Goal: Transaction & Acquisition: Download file/media

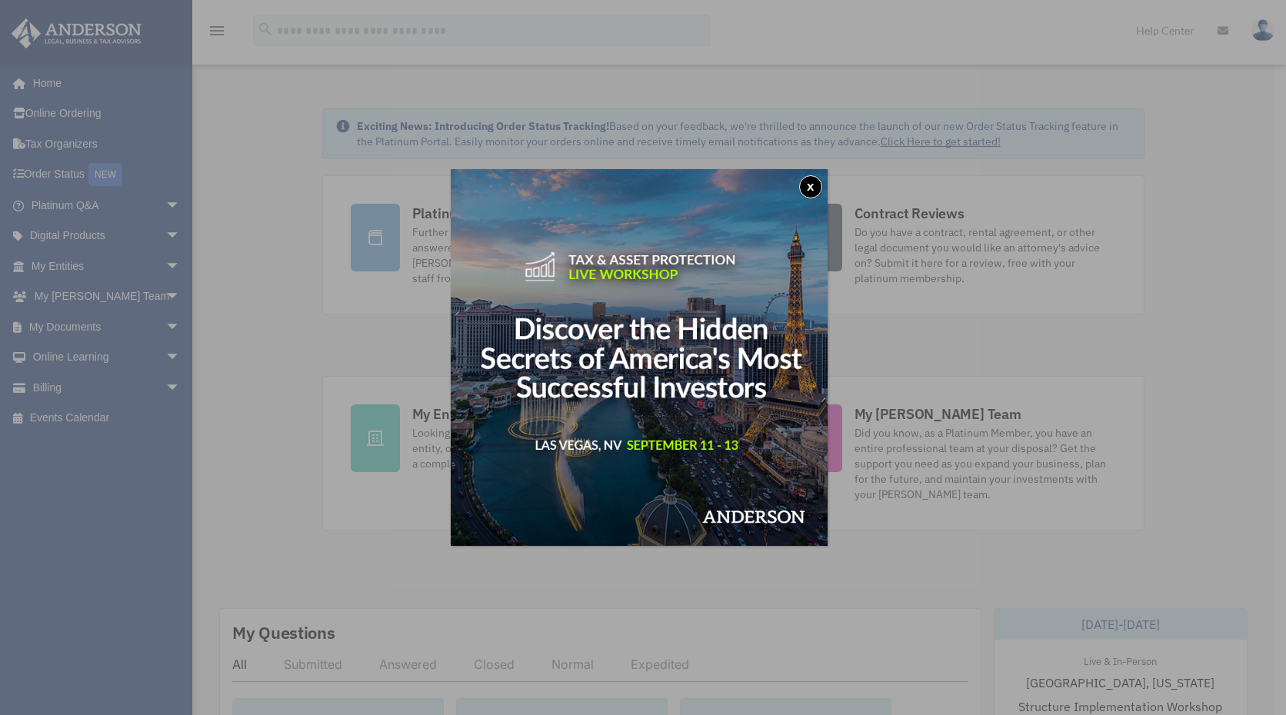
click at [809, 192] on button "x" at bounding box center [810, 186] width 23 height 23
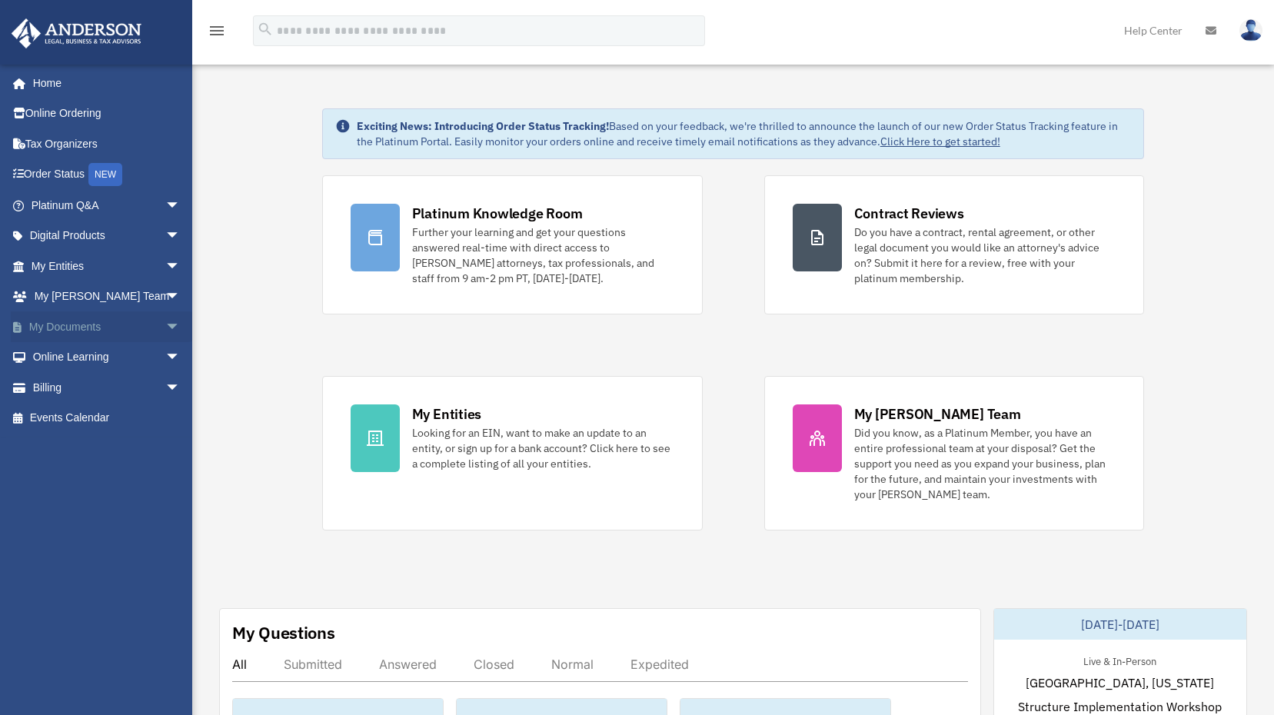
click at [65, 329] on link "My Documents arrow_drop_down" at bounding box center [107, 326] width 193 height 31
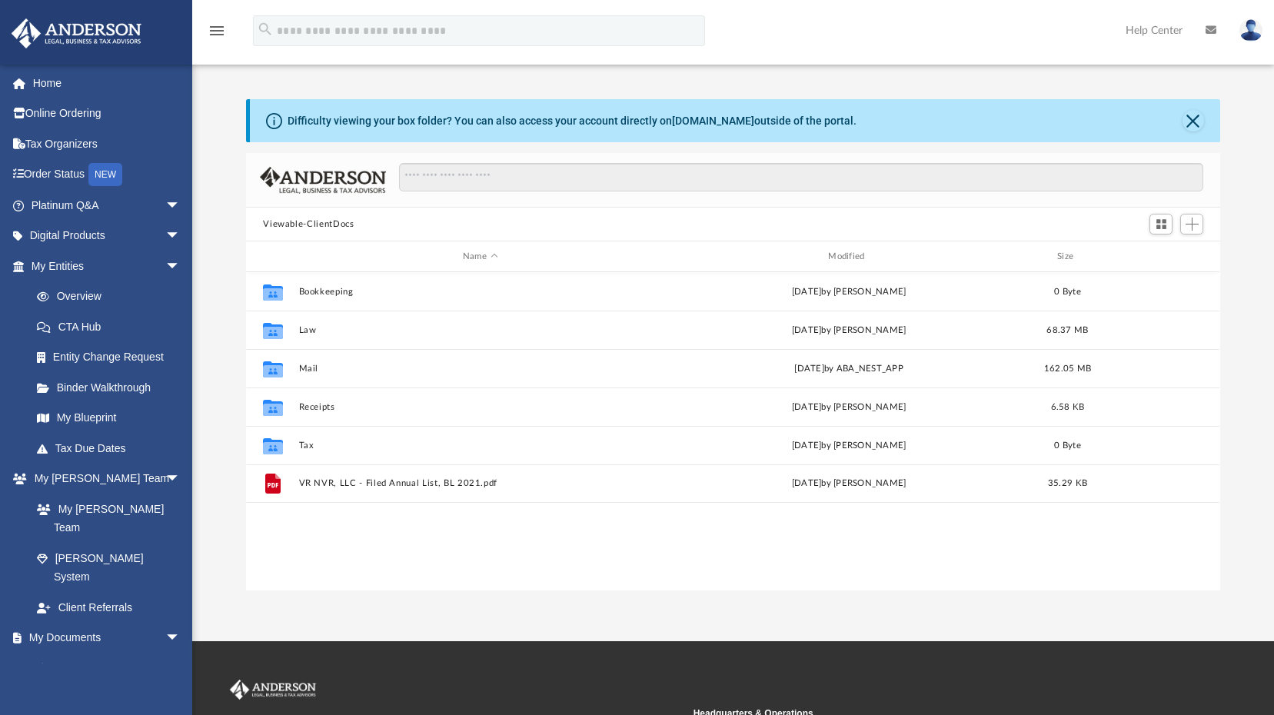
scroll to position [338, 963]
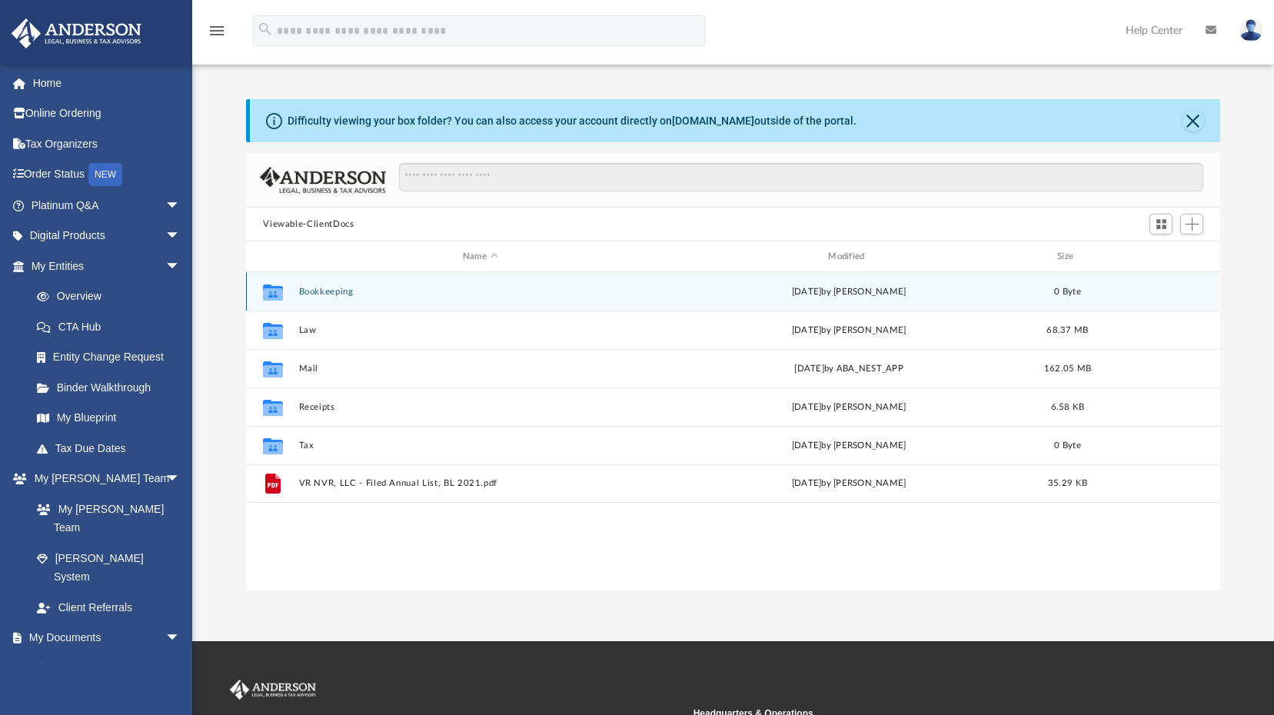
click at [322, 291] on button "Bookkeeping" at bounding box center [480, 292] width 362 height 10
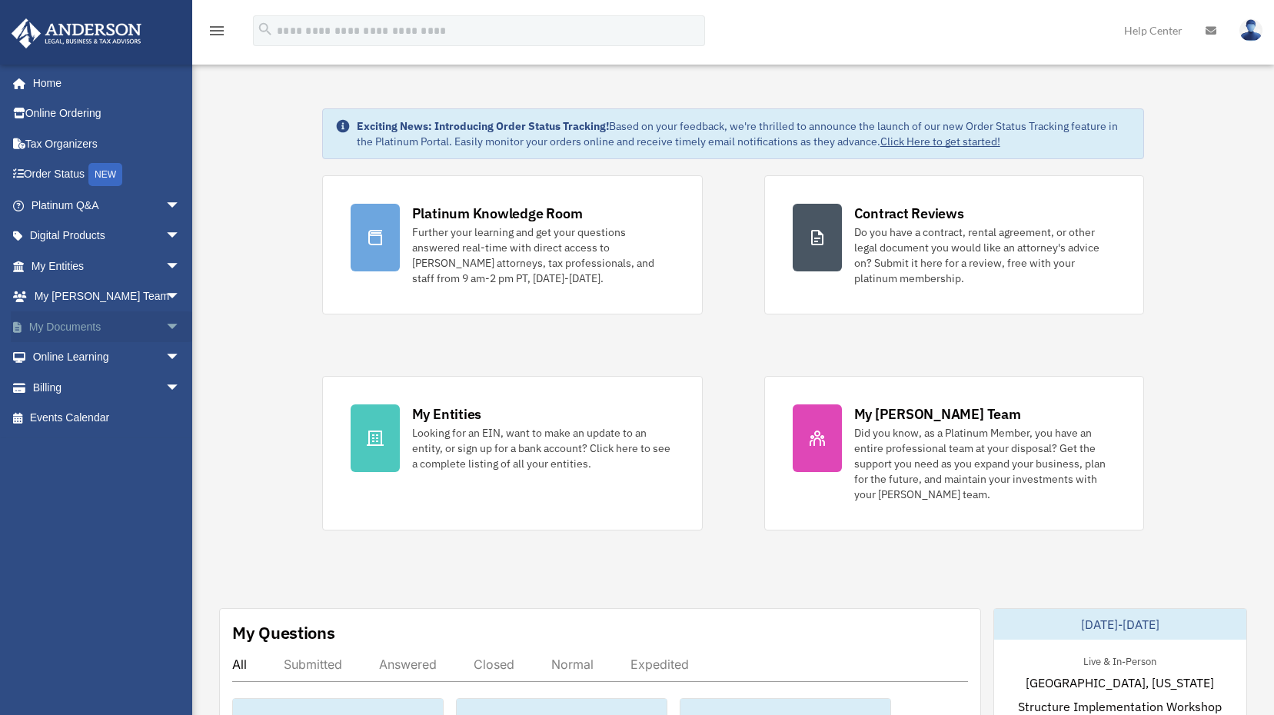
click at [60, 333] on link "My Documents arrow_drop_down" at bounding box center [107, 326] width 193 height 31
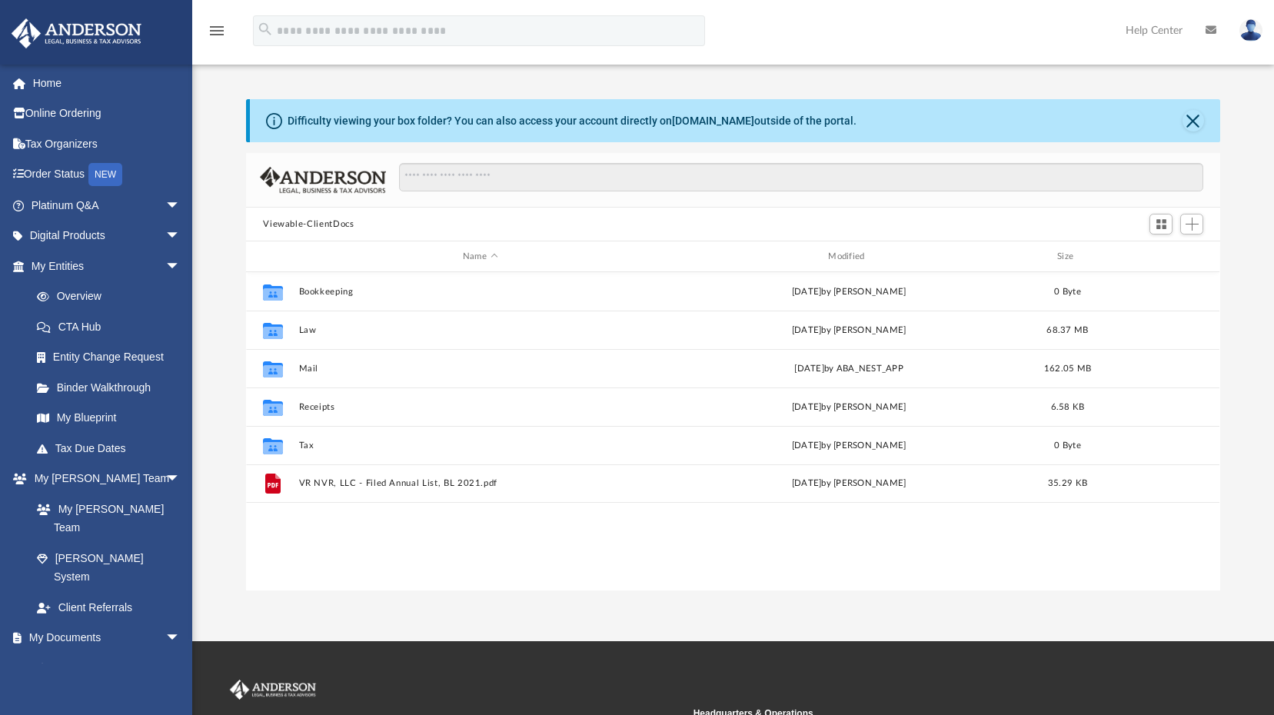
scroll to position [338, 963]
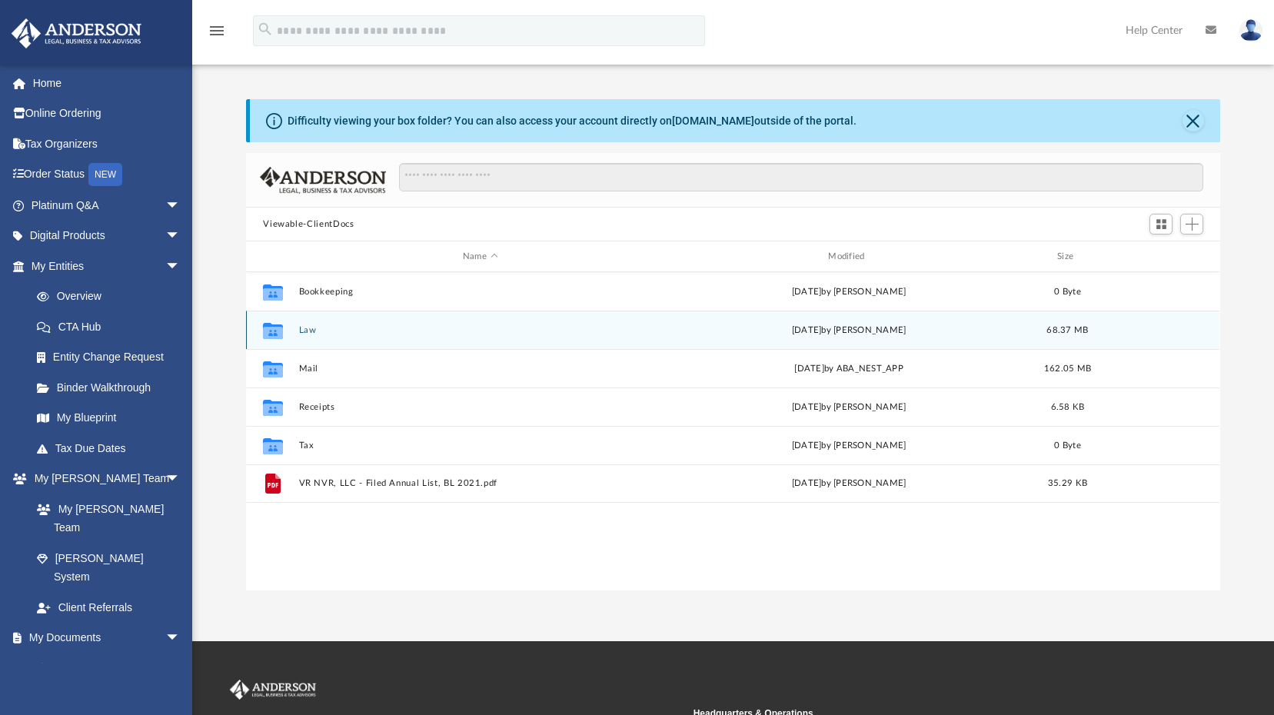
click at [308, 331] on button "Law" at bounding box center [480, 330] width 362 height 10
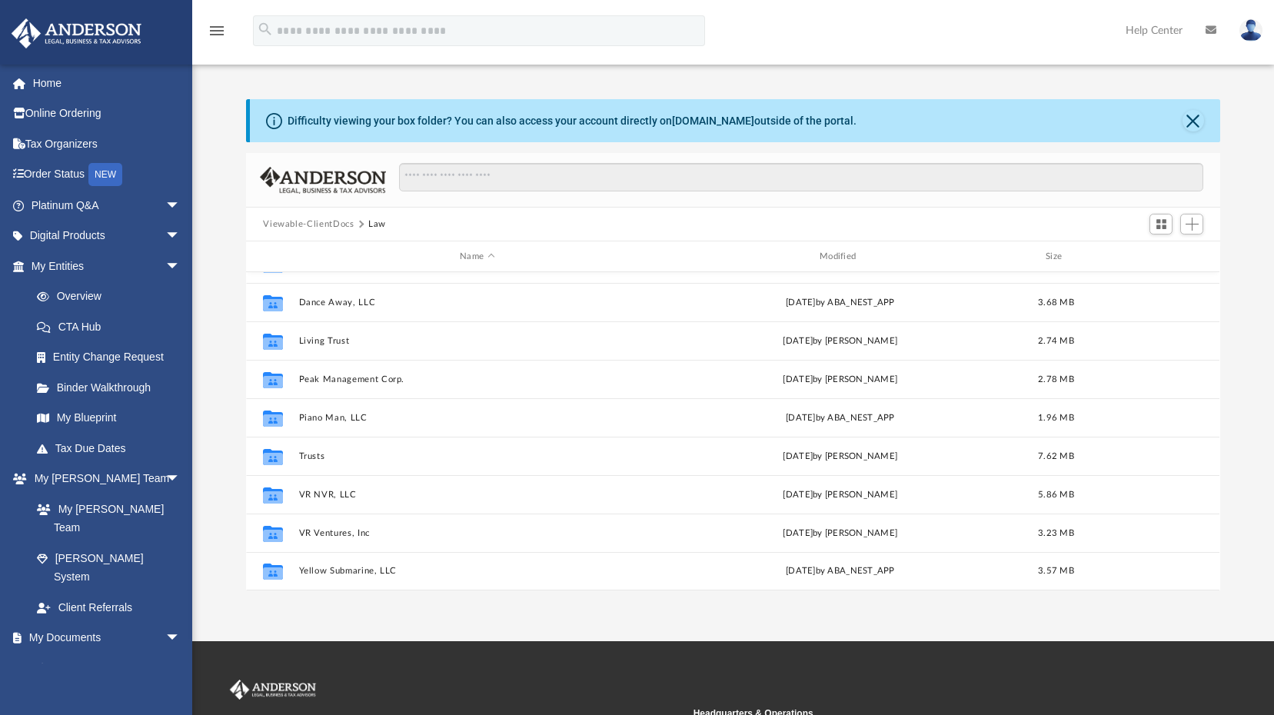
scroll to position [0, 0]
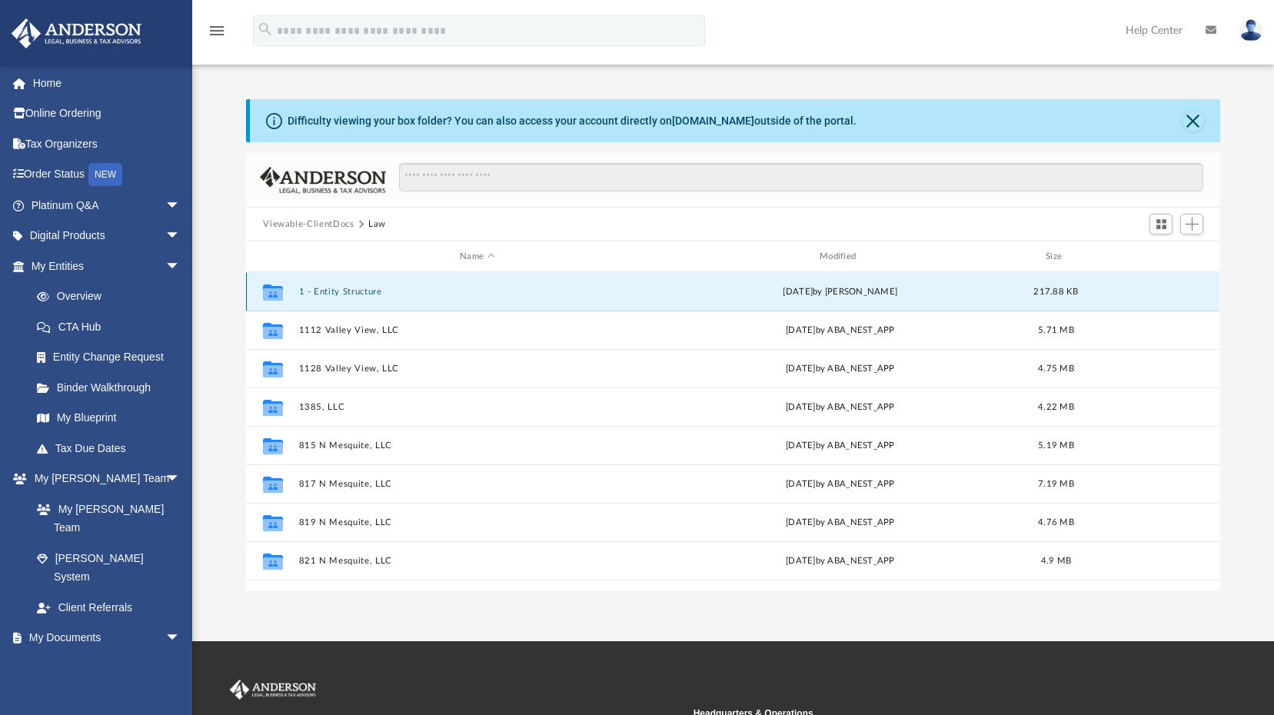
click at [357, 292] on button "1 - Entity Structure" at bounding box center [477, 292] width 357 height 10
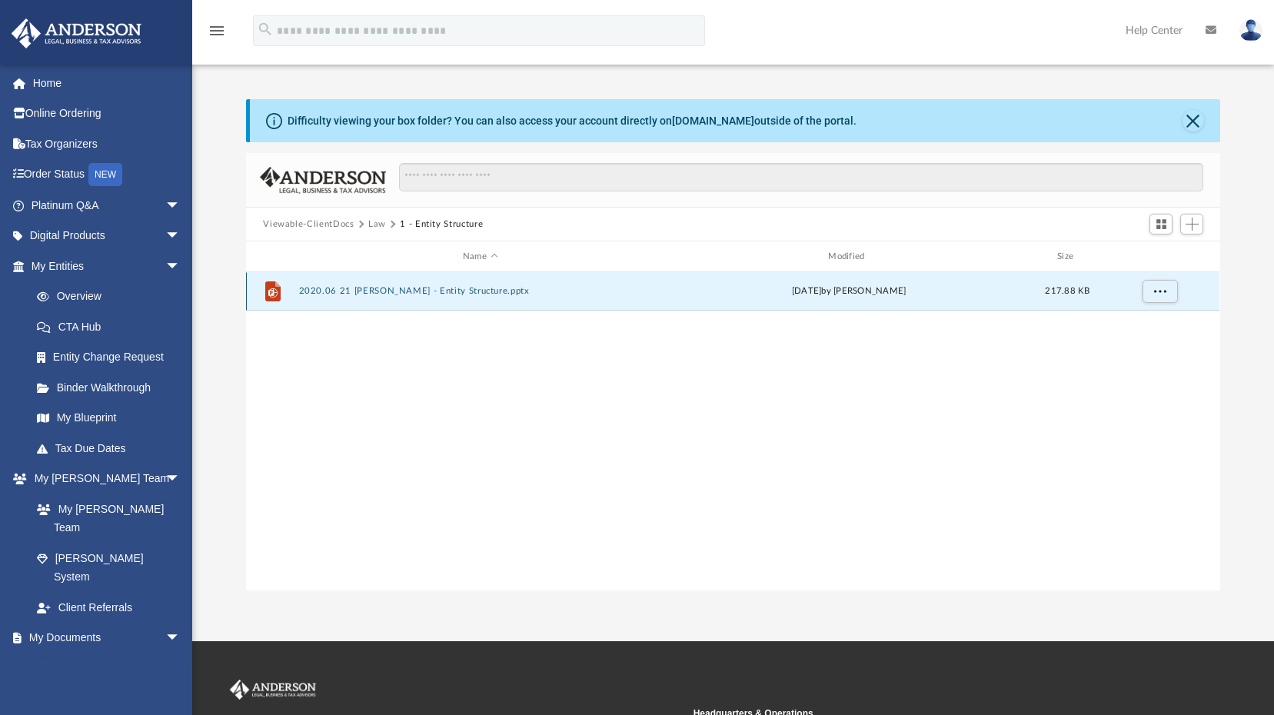
click at [391, 291] on button "2020.06 21 Sachania, Vikash - Entity Structure.pptx" at bounding box center [480, 291] width 362 height 10
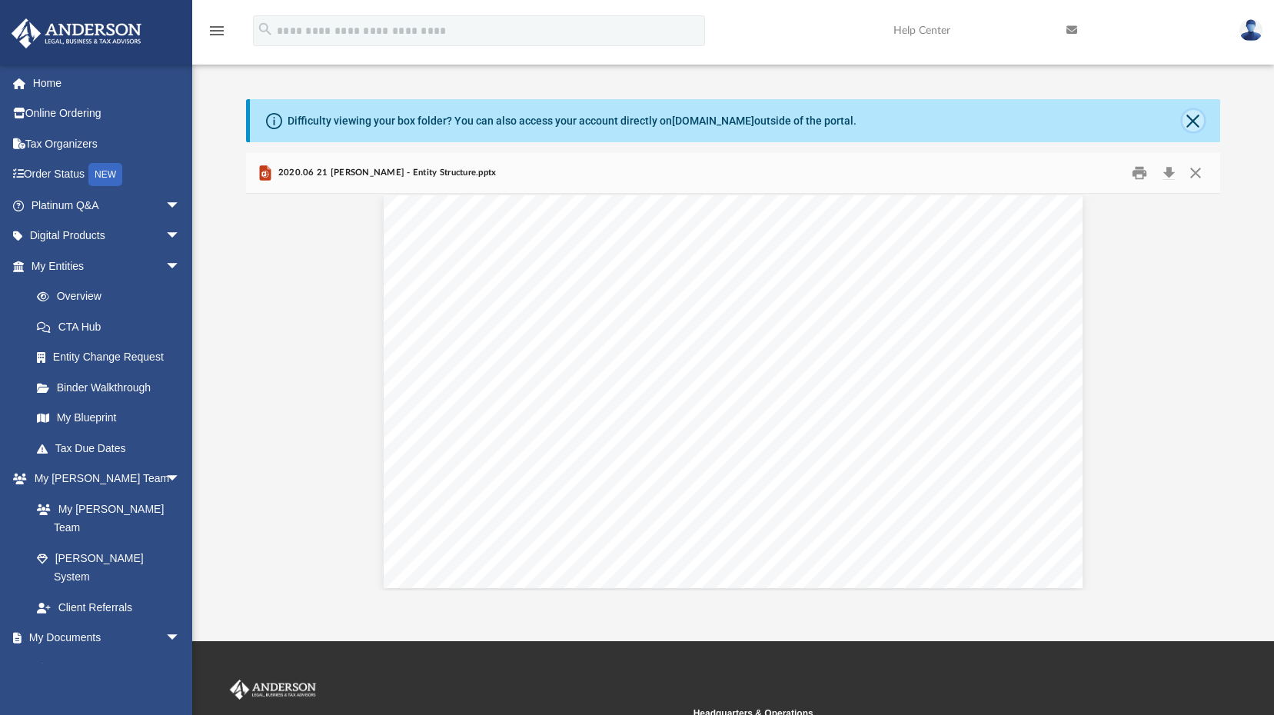
click at [1191, 130] on button "Close" at bounding box center [1194, 121] width 22 height 22
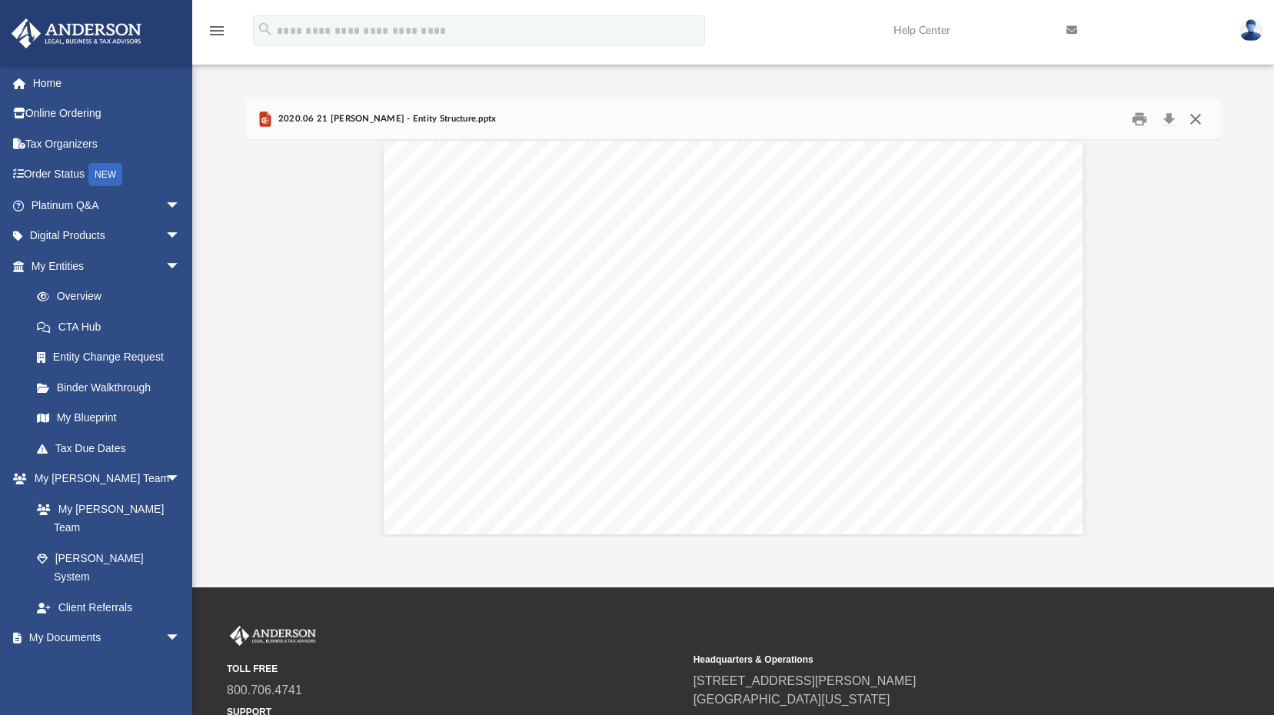
click at [1191, 124] on button "Close" at bounding box center [1196, 120] width 28 height 24
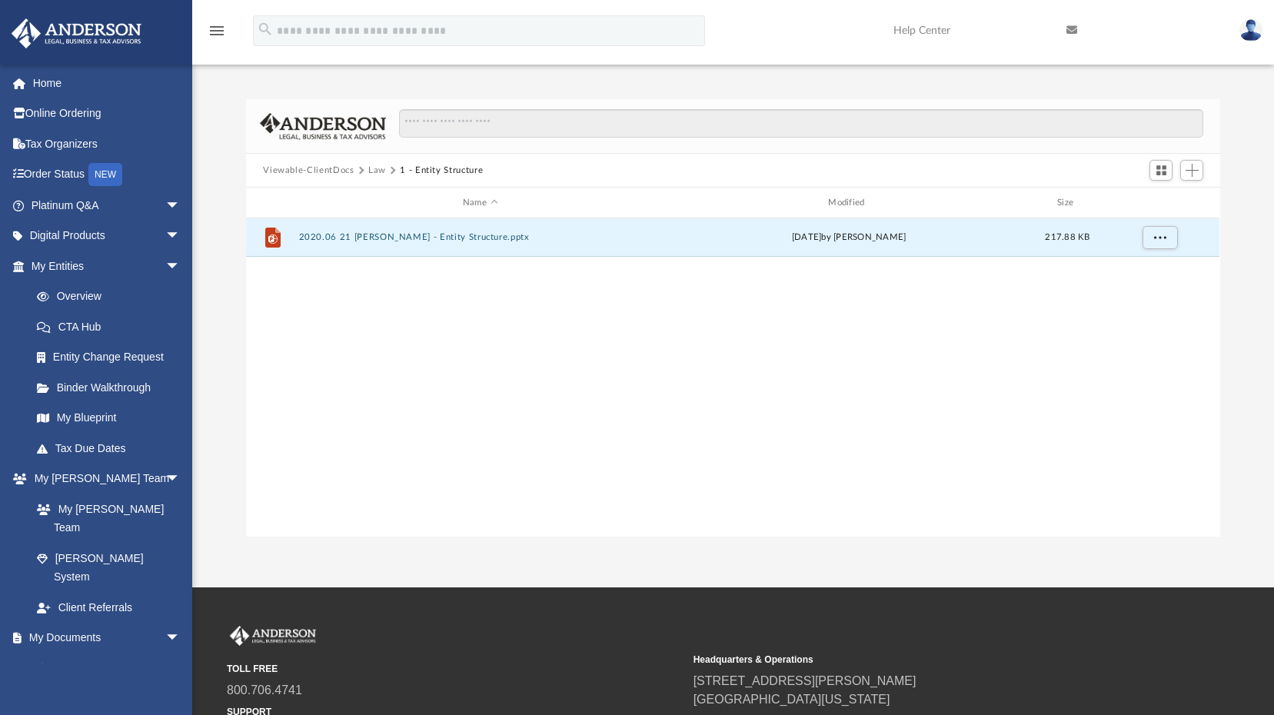
click at [374, 170] on button "Law" at bounding box center [377, 171] width 18 height 14
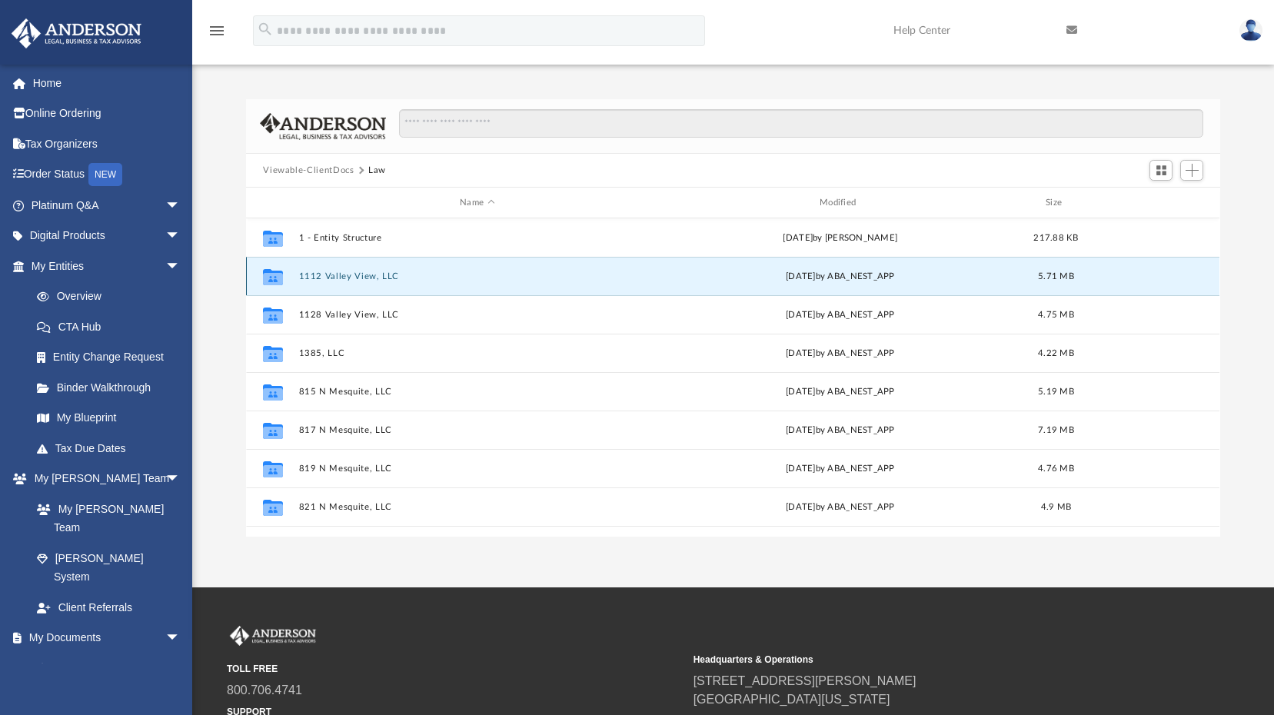
click at [333, 276] on button "1112 Valley View, LLC" at bounding box center [477, 277] width 357 height 10
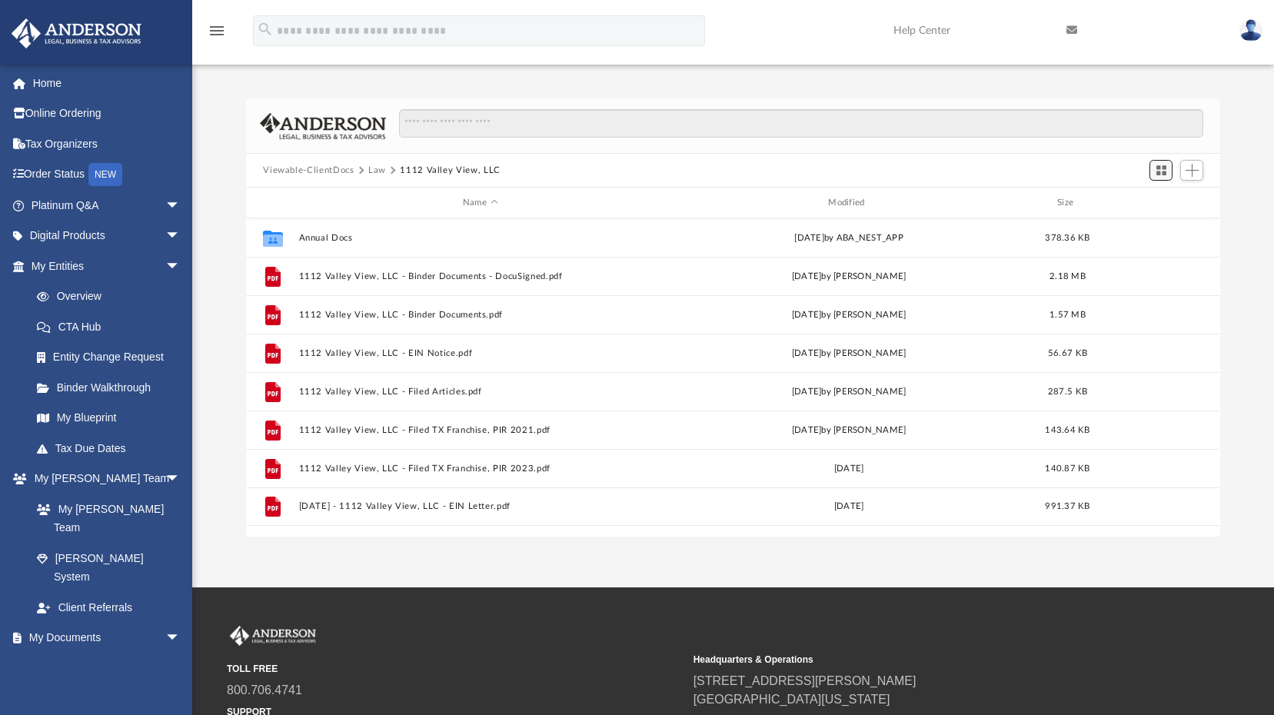
click at [1161, 169] on span "Switch to Grid View" at bounding box center [1161, 170] width 13 height 13
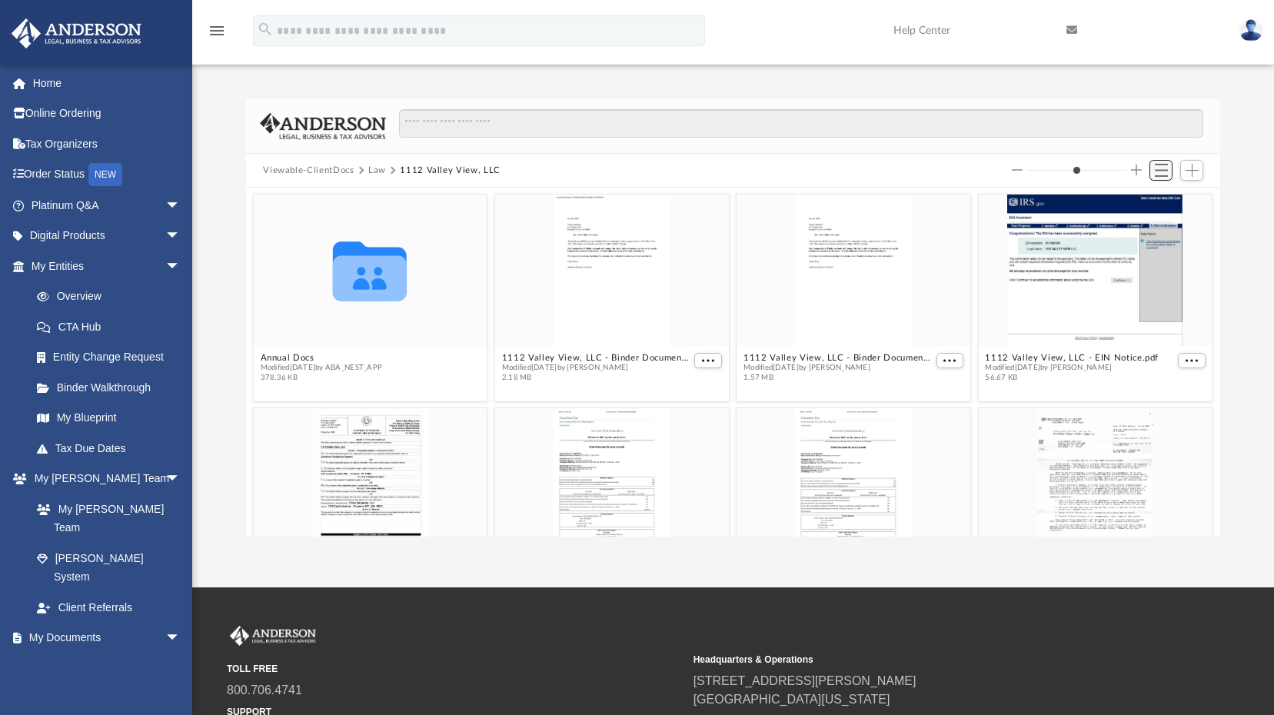
scroll to position [338, 963]
click at [1162, 177] on button "Switch to List View" at bounding box center [1161, 171] width 23 height 22
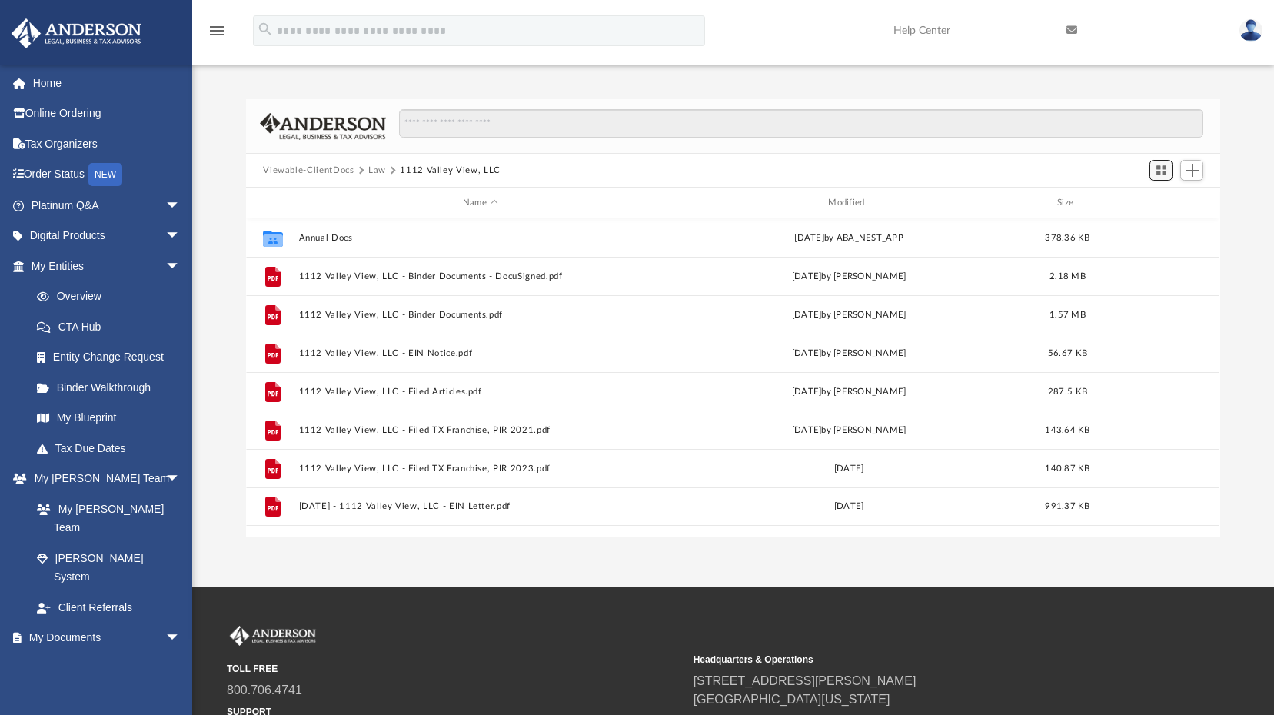
click at [1161, 177] on button "Switch to Grid View" at bounding box center [1161, 171] width 23 height 22
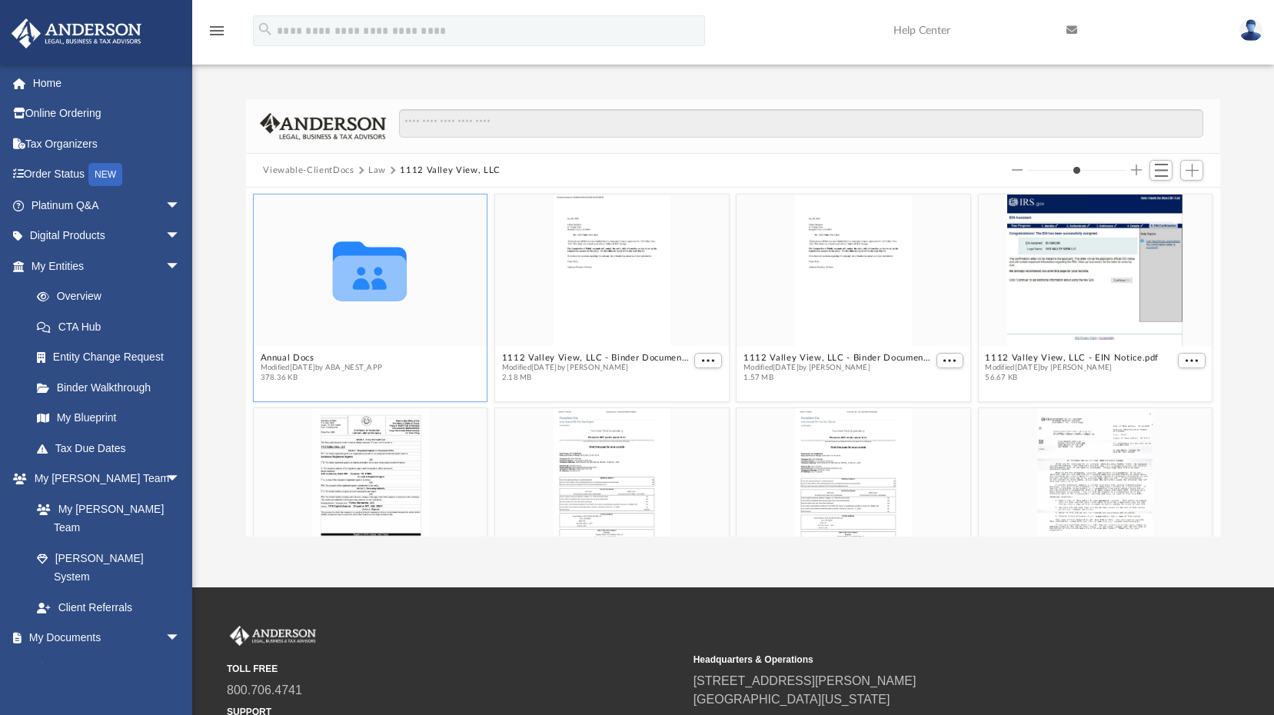
click at [375, 282] on icon "grid" at bounding box center [371, 272] width 74 height 60
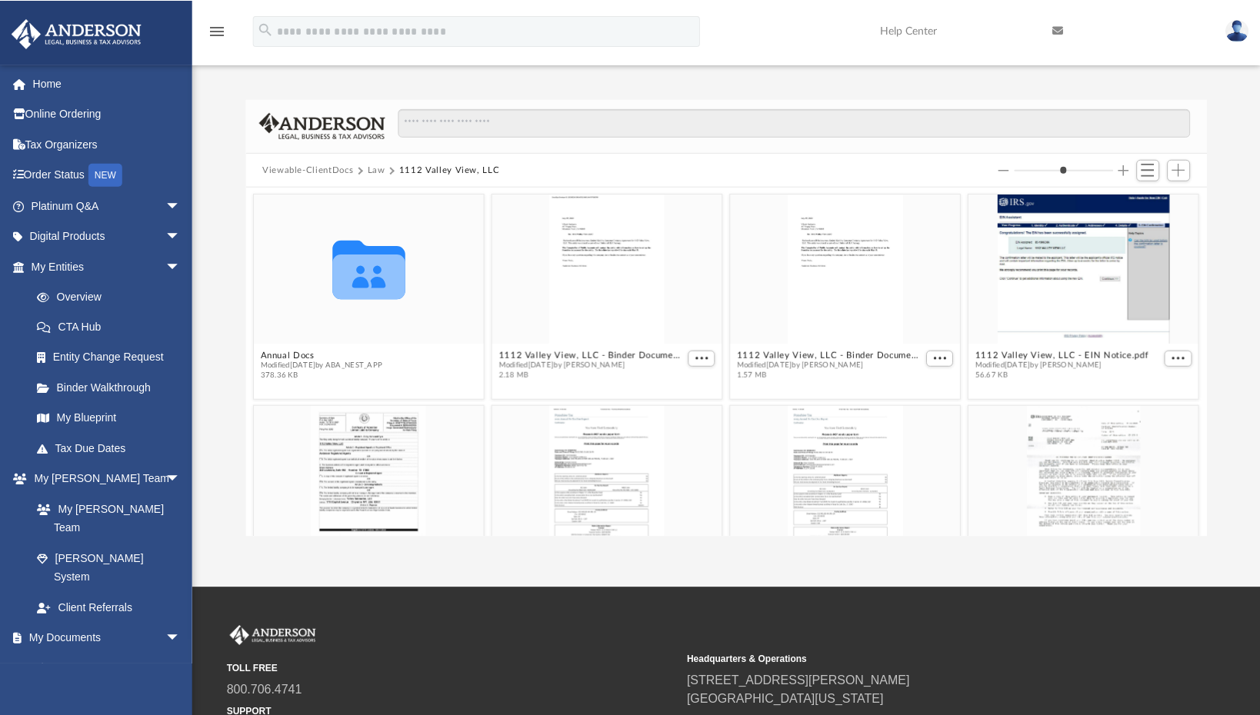
scroll to position [338, 949]
click at [1143, 173] on span "Switch to List View" at bounding box center [1147, 169] width 13 height 13
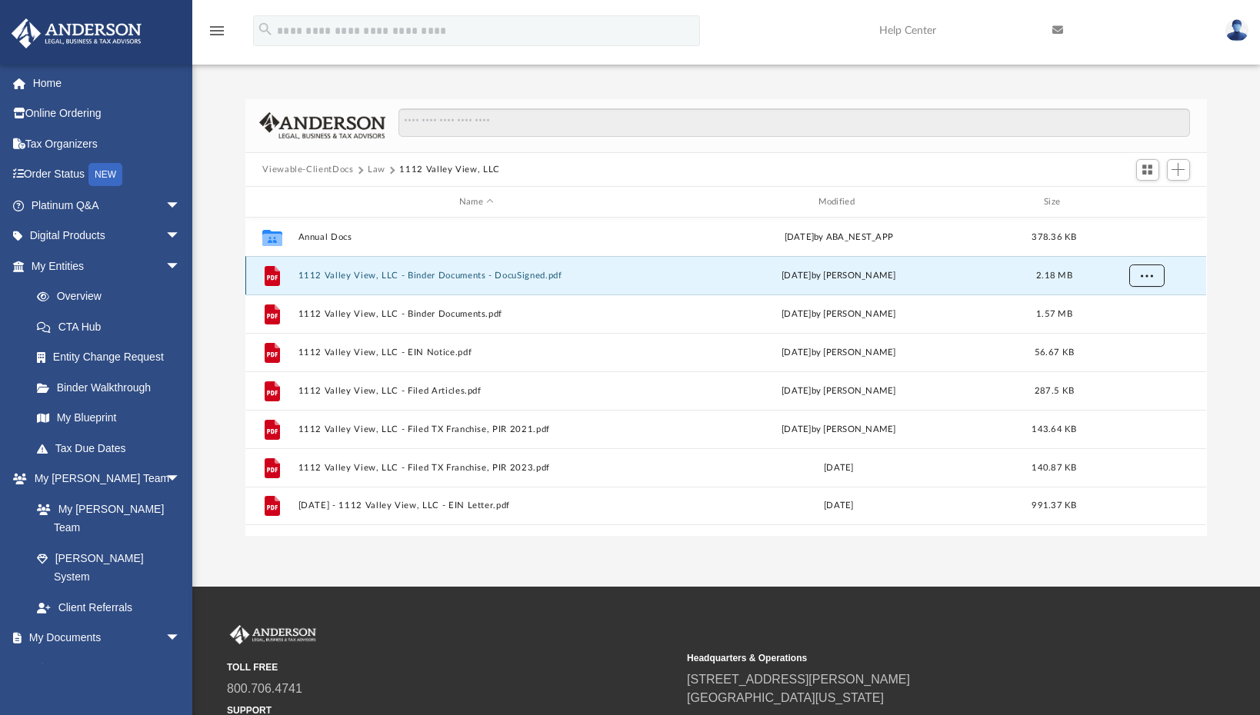
click at [1142, 278] on span "More options" at bounding box center [1147, 275] width 12 height 8
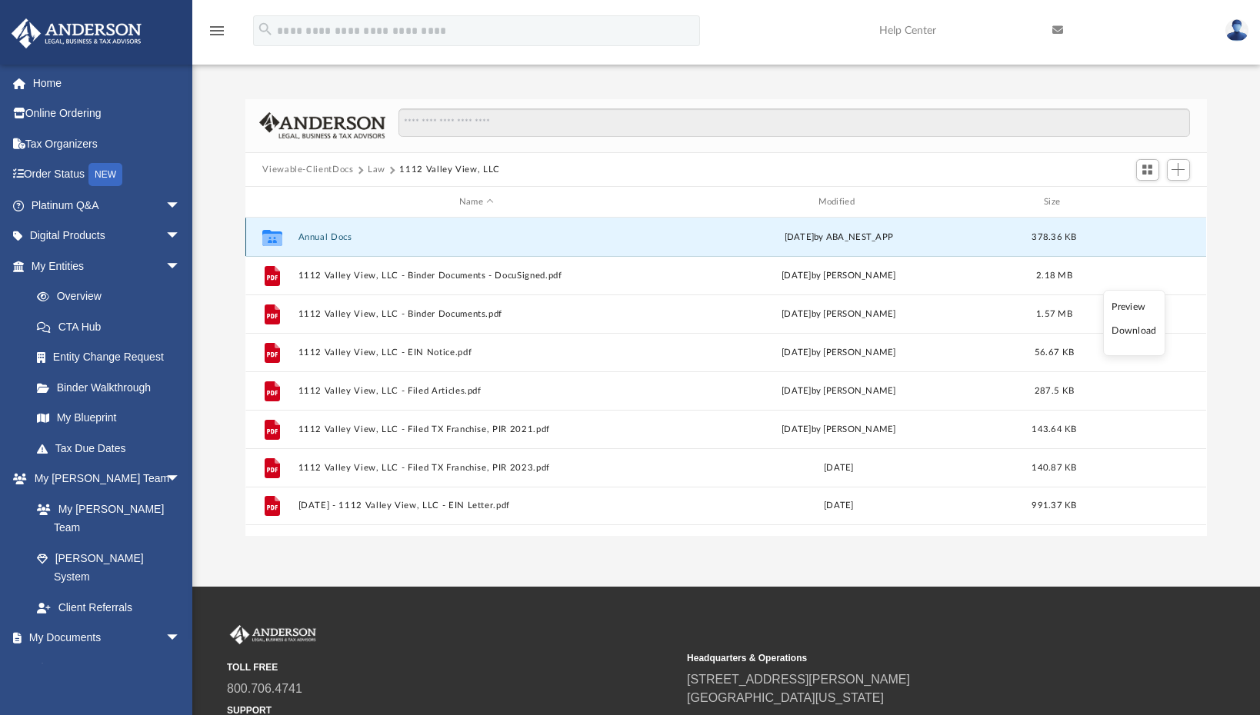
click at [325, 237] on button "Annual Docs" at bounding box center [476, 237] width 356 height 10
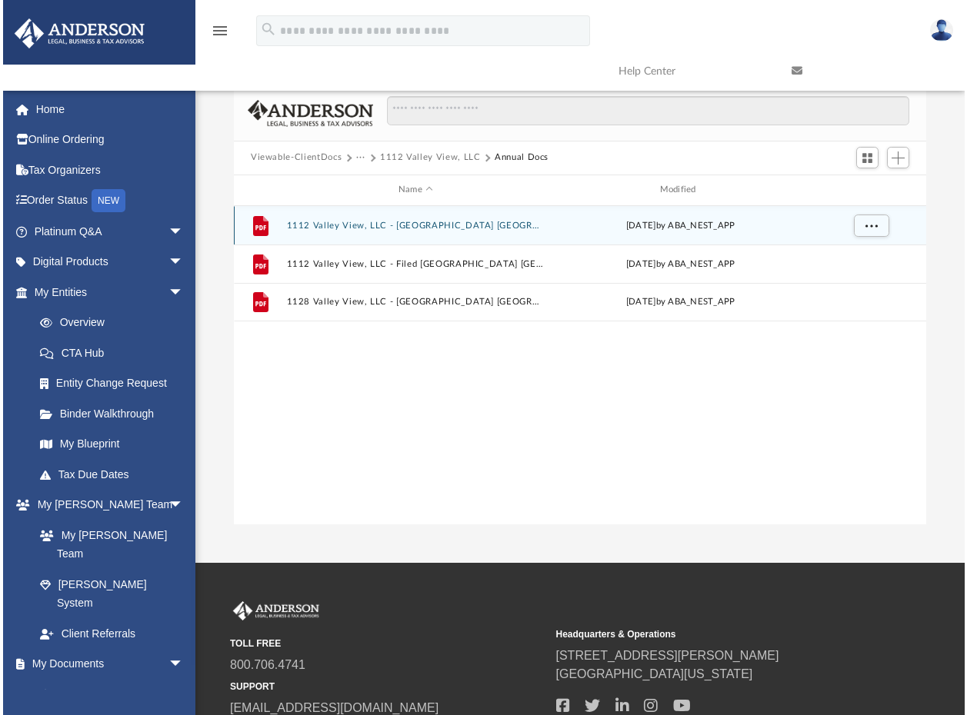
scroll to position [338, 686]
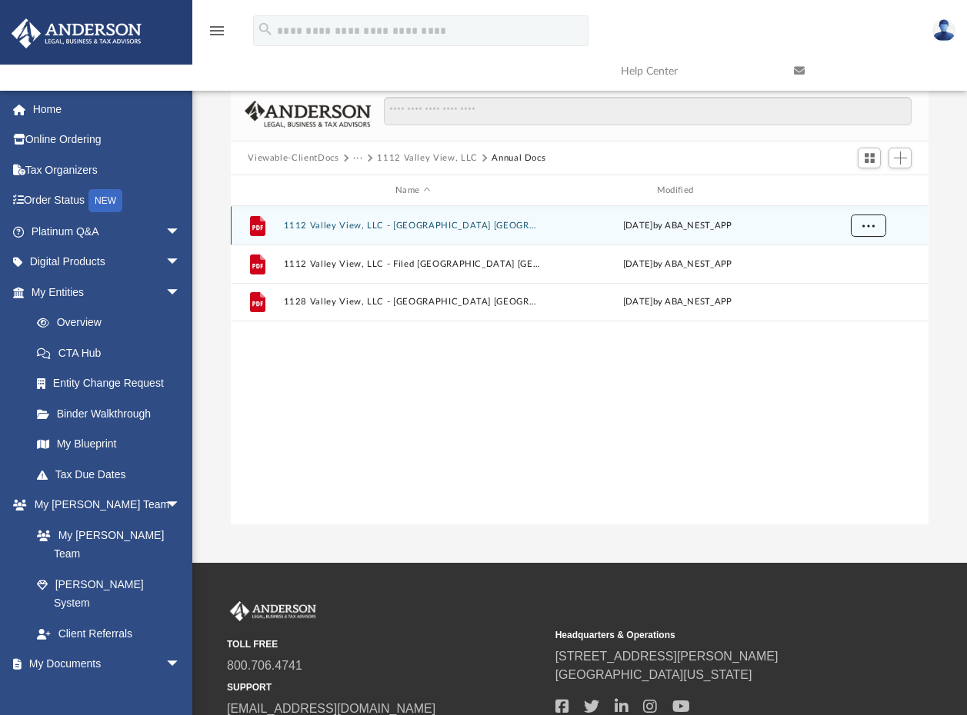
click at [869, 226] on span "More options" at bounding box center [868, 225] width 12 height 8
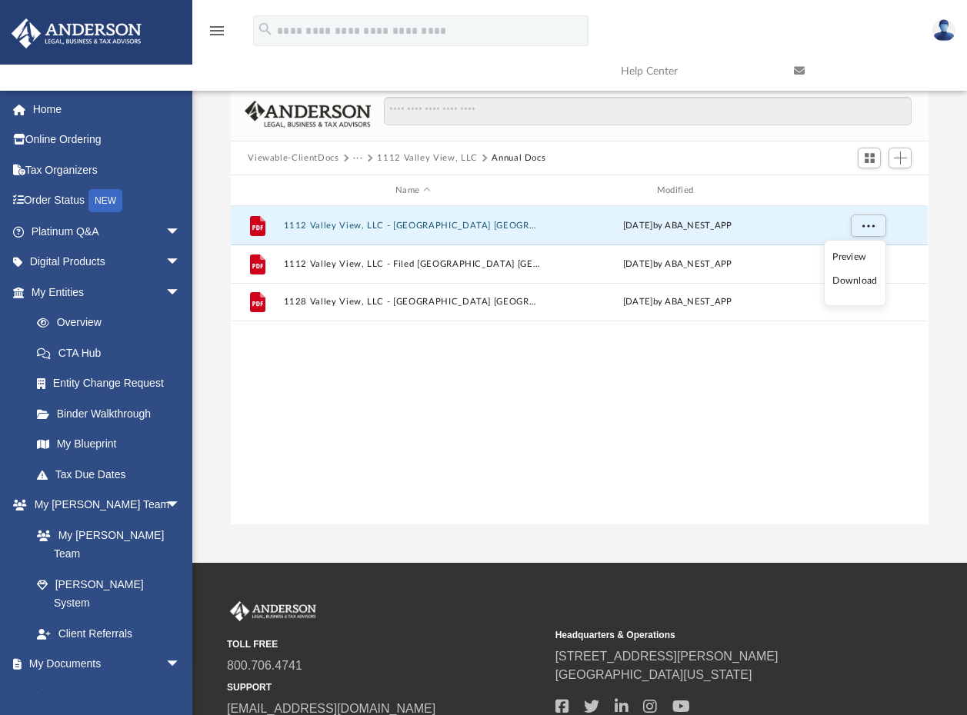
click at [859, 282] on li "Download" at bounding box center [854, 281] width 45 height 16
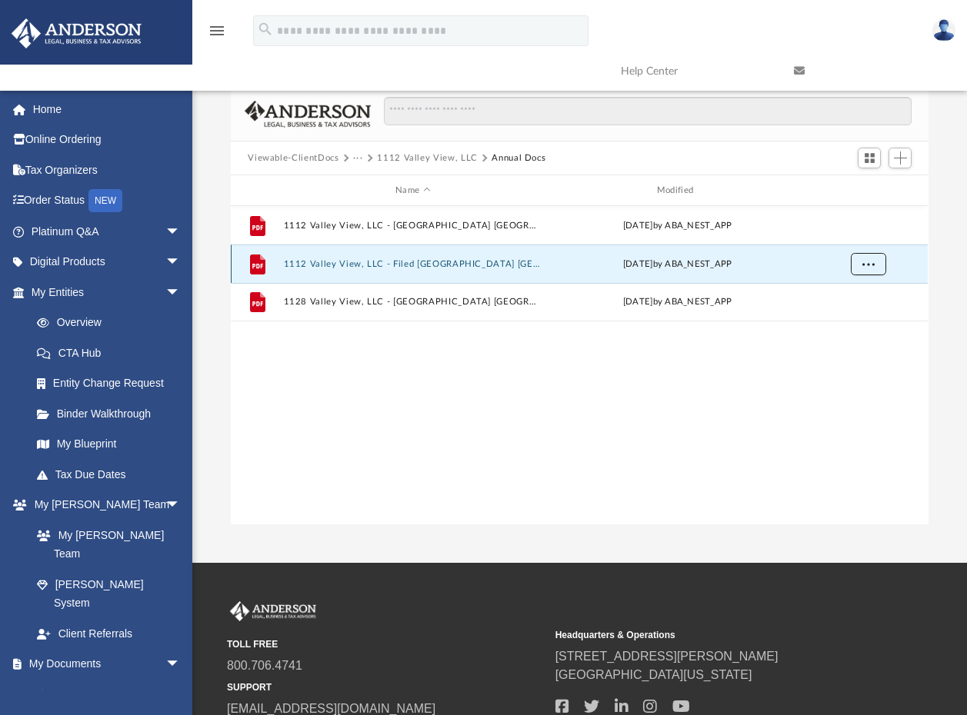
click at [871, 267] on span "More options" at bounding box center [868, 263] width 12 height 8
click at [858, 323] on li "Download" at bounding box center [854, 319] width 45 height 16
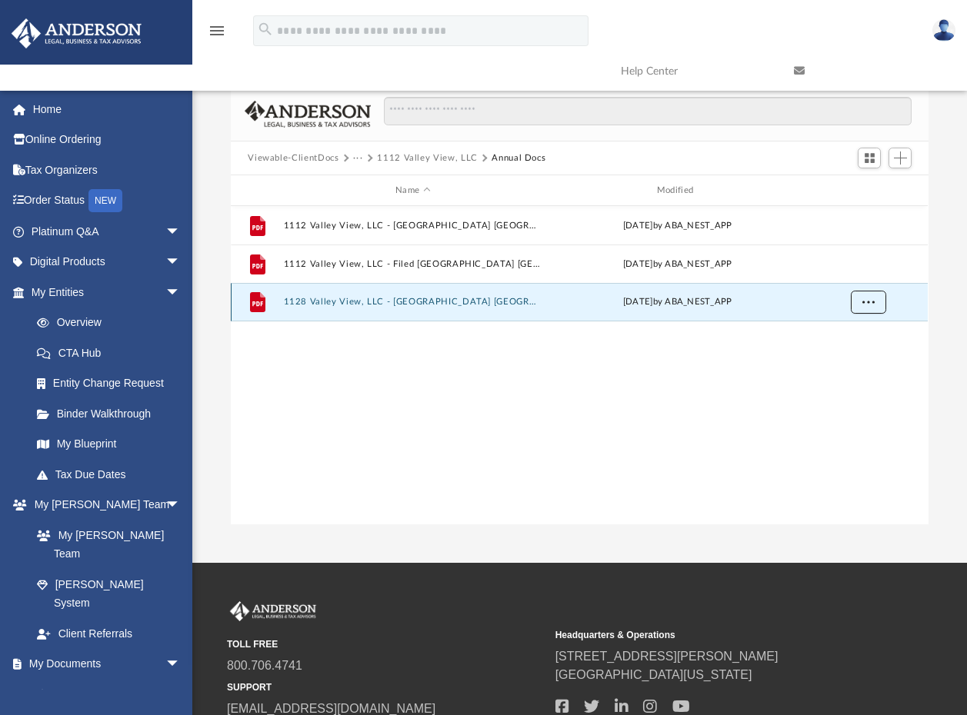
click at [865, 305] on span "More options" at bounding box center [868, 302] width 12 height 8
click at [842, 358] on li "Download" at bounding box center [854, 358] width 45 height 16
click at [499, 155] on button "Annual Docs" at bounding box center [518, 159] width 54 height 14
click at [445, 155] on button "1112 Valley View, LLC" at bounding box center [427, 159] width 101 height 14
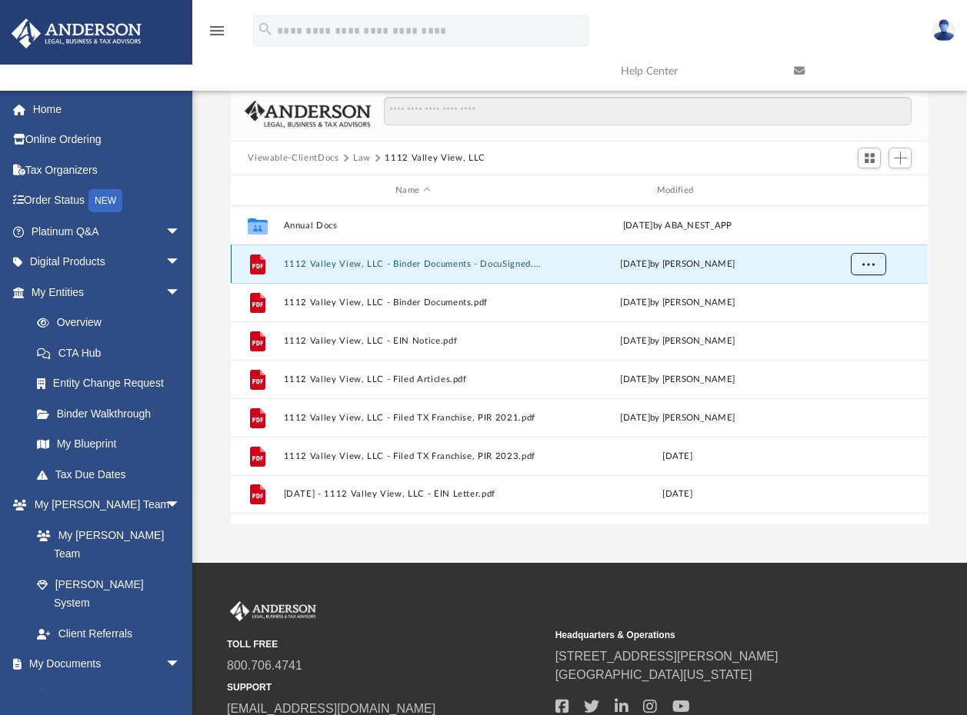
click at [867, 264] on span "More options" at bounding box center [868, 263] width 12 height 8
click at [871, 313] on li "Download" at bounding box center [854, 319] width 45 height 16
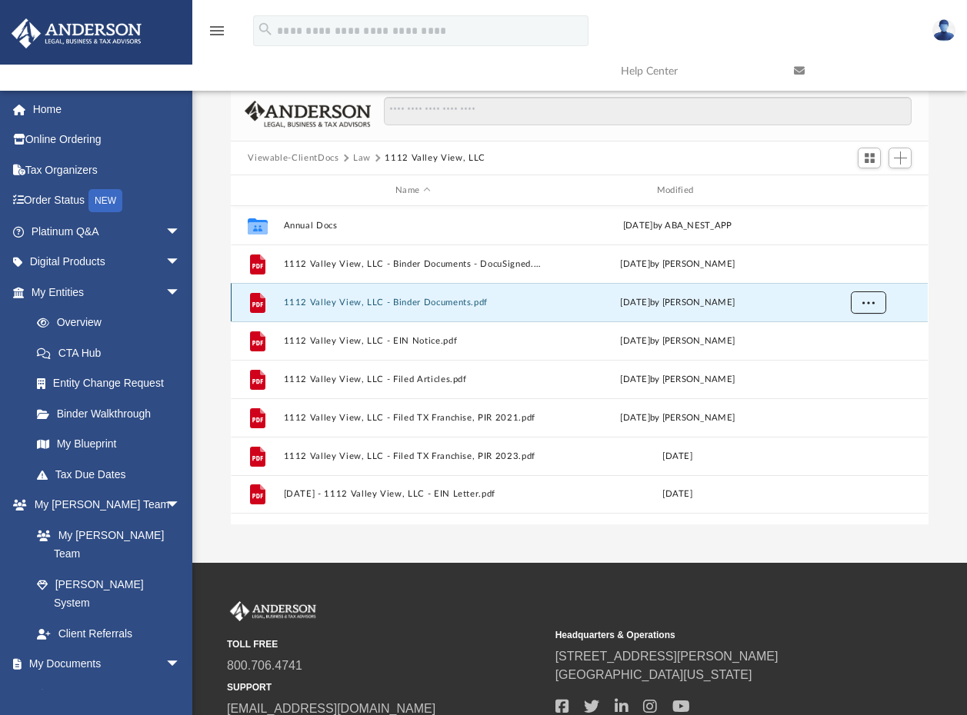
click at [875, 306] on button "More options" at bounding box center [868, 302] width 35 height 23
click at [860, 357] on li "Download" at bounding box center [854, 358] width 45 height 16
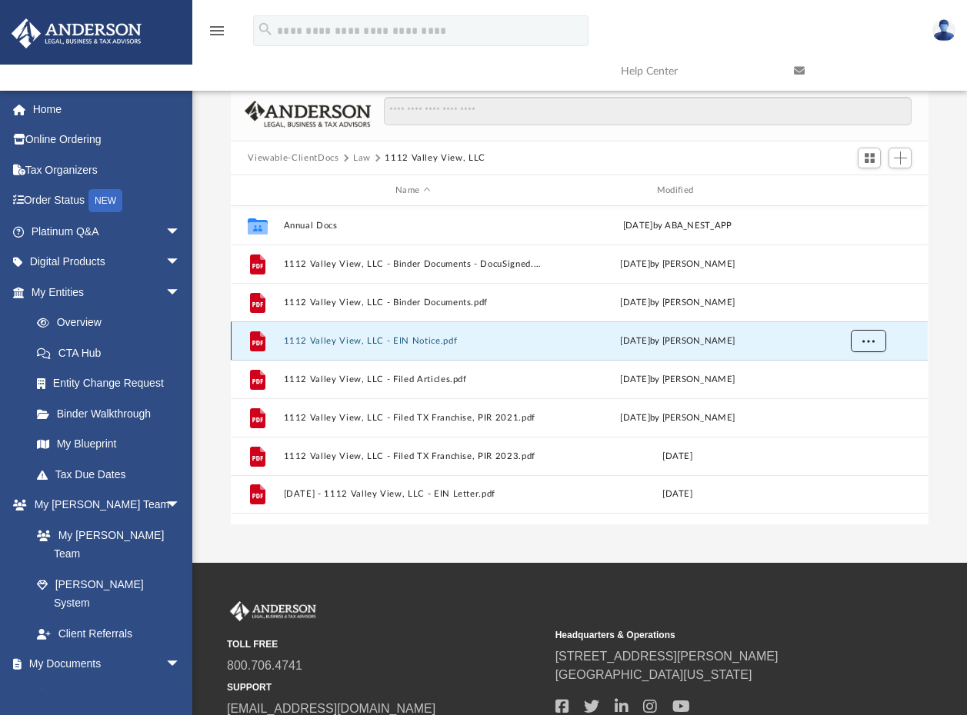
click at [874, 344] on button "More options" at bounding box center [868, 341] width 35 height 23
click at [845, 393] on li "Download" at bounding box center [854, 396] width 45 height 16
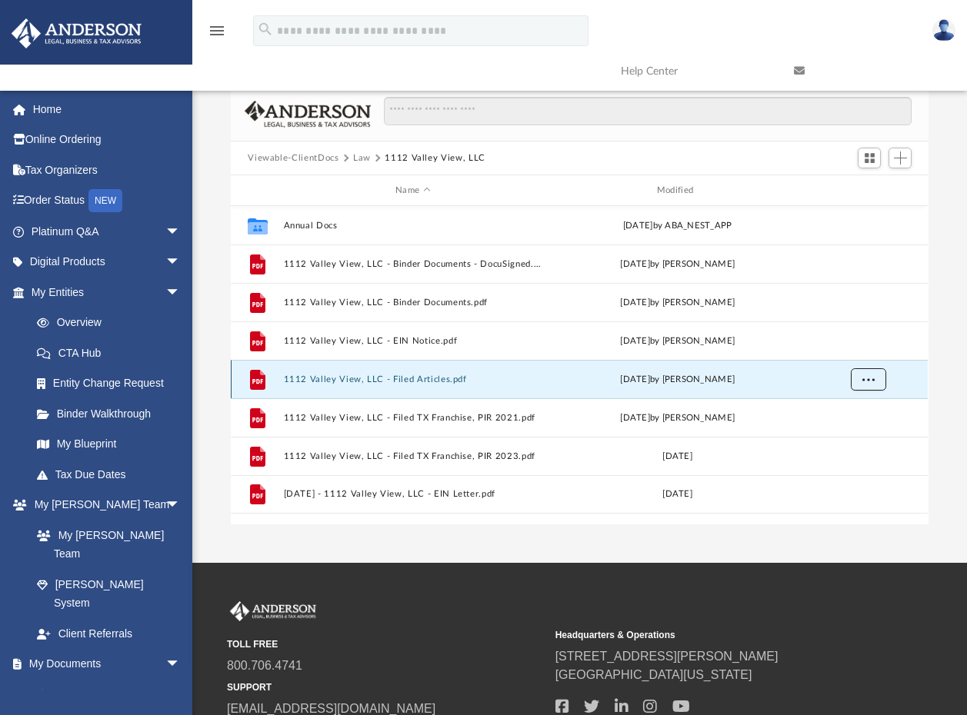
click at [871, 383] on button "More options" at bounding box center [868, 379] width 35 height 23
click at [849, 437] on li "Download" at bounding box center [854, 435] width 45 height 16
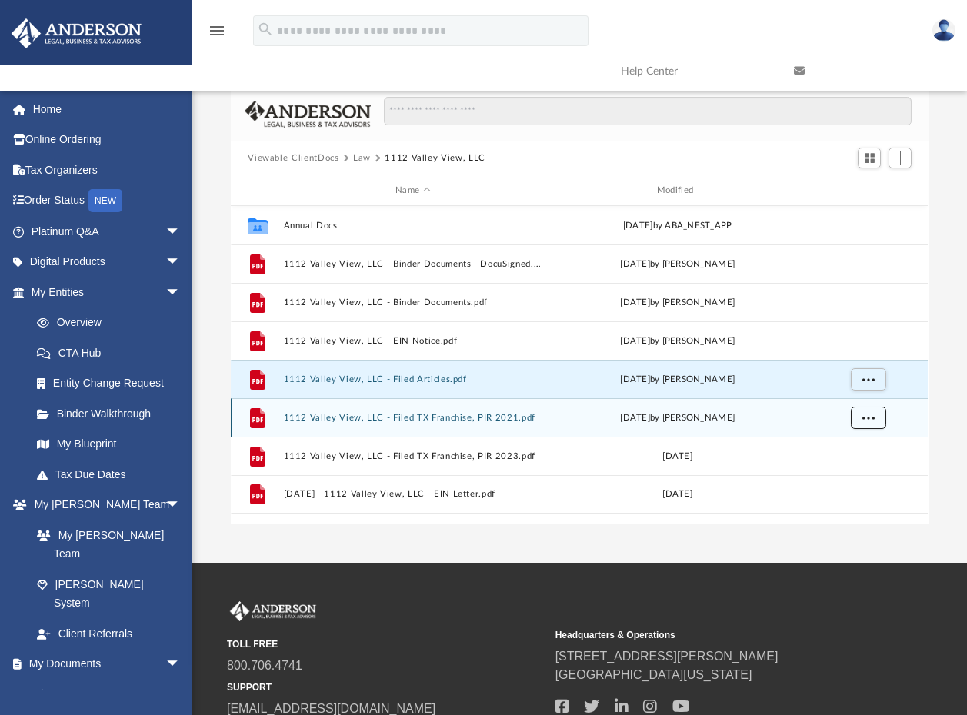
click at [871, 418] on span "More options" at bounding box center [868, 417] width 12 height 8
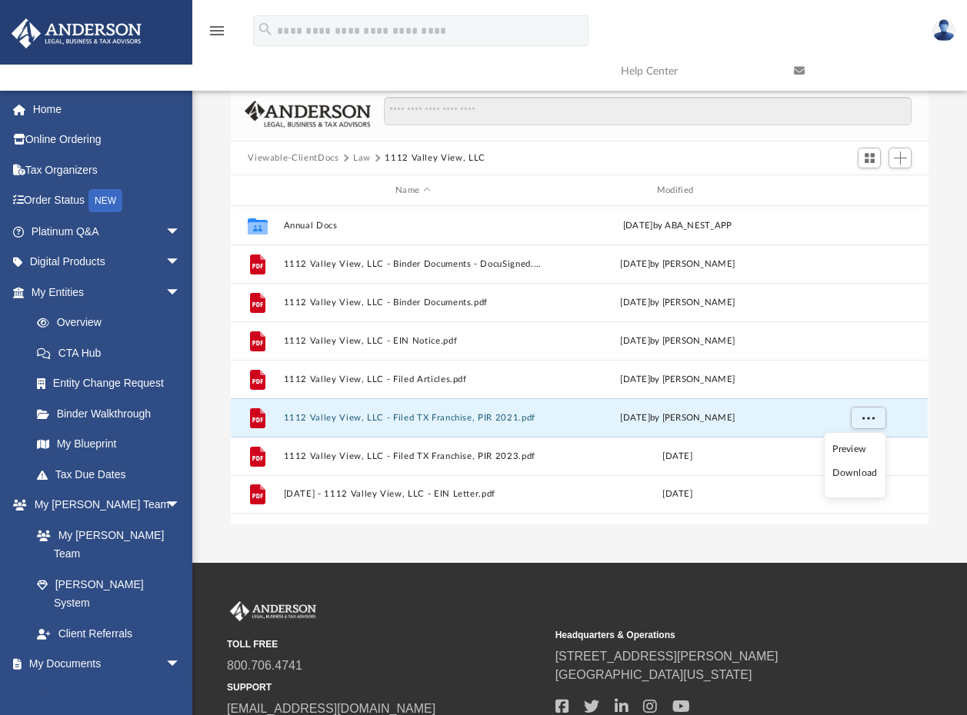
click at [851, 473] on li "Download" at bounding box center [854, 473] width 45 height 16
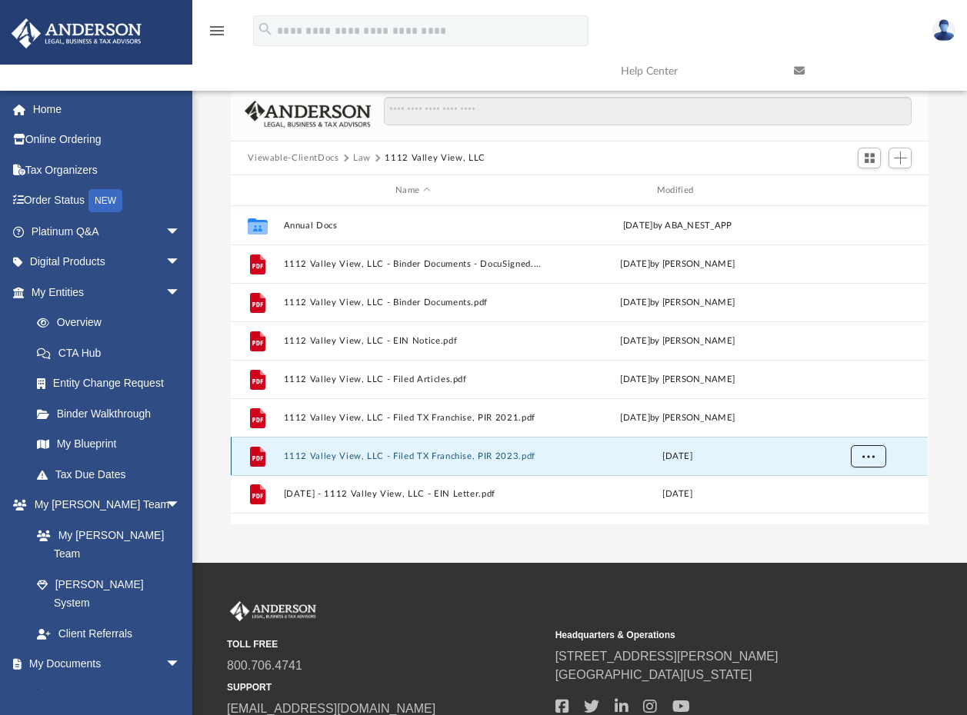
click at [873, 455] on span "More options" at bounding box center [868, 455] width 12 height 8
click at [848, 511] on li "Download" at bounding box center [854, 512] width 45 height 16
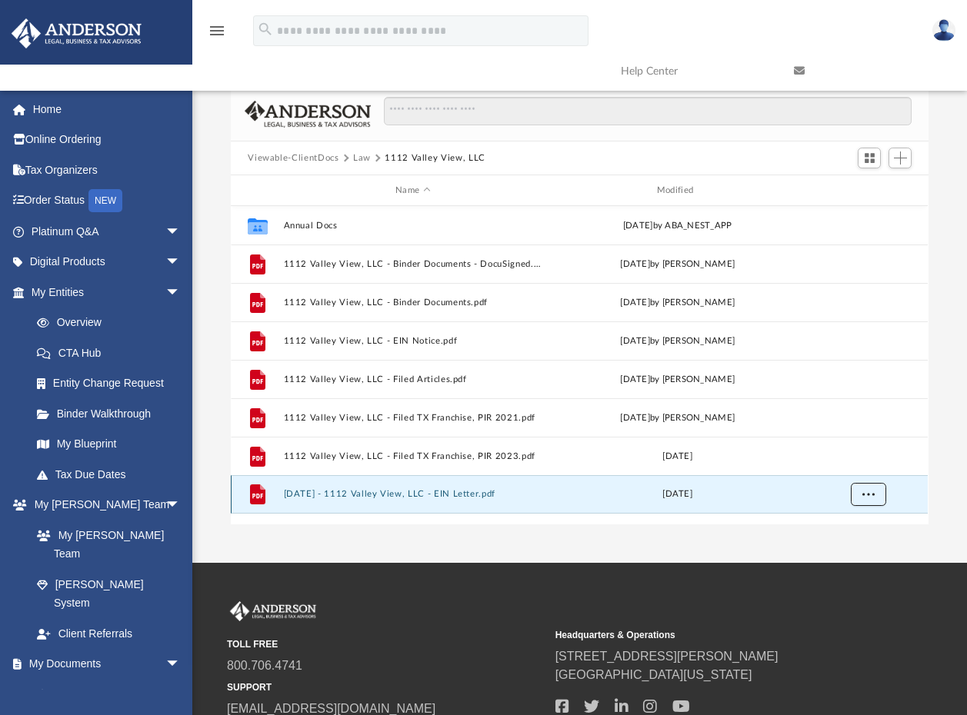
click at [865, 496] on span "More options" at bounding box center [868, 494] width 12 height 8
click at [851, 548] on li "Download" at bounding box center [854, 550] width 45 height 16
click at [361, 158] on button "Law" at bounding box center [362, 159] width 18 height 14
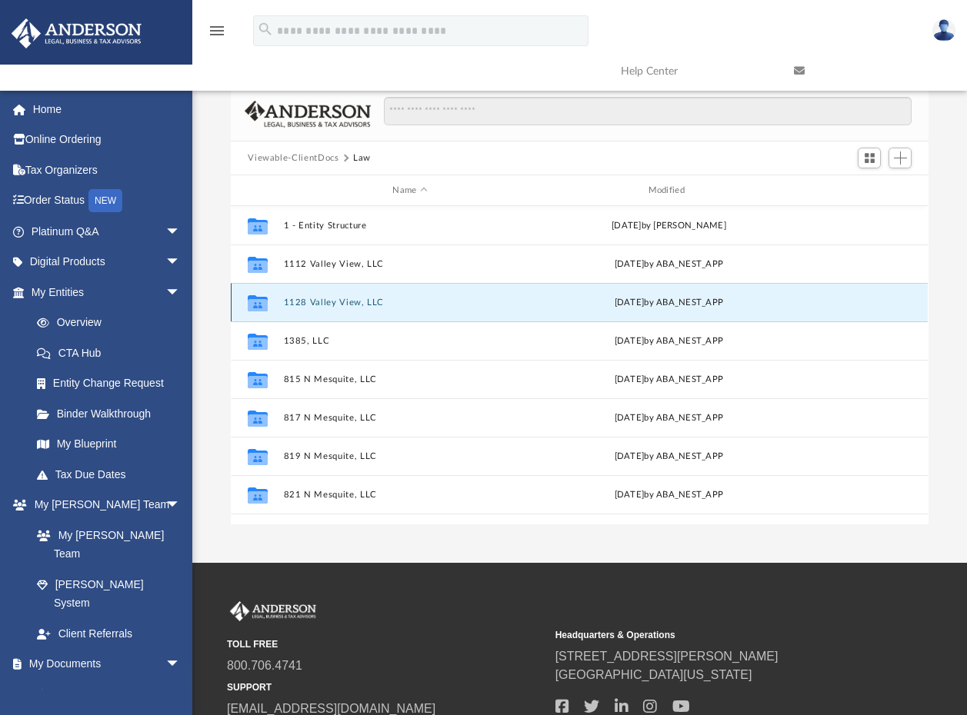
click at [330, 301] on button "1128 Valley View, LLC" at bounding box center [410, 303] width 252 height 10
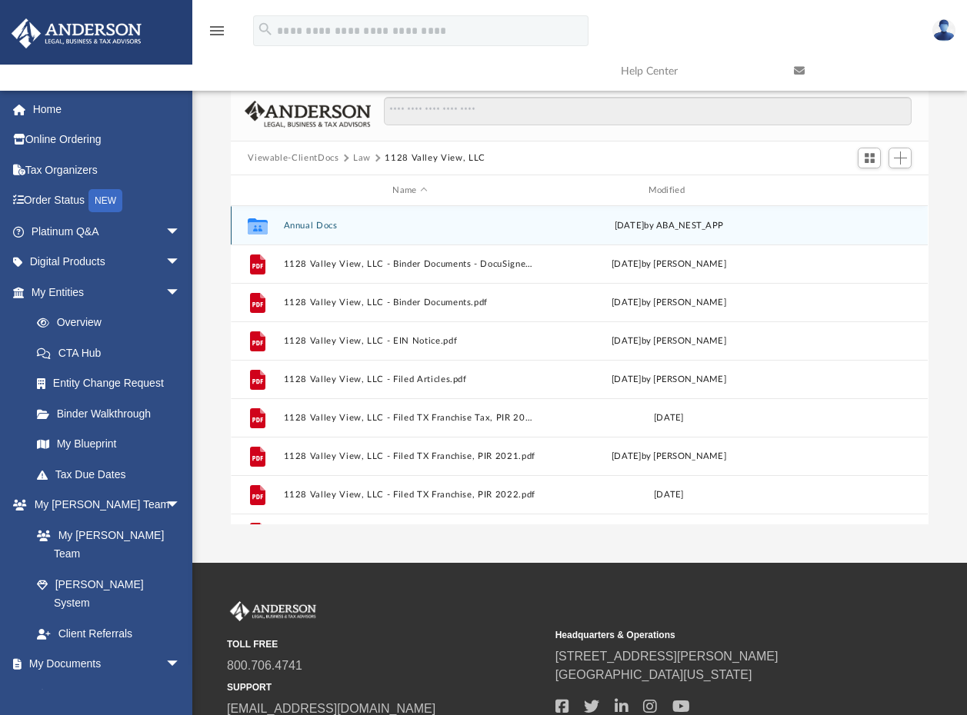
click at [306, 223] on button "Annual Docs" at bounding box center [410, 226] width 252 height 10
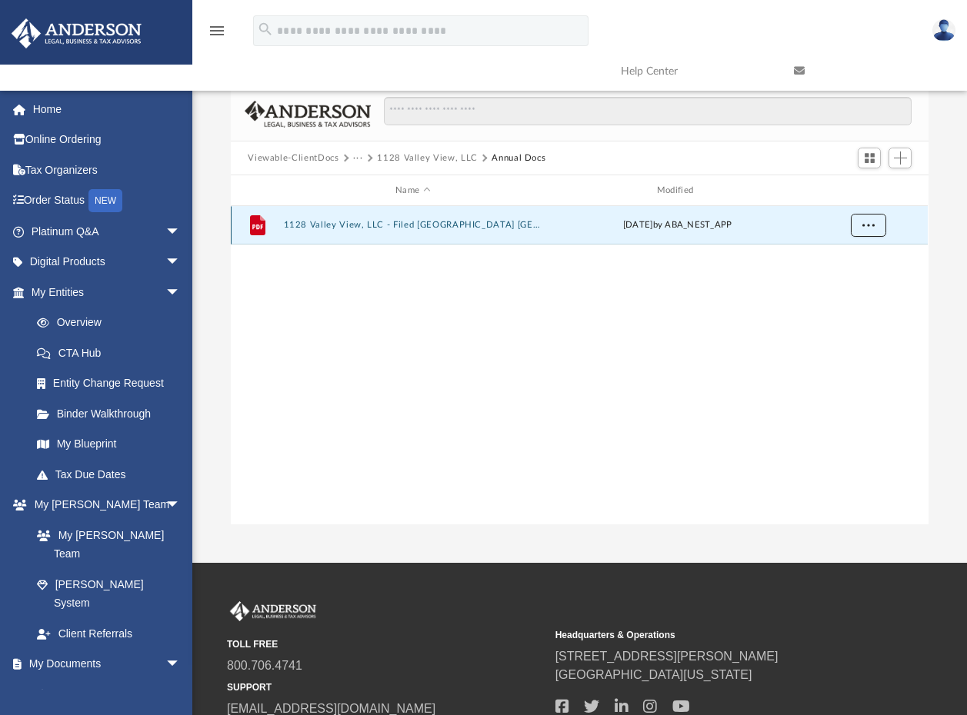
click at [865, 231] on button "More options" at bounding box center [868, 225] width 35 height 23
click at [851, 283] on li "Download" at bounding box center [854, 281] width 45 height 16
click at [411, 313] on div "File 1128 Valley View, LLC - Filed TX PIR TX 2025.pdf Tue May 6 2025 by ABA_NES…" at bounding box center [579, 365] width 697 height 318
click at [406, 153] on button "1128 Valley View, LLC" at bounding box center [427, 159] width 101 height 14
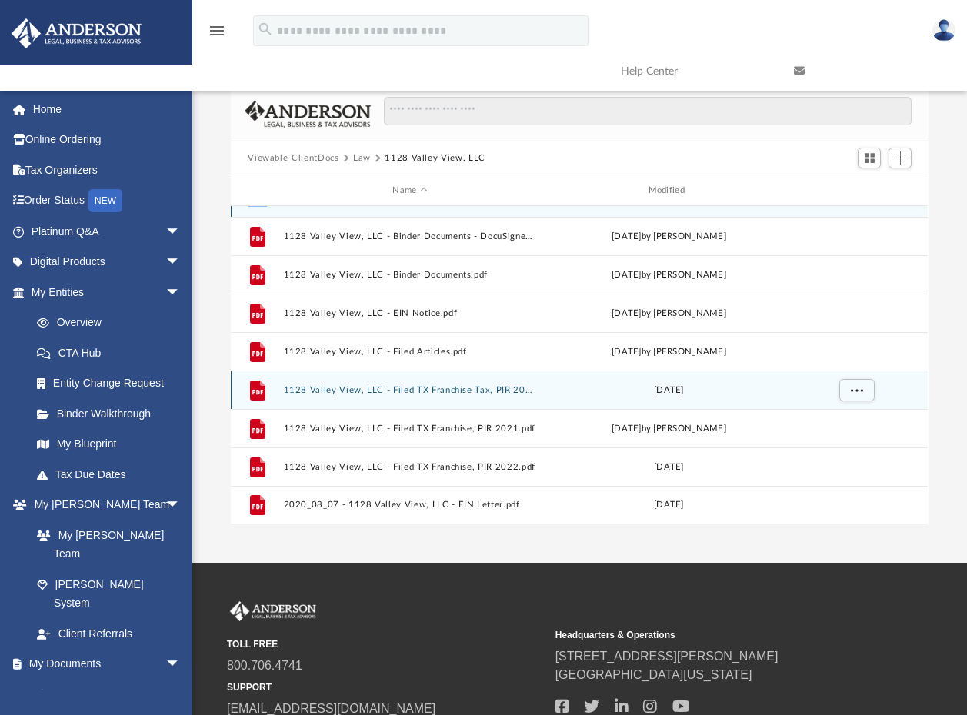
scroll to position [0, 0]
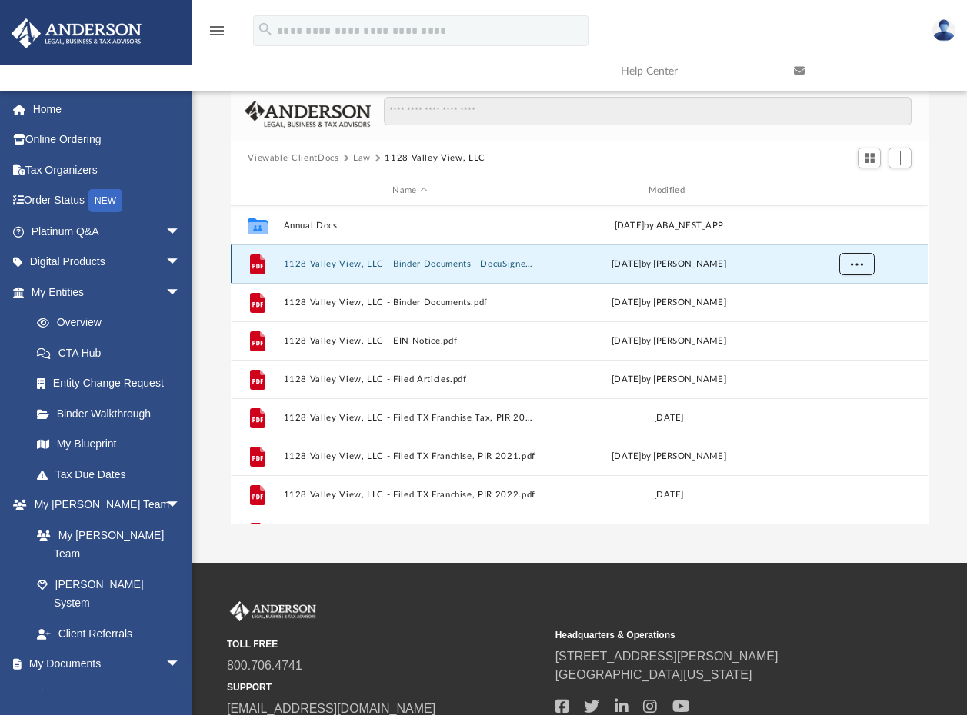
click at [856, 265] on span "More options" at bounding box center [857, 263] width 12 height 8
click at [833, 322] on li "Download" at bounding box center [843, 319] width 45 height 16
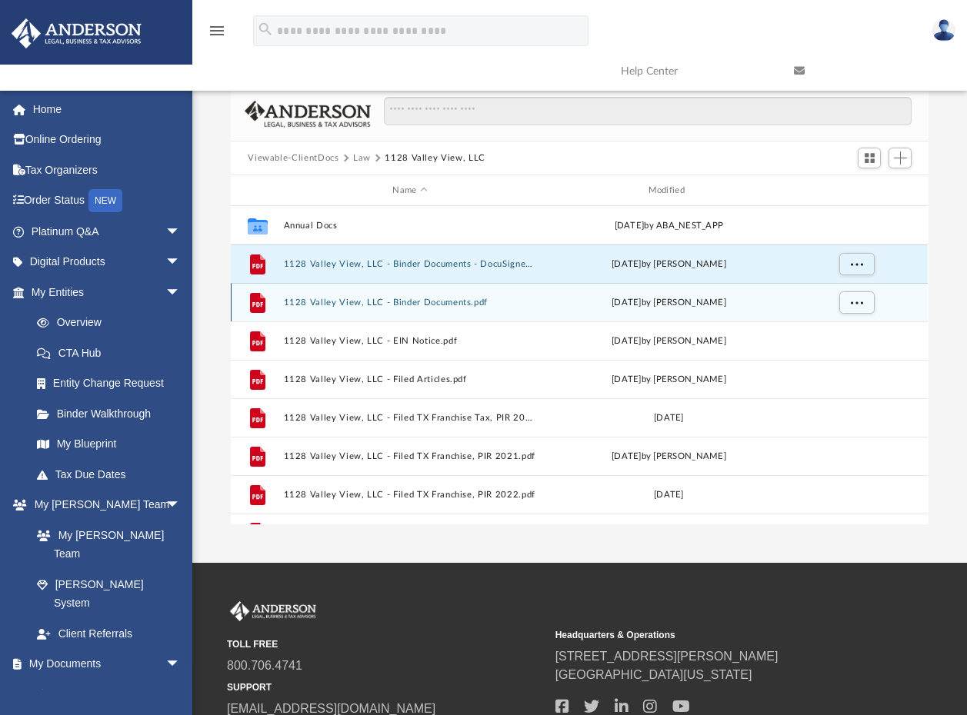
click at [600, 317] on div "File 1128 Valley View, LLC - Binder Documents.pdf Thu Jul 9 2020 by Jasmine Bar…" at bounding box center [579, 302] width 697 height 38
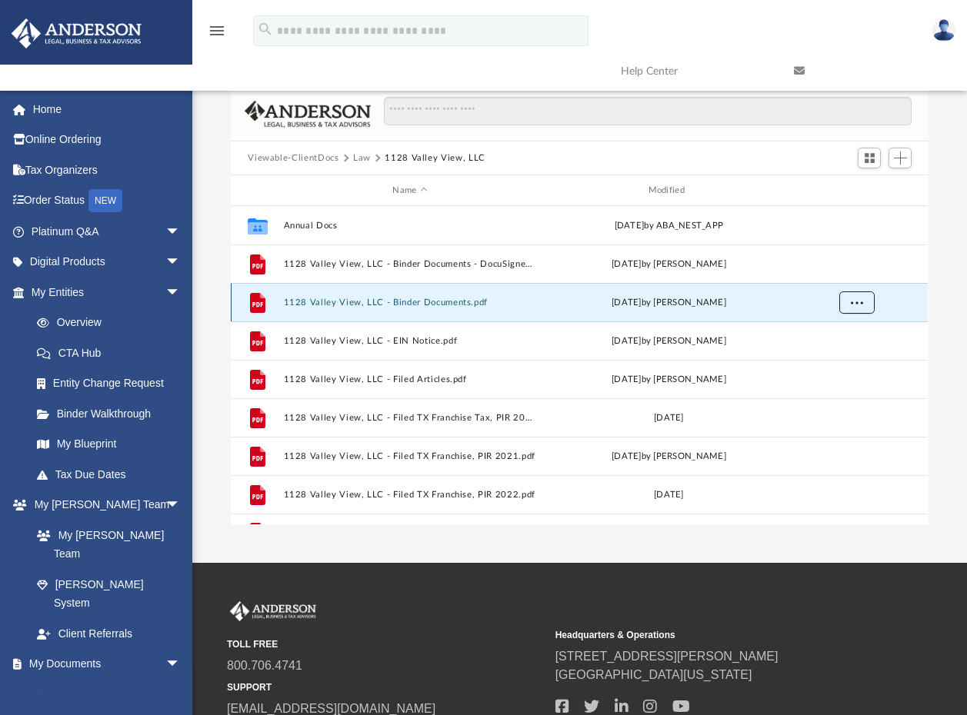
click at [854, 304] on span "More options" at bounding box center [857, 302] width 12 height 8
click at [841, 361] on li "Download" at bounding box center [843, 358] width 45 height 16
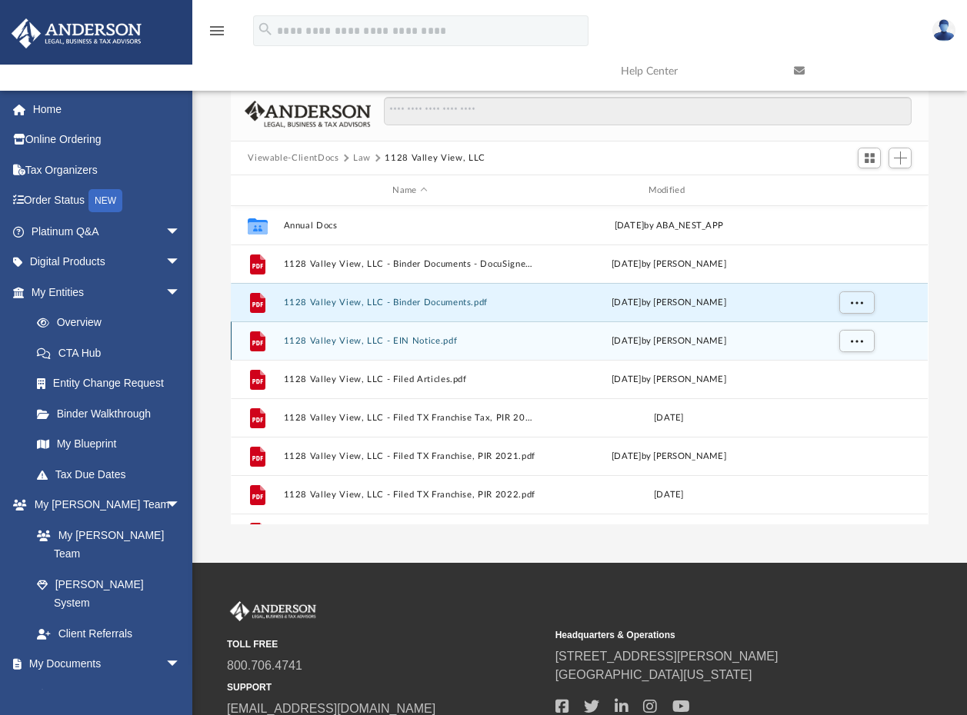
click at [767, 346] on div "Fri Jul 17 2020 by Jasmine Barkum" at bounding box center [669, 342] width 252 height 14
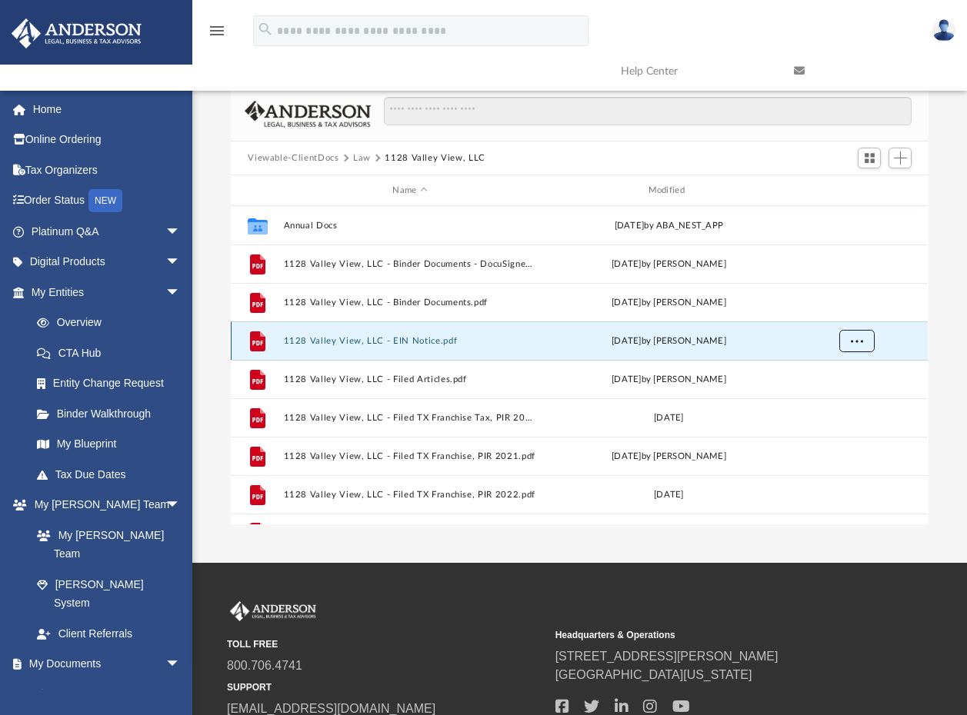
click at [859, 339] on span "More options" at bounding box center [857, 340] width 12 height 8
click at [842, 391] on li "Download" at bounding box center [843, 396] width 45 height 16
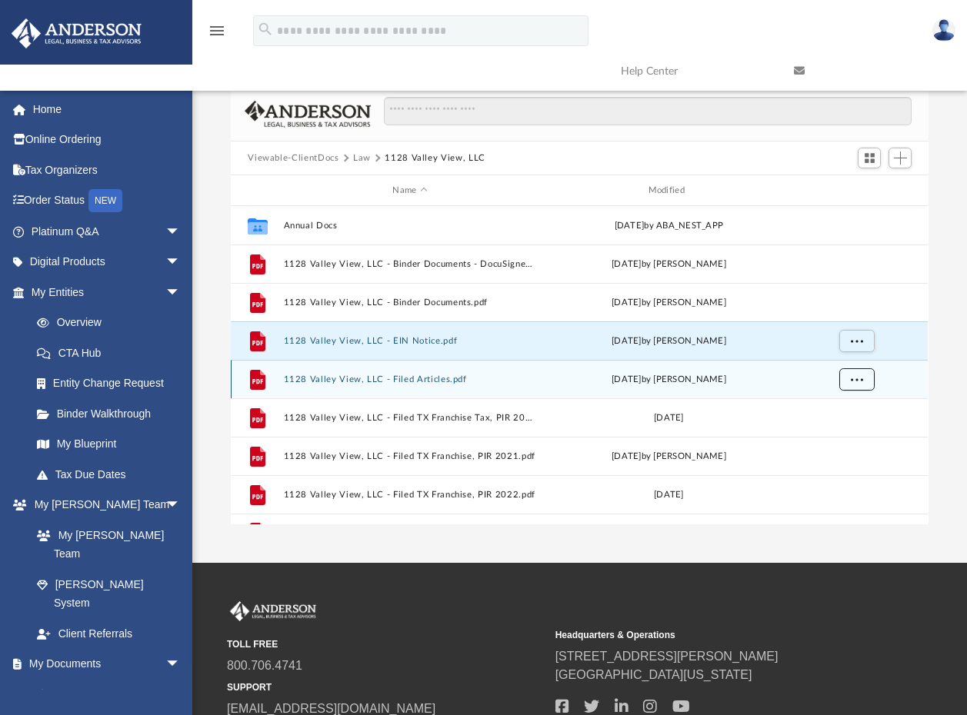
click at [841, 377] on button "More options" at bounding box center [856, 379] width 35 height 23
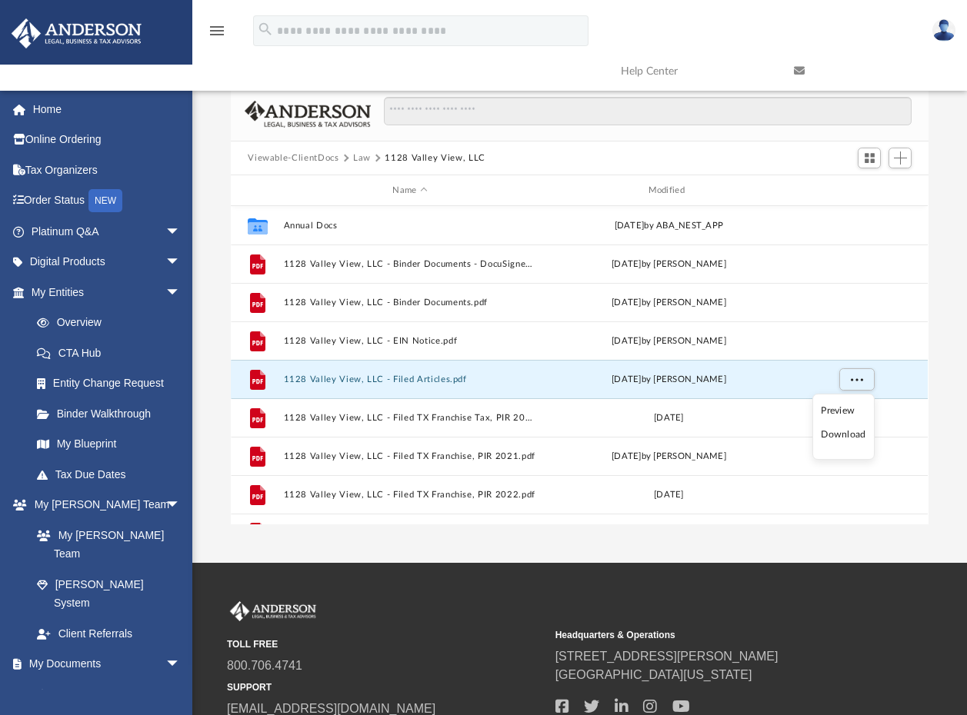
click at [837, 431] on li "Download" at bounding box center [843, 435] width 45 height 16
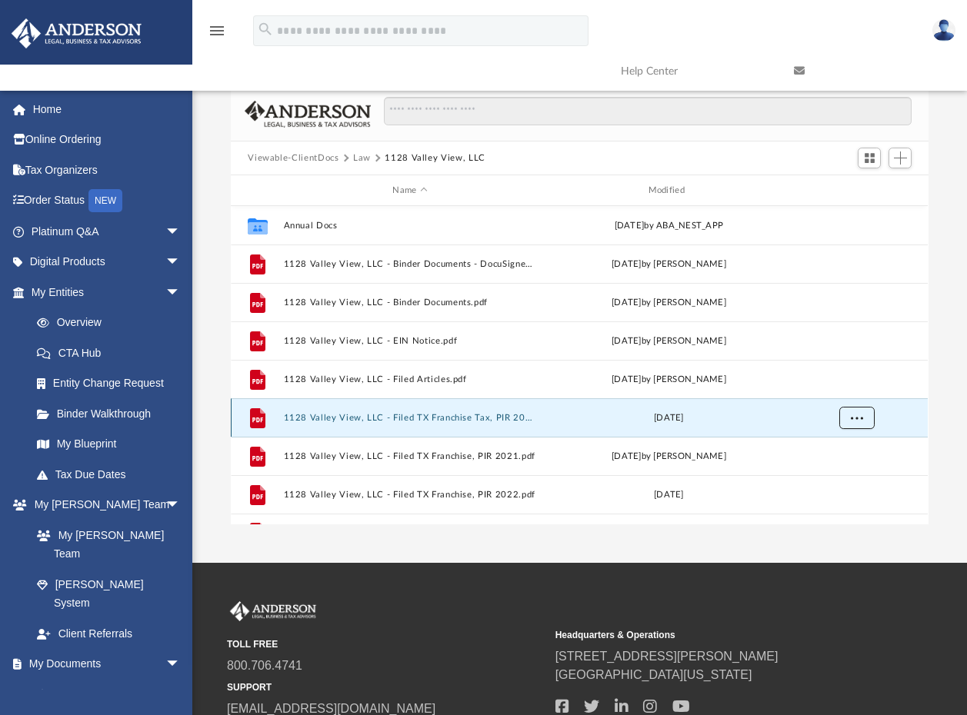
click at [861, 415] on span "More options" at bounding box center [857, 417] width 12 height 8
click at [858, 472] on li "Download" at bounding box center [843, 473] width 45 height 16
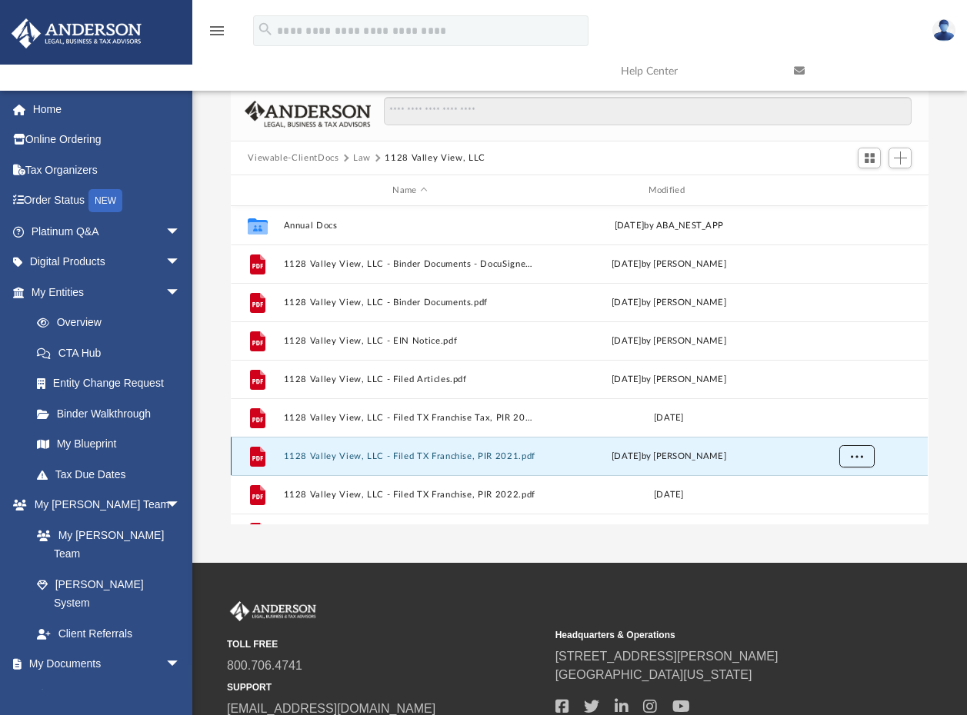
click at [858, 458] on span "More options" at bounding box center [857, 455] width 12 height 8
click at [838, 425] on li "Download" at bounding box center [843, 423] width 45 height 16
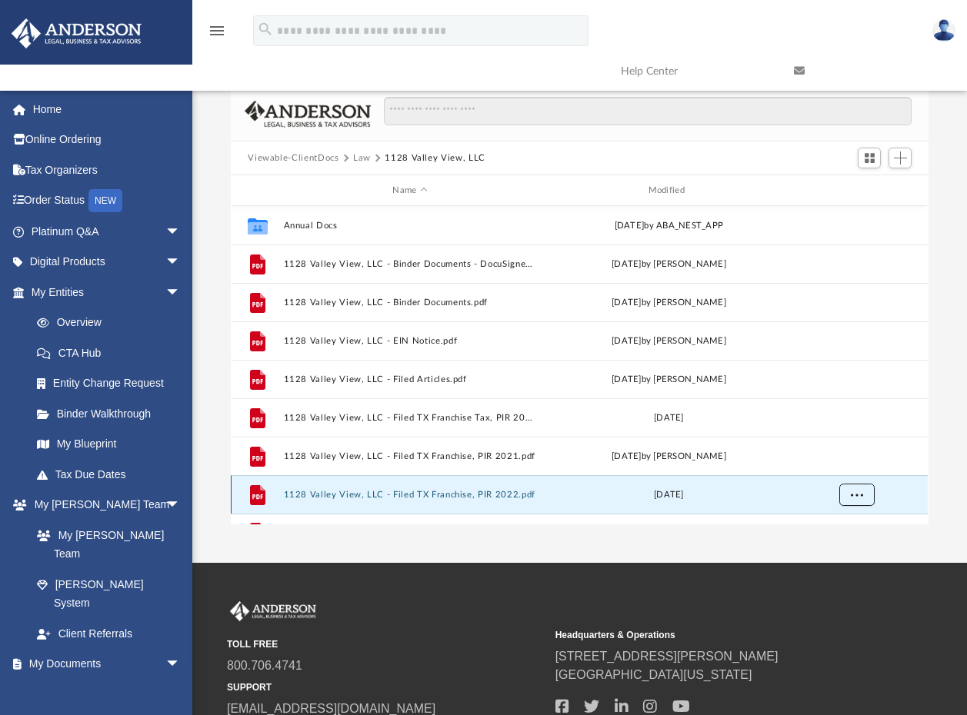
click at [850, 491] on button "More options" at bounding box center [856, 495] width 35 height 23
click at [847, 462] on li "Download" at bounding box center [843, 462] width 45 height 16
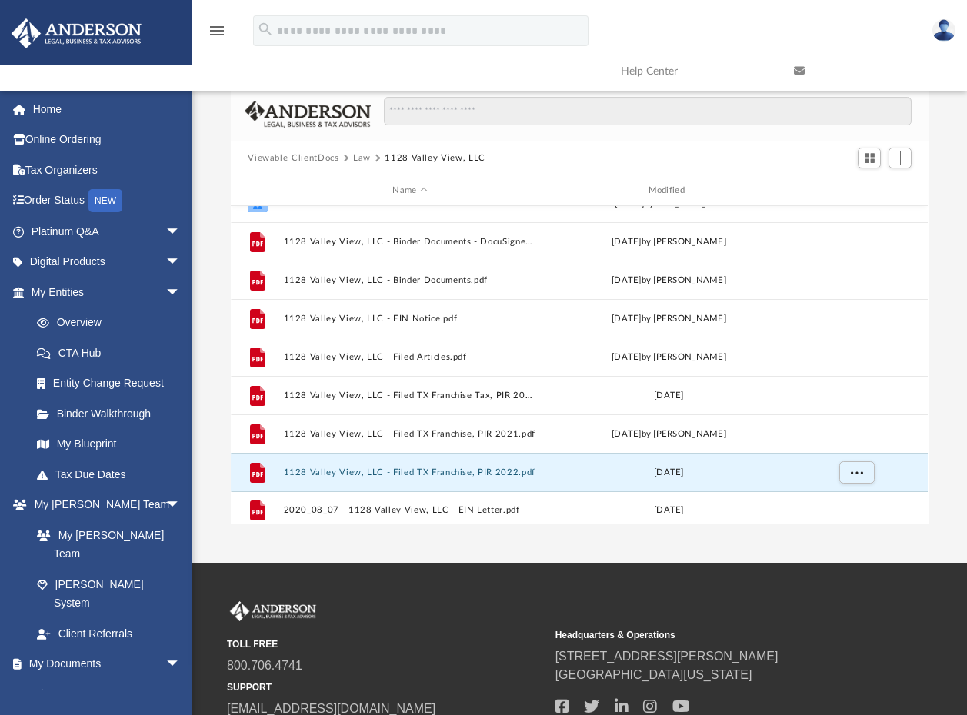
scroll to position [28, 0]
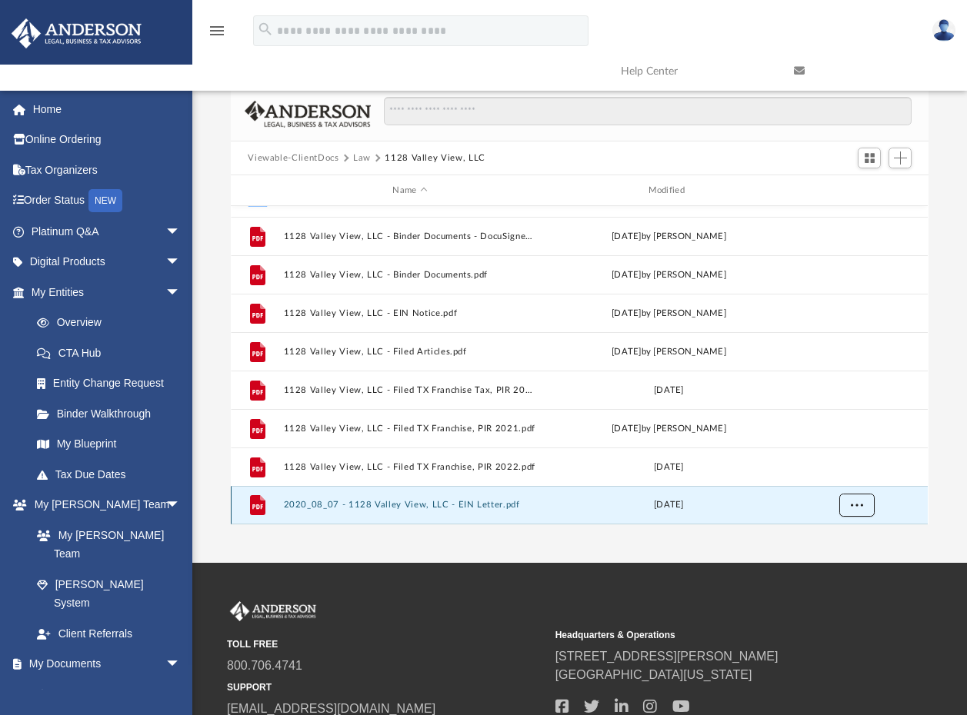
click at [852, 508] on span "More options" at bounding box center [857, 505] width 12 height 8
click at [840, 473] on li "Download" at bounding box center [843, 472] width 45 height 16
click at [954, 315] on div "Difficulty viewing your box folder? You can also access your account directly o…" at bounding box center [579, 306] width 775 height 438
click at [358, 158] on button "Law" at bounding box center [362, 159] width 18 height 14
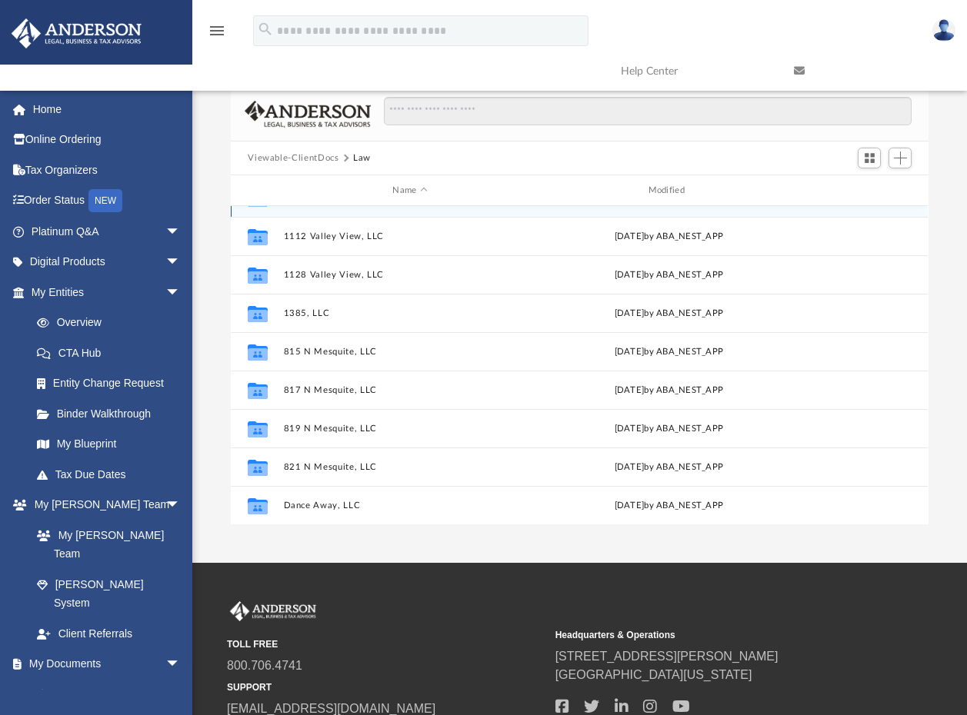
scroll to position [0, 0]
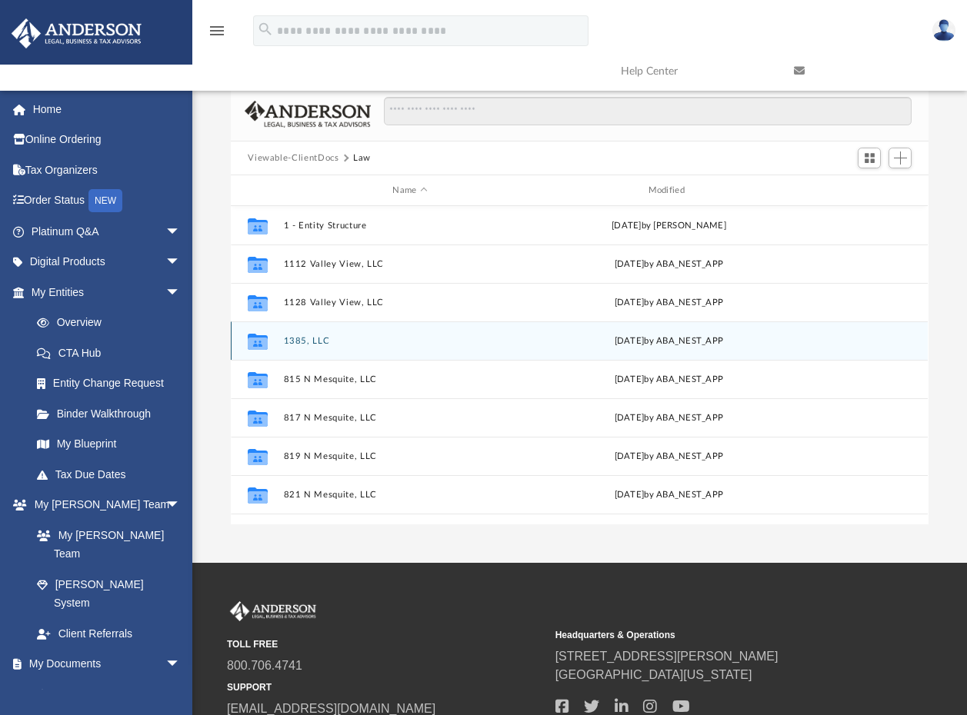
click at [303, 337] on button "1385, LLC" at bounding box center [410, 341] width 252 height 10
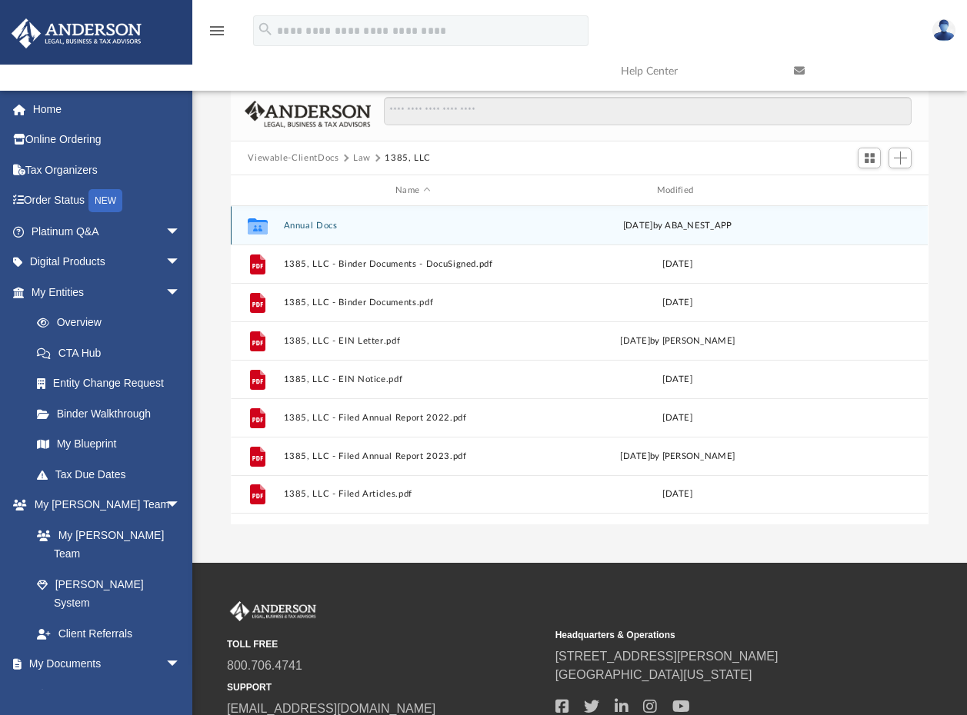
click at [315, 223] on button "Annual Docs" at bounding box center [413, 226] width 258 height 10
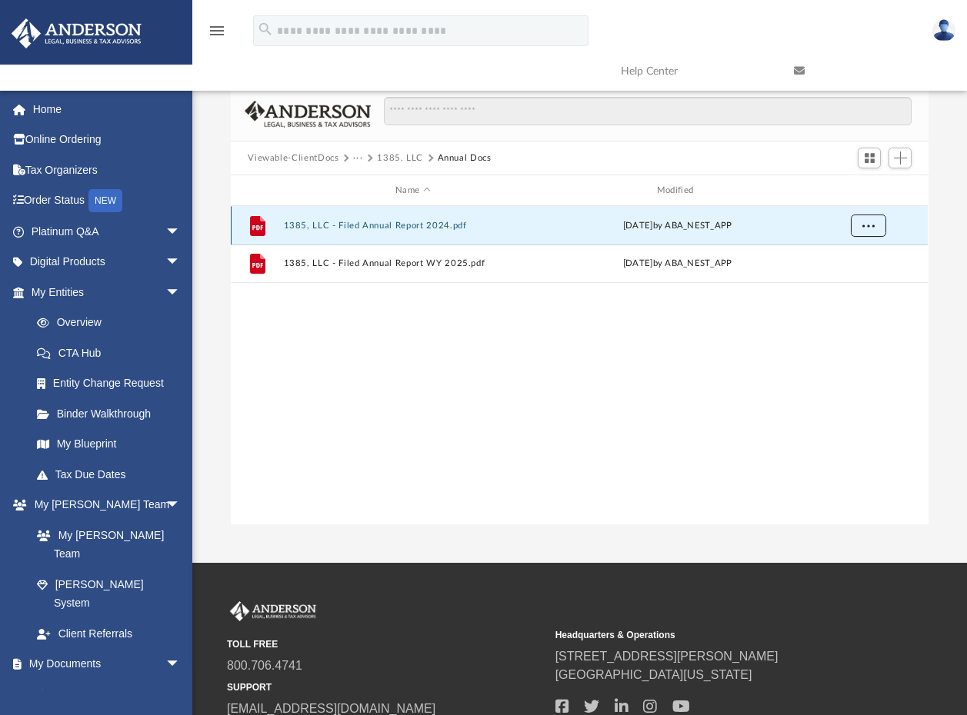
click at [877, 225] on button "More options" at bounding box center [868, 226] width 35 height 23
click at [854, 280] on li "Download" at bounding box center [854, 281] width 45 height 16
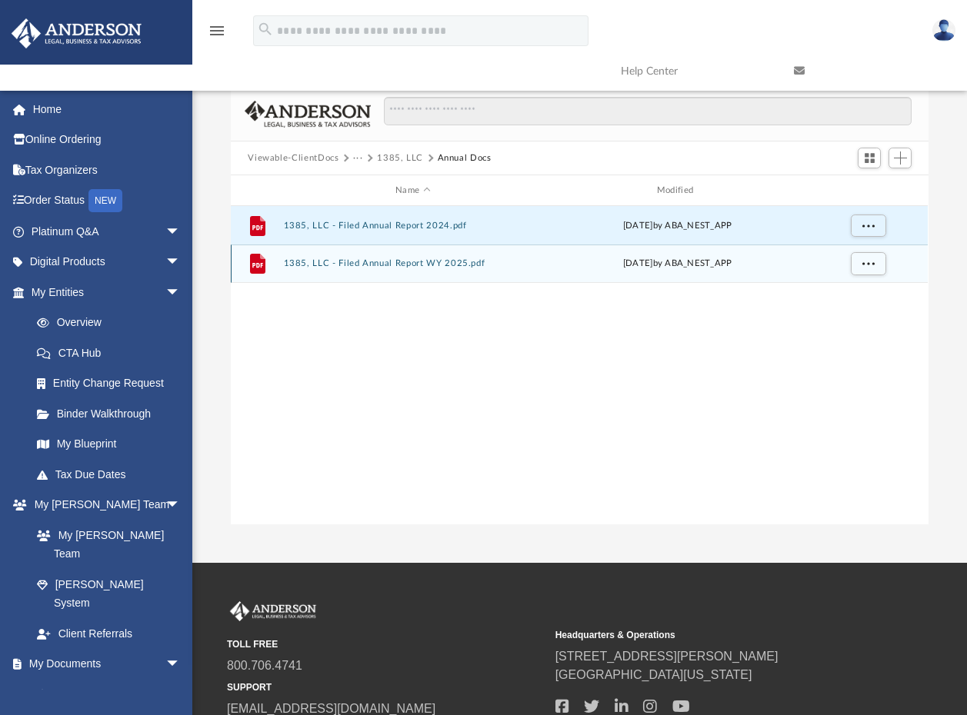
click at [548, 274] on div "File 1385, LLC - Filed Annual Report WY 2025.pdf Tue May 6 2025 by ABA_NEST_APP" at bounding box center [579, 264] width 697 height 38
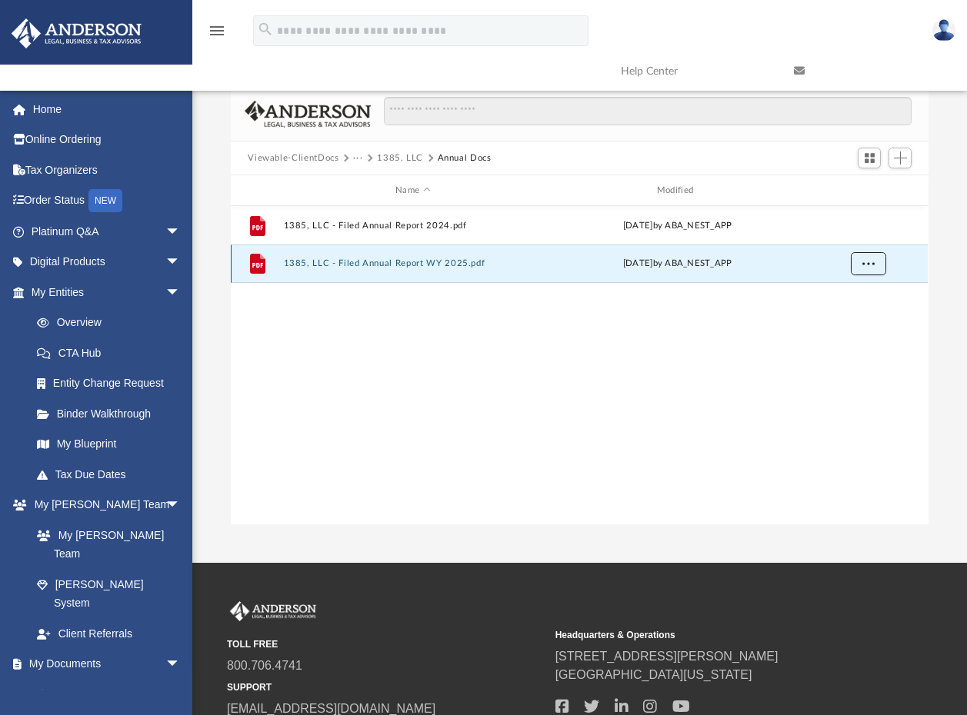
click at [871, 267] on span "More options" at bounding box center [868, 263] width 12 height 8
click at [845, 321] on li "Download" at bounding box center [854, 319] width 45 height 16
click at [405, 158] on button "1385, LLC" at bounding box center [400, 159] width 46 height 14
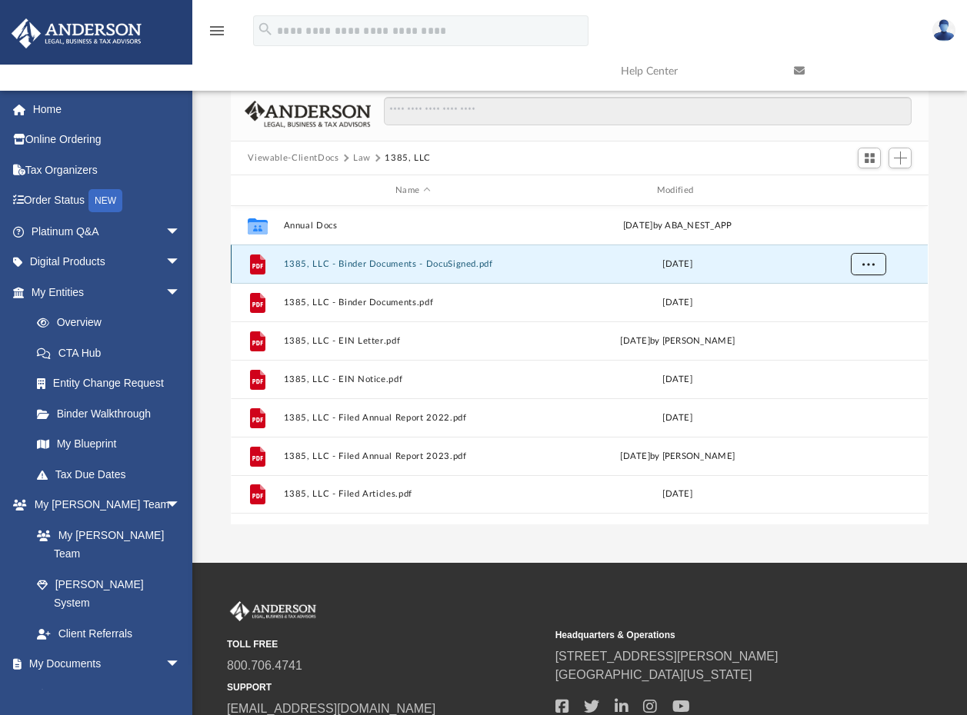
click at [874, 261] on span "More options" at bounding box center [868, 263] width 12 height 8
click at [847, 324] on li "Download" at bounding box center [854, 319] width 45 height 16
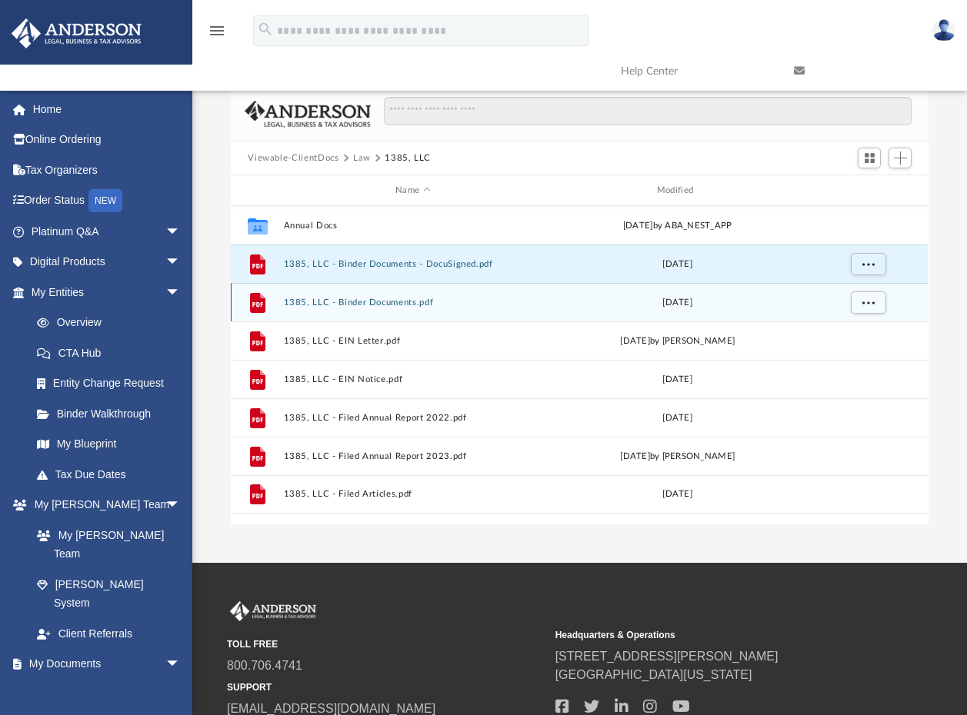
click at [534, 304] on button "1385, LLC - Binder Documents.pdf" at bounding box center [413, 303] width 258 height 10
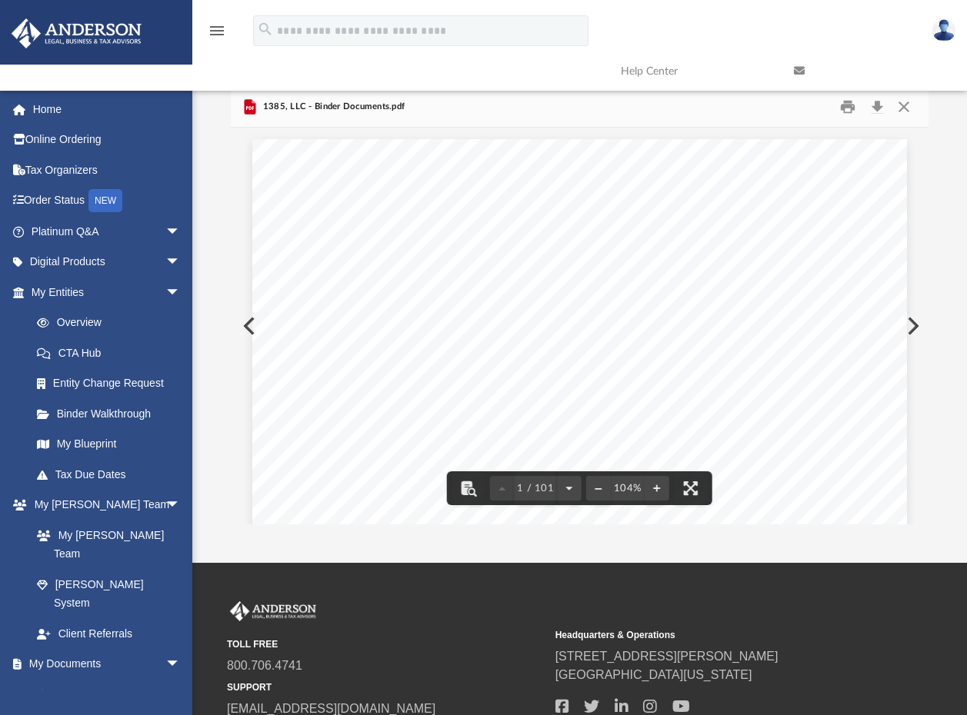
click at [252, 325] on div "June 29, 2021 Vikash Sachania 417 Poppy Place Mountain View, CA 94043 Re: 1385,…" at bounding box center [579, 562] width 655 height 847
click at [904, 104] on button "Close" at bounding box center [904, 107] width 28 height 24
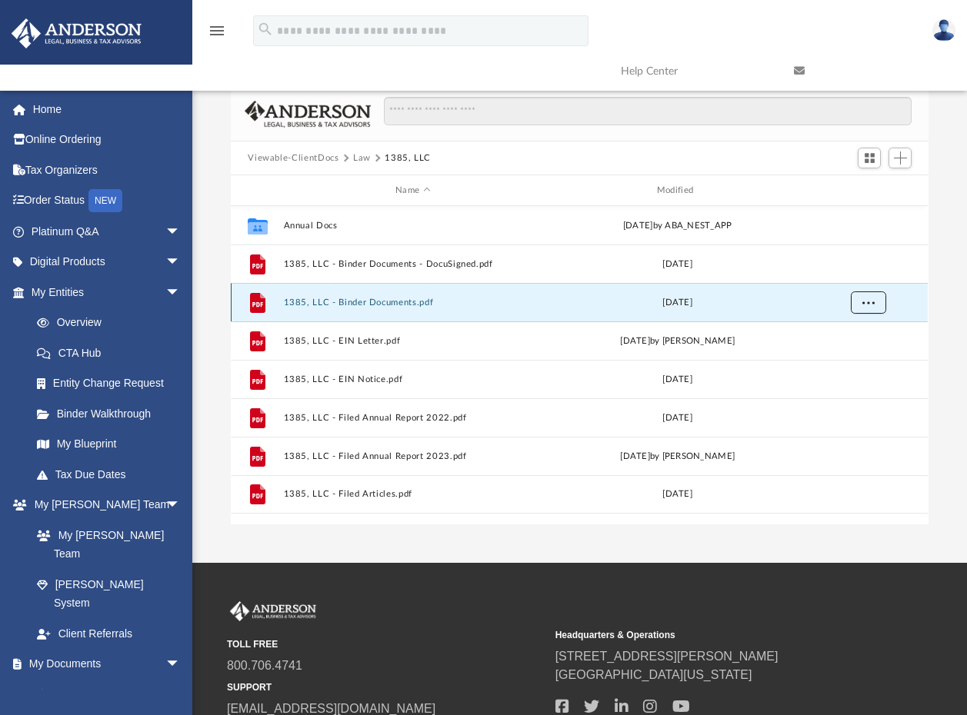
click at [867, 301] on span "More options" at bounding box center [868, 302] width 12 height 8
click at [860, 359] on li "Download" at bounding box center [854, 358] width 45 height 16
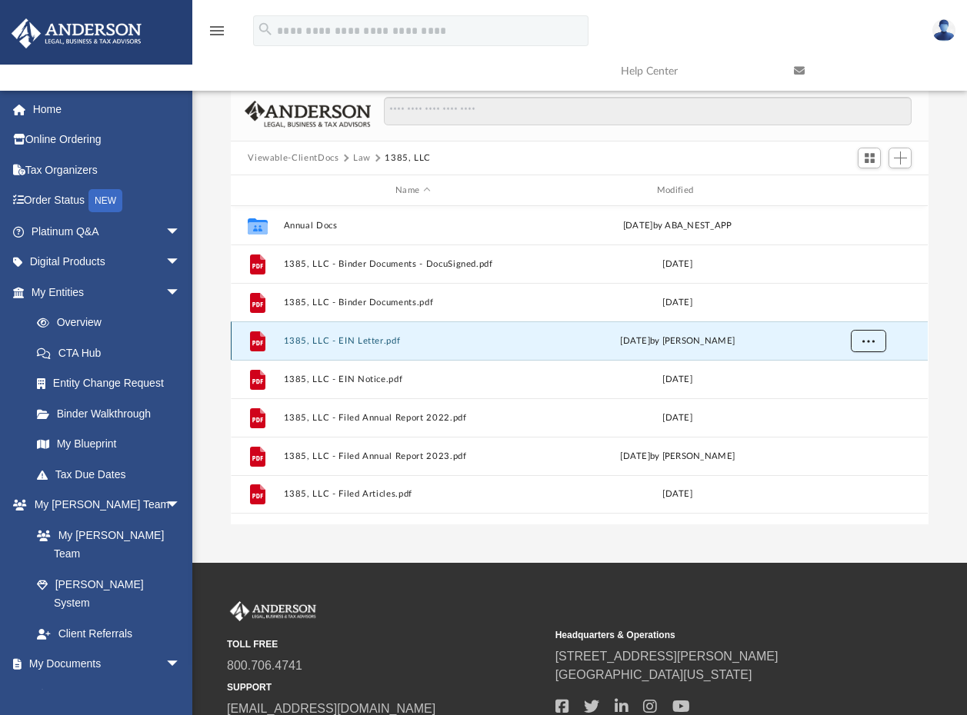
click at [875, 341] on button "More options" at bounding box center [868, 341] width 35 height 23
click at [868, 395] on li "Download" at bounding box center [854, 396] width 45 height 16
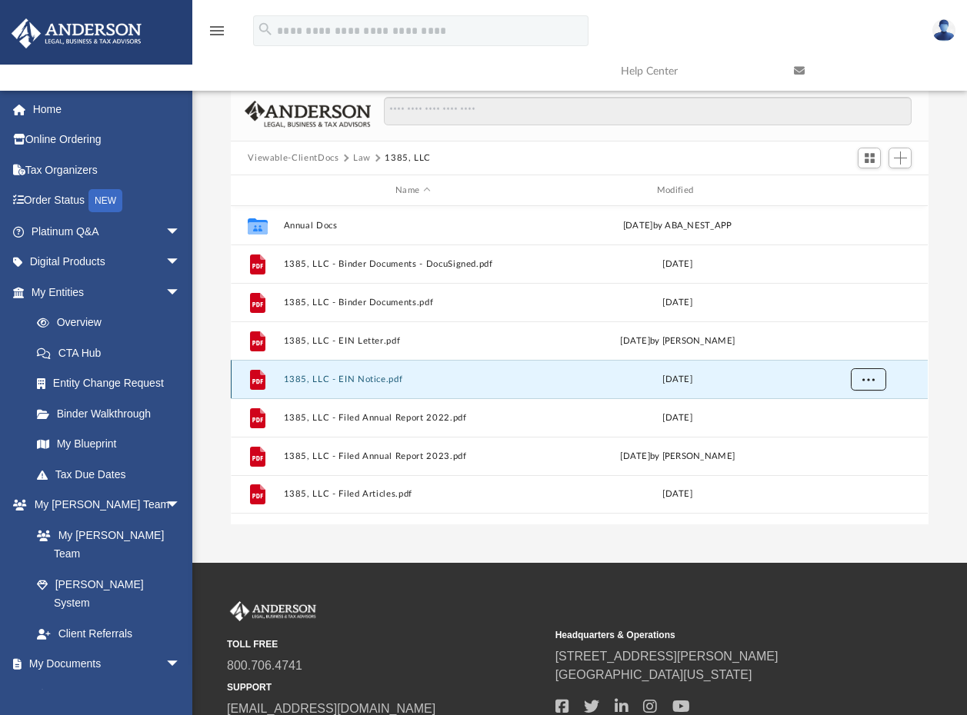
click at [874, 379] on span "More options" at bounding box center [868, 379] width 12 height 8
click at [854, 436] on li "Download" at bounding box center [854, 435] width 45 height 16
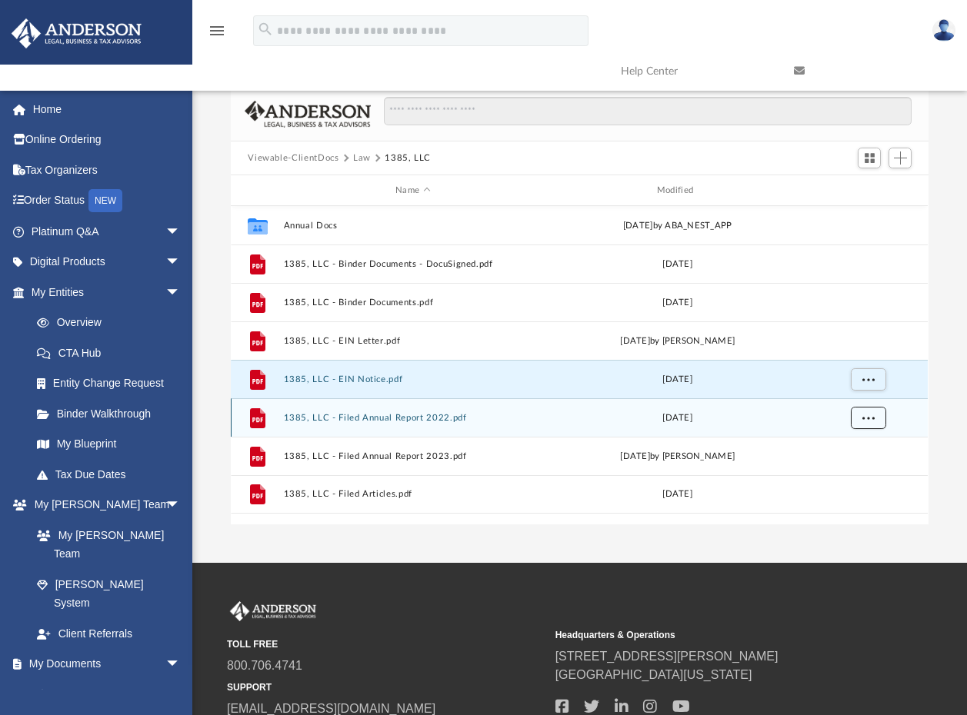
click at [869, 418] on span "More options" at bounding box center [868, 417] width 12 height 8
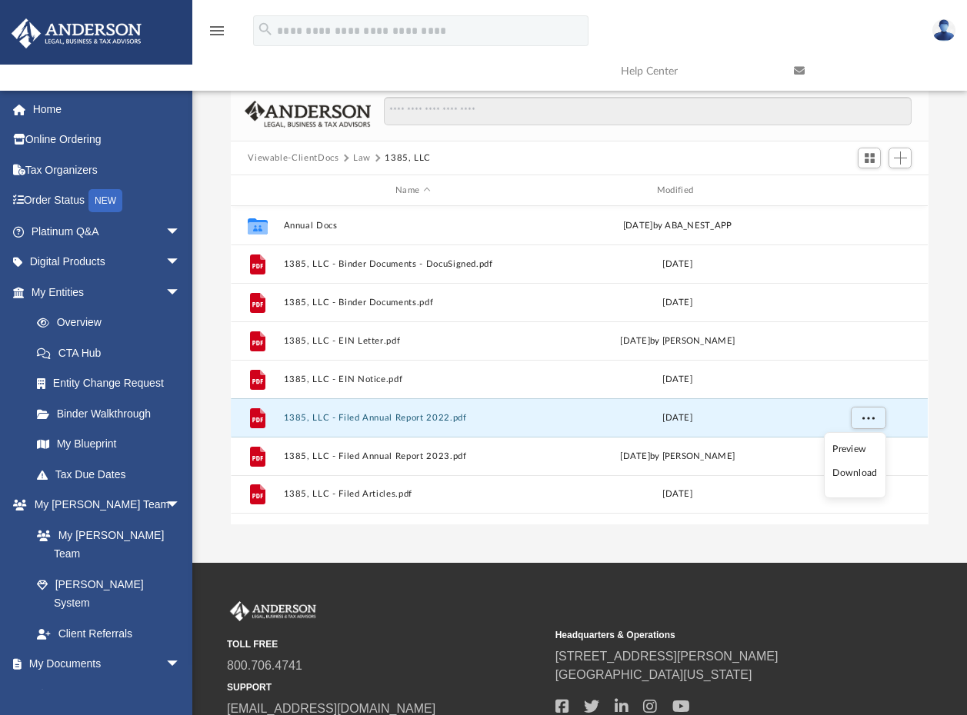
click at [858, 477] on li "Download" at bounding box center [854, 473] width 45 height 16
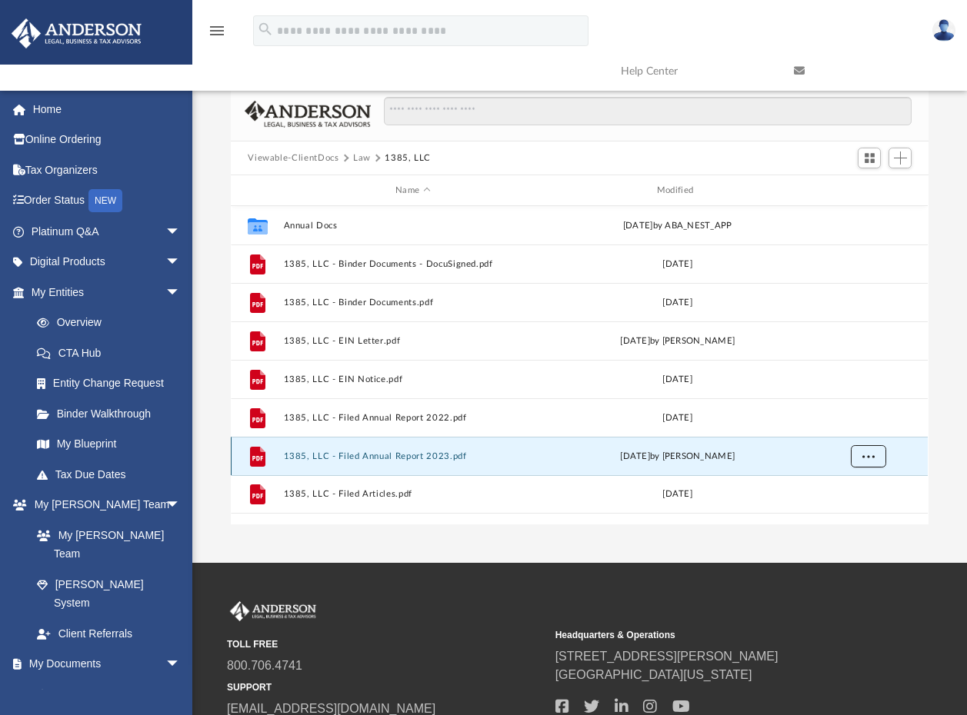
click at [876, 457] on button "More options" at bounding box center [868, 456] width 35 height 23
click at [861, 507] on li "Download" at bounding box center [854, 512] width 45 height 16
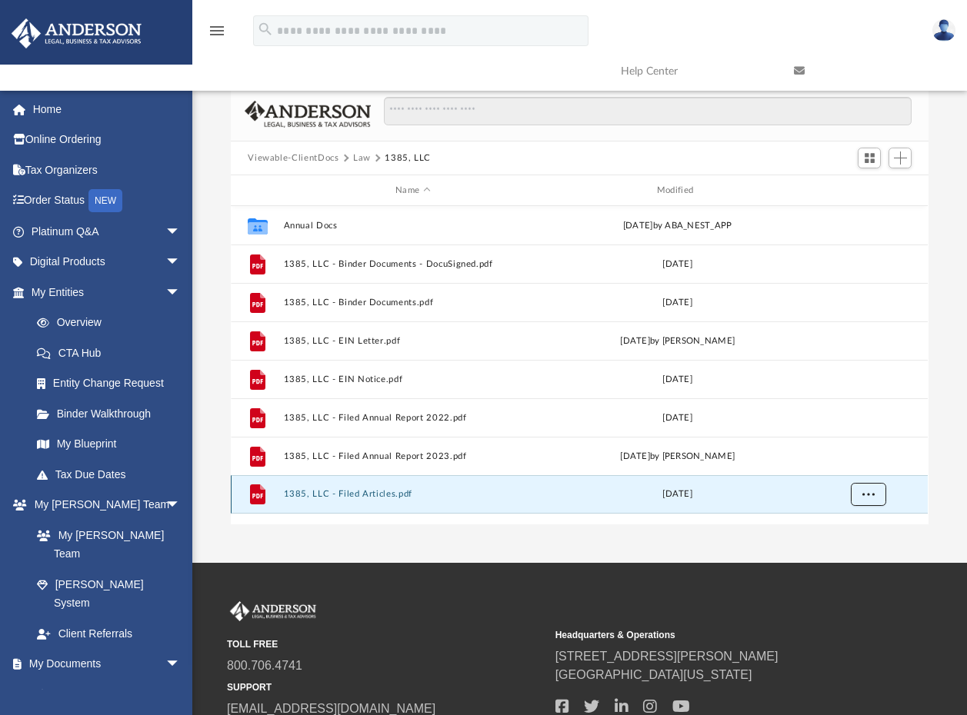
click at [861, 493] on button "More options" at bounding box center [868, 494] width 35 height 23
click at [858, 548] on li "Download" at bounding box center [854, 550] width 45 height 16
click at [359, 155] on button "Law" at bounding box center [362, 159] width 18 height 14
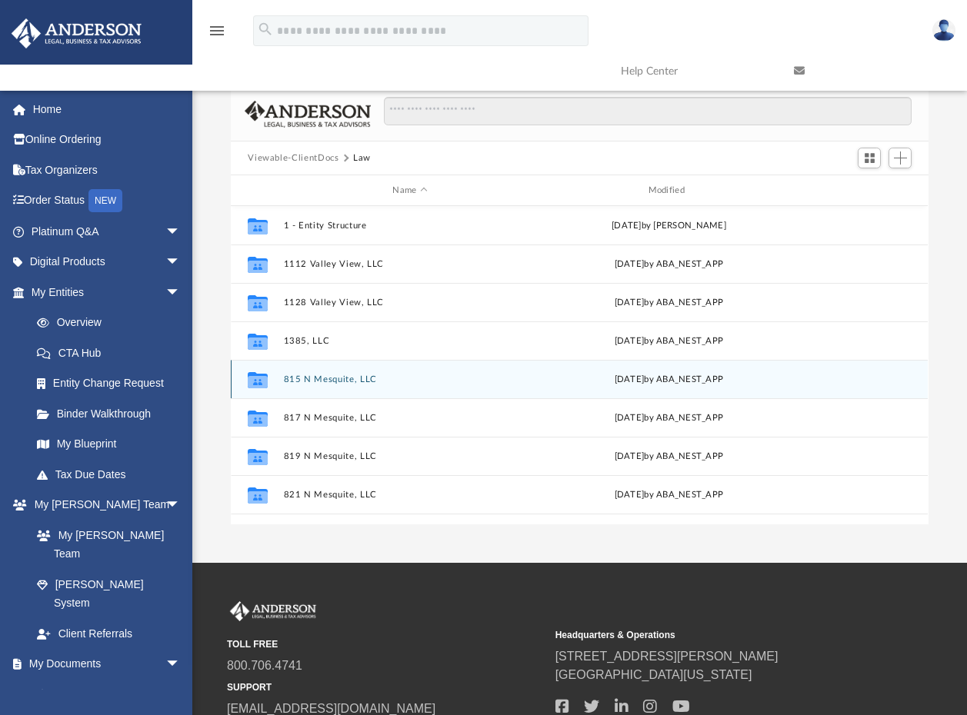
click at [329, 376] on button "815 N Mesquite, LLC" at bounding box center [410, 380] width 252 height 10
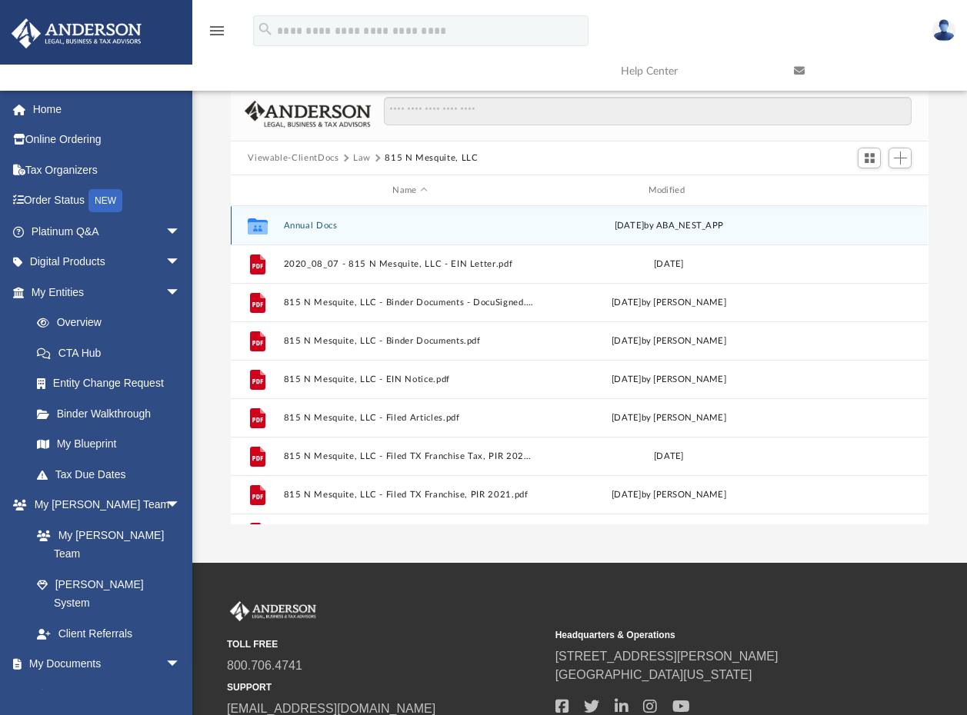
click at [301, 228] on button "Annual Docs" at bounding box center [410, 226] width 252 height 10
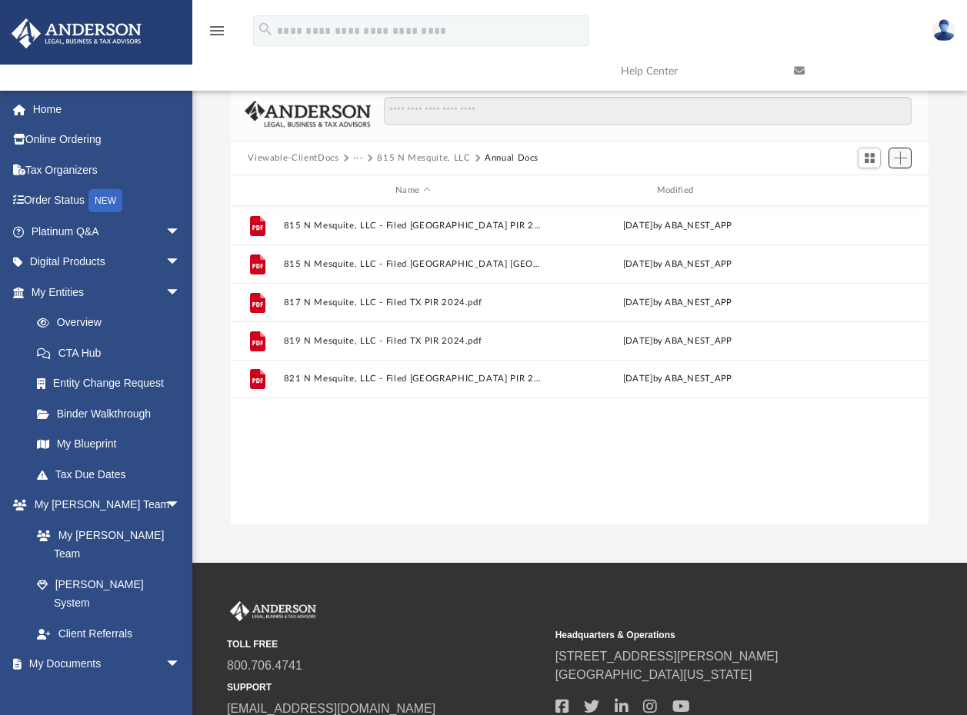
click at [901, 155] on span "Add" at bounding box center [900, 158] width 13 height 13
click at [671, 445] on div "File 815 N Mesquite, LLC - Filed TX PIR 2024.pdf Sat May 4 2024 by ABA_NEST_APP…" at bounding box center [579, 365] width 697 height 318
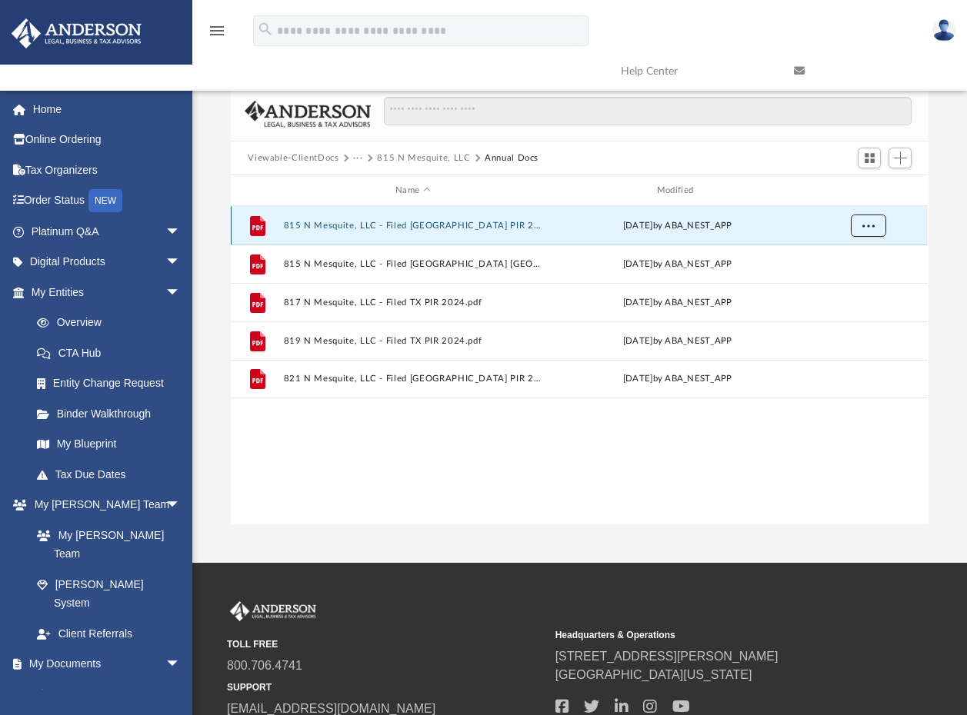
click at [861, 221] on button "More options" at bounding box center [868, 226] width 35 height 23
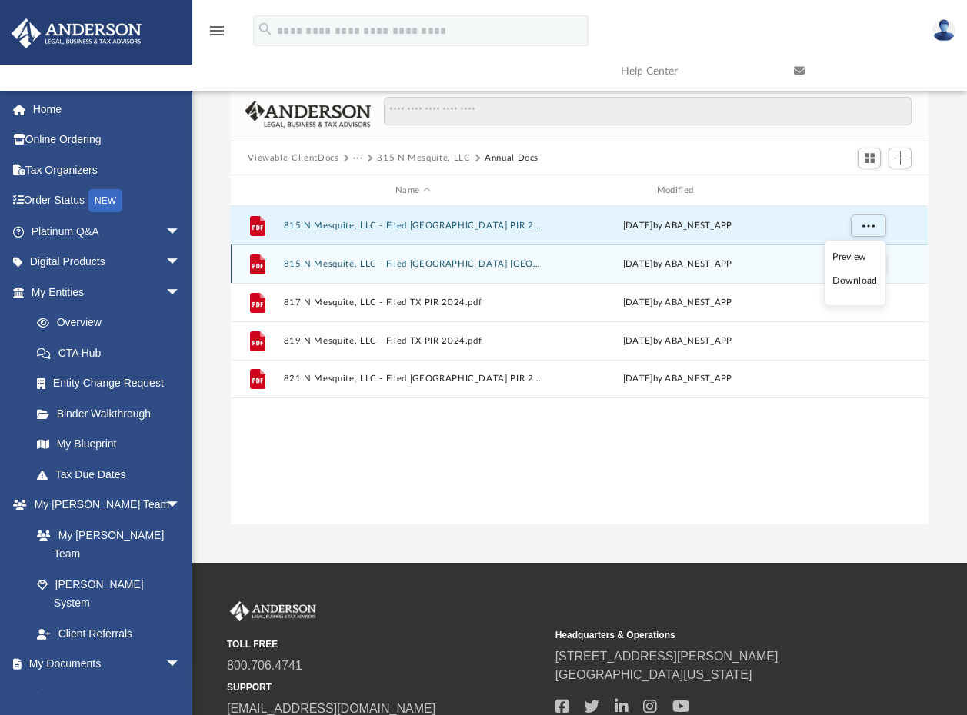
click at [855, 278] on li "Download" at bounding box center [854, 281] width 45 height 16
click at [553, 272] on div "File 815 N Mesquite, LLC - Filed TX PIR TX 2025.pdf Tue May 6 2025 by ABA_NEST_…" at bounding box center [579, 264] width 697 height 38
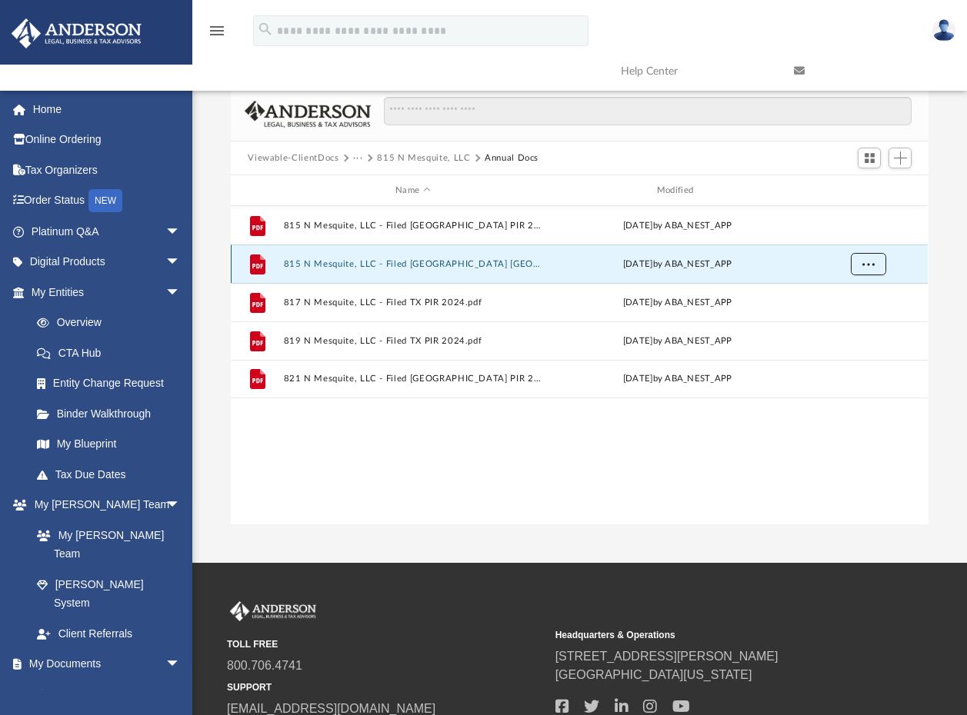
click at [856, 268] on button "More options" at bounding box center [868, 264] width 35 height 23
click at [838, 318] on li "Download" at bounding box center [854, 319] width 45 height 16
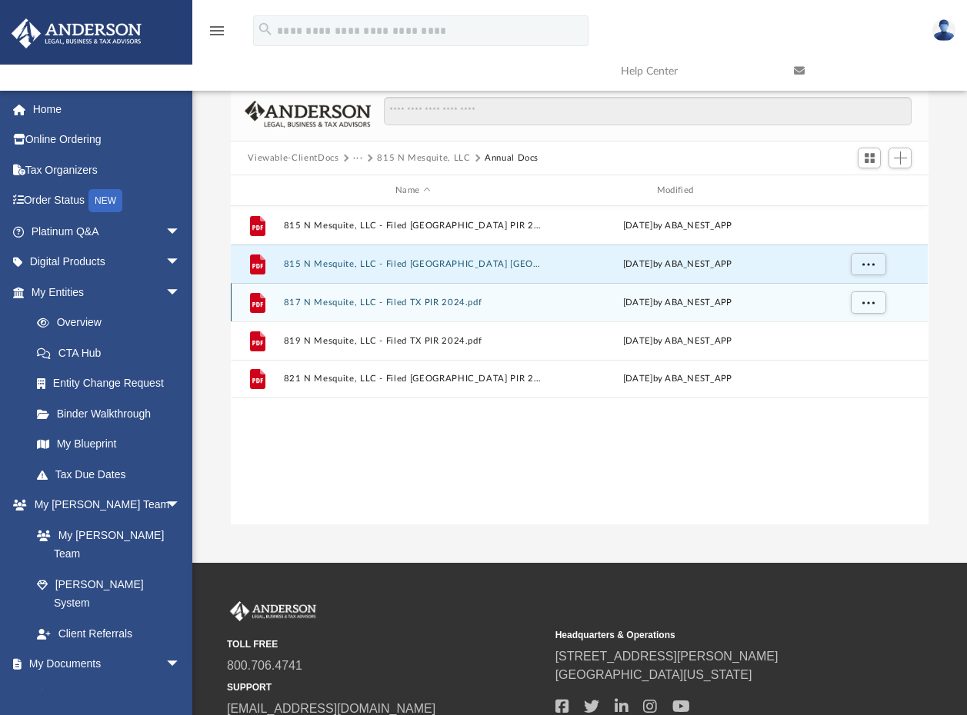
click at [797, 305] on div "Sat May 4 2024 by ABA_NEST_APP" at bounding box center [677, 303] width 258 height 14
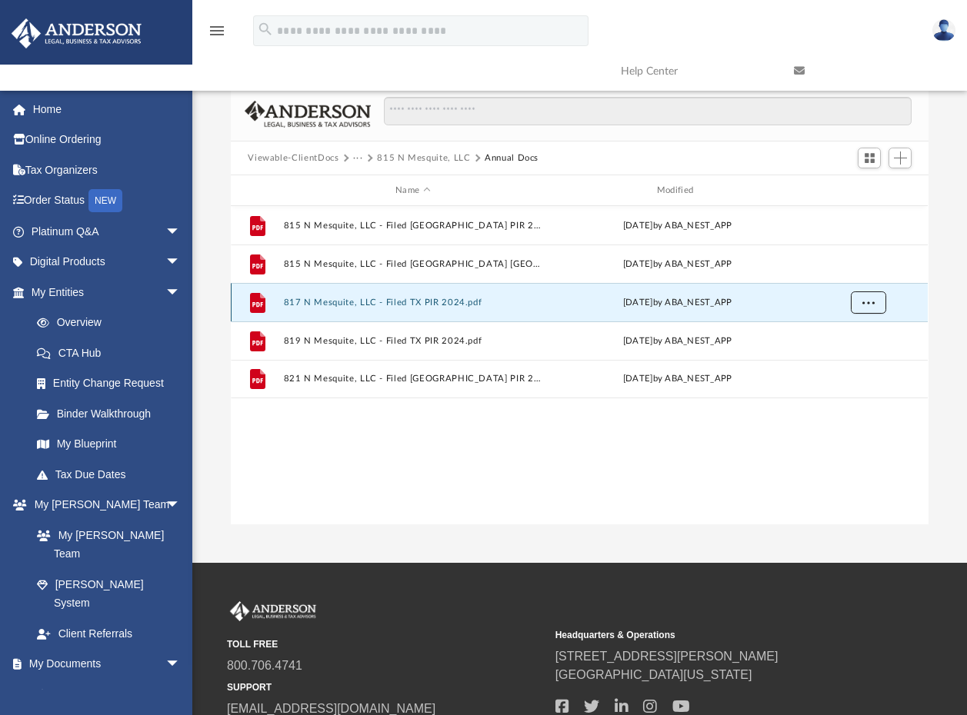
click at [868, 295] on button "More options" at bounding box center [868, 302] width 35 height 23
click at [836, 352] on li "Download" at bounding box center [854, 358] width 45 height 16
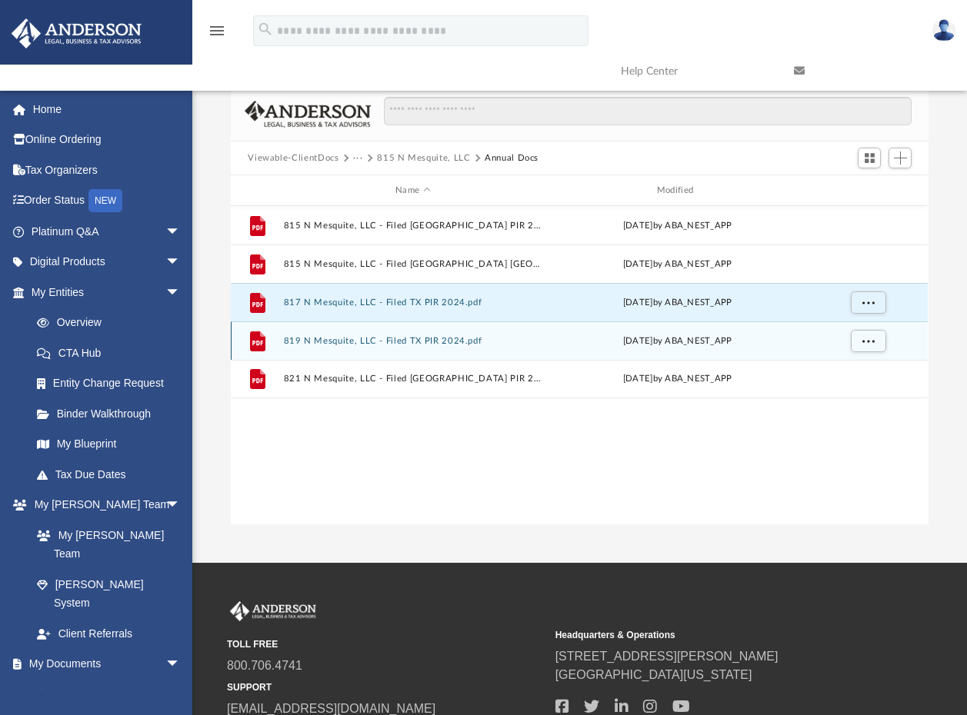
click at [820, 344] on div "grid" at bounding box center [868, 340] width 108 height 29
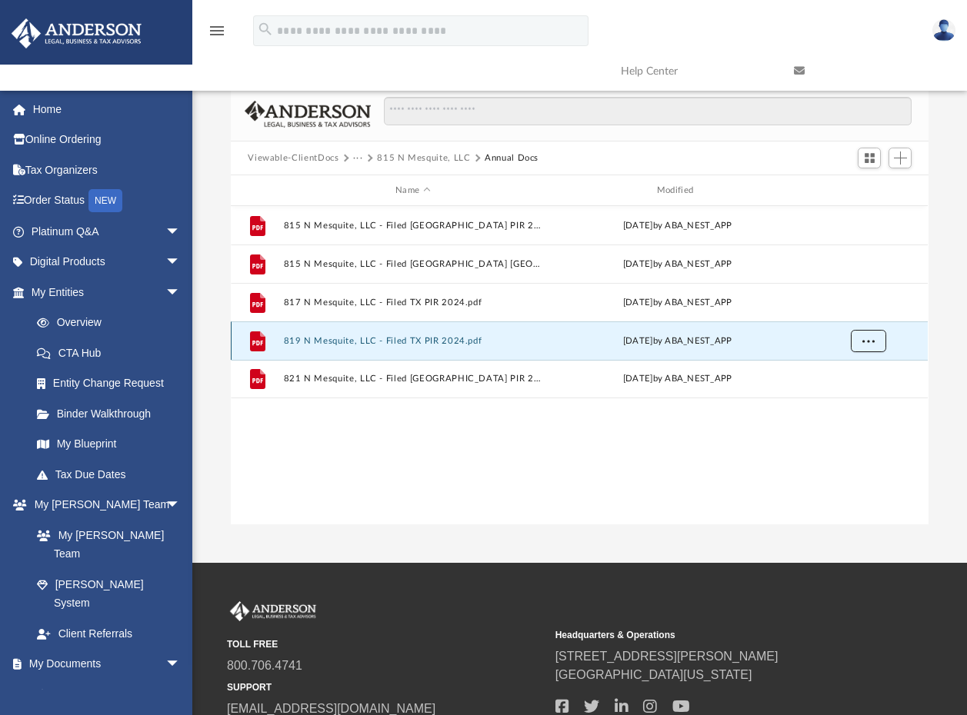
click at [866, 336] on span "More options" at bounding box center [868, 340] width 12 height 8
click at [851, 391] on li "Download" at bounding box center [854, 396] width 45 height 16
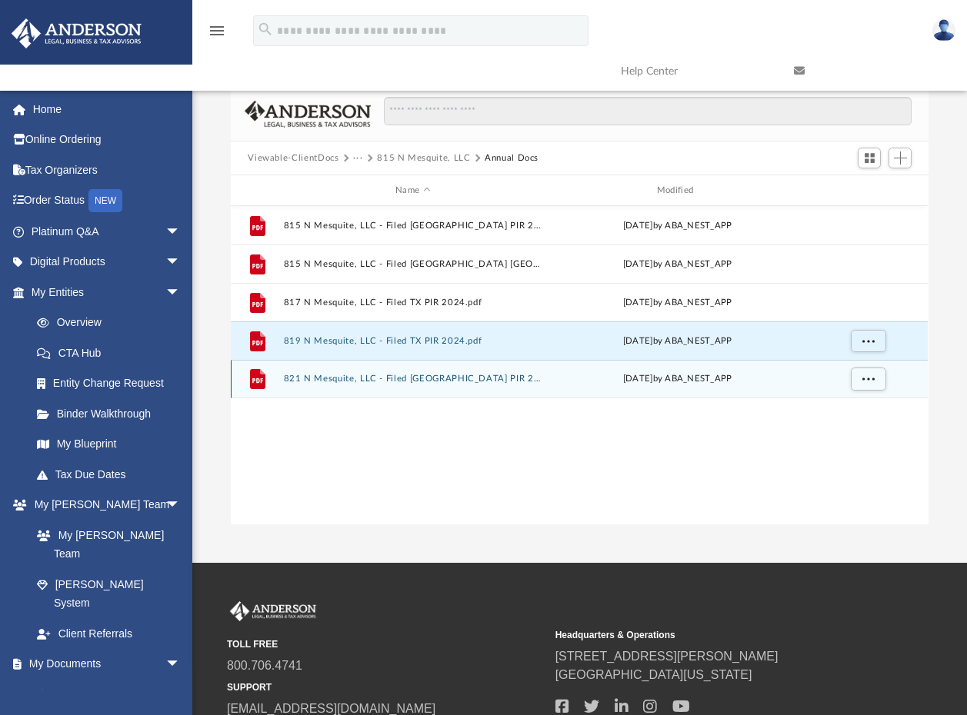
click at [831, 375] on div "grid" at bounding box center [868, 379] width 108 height 29
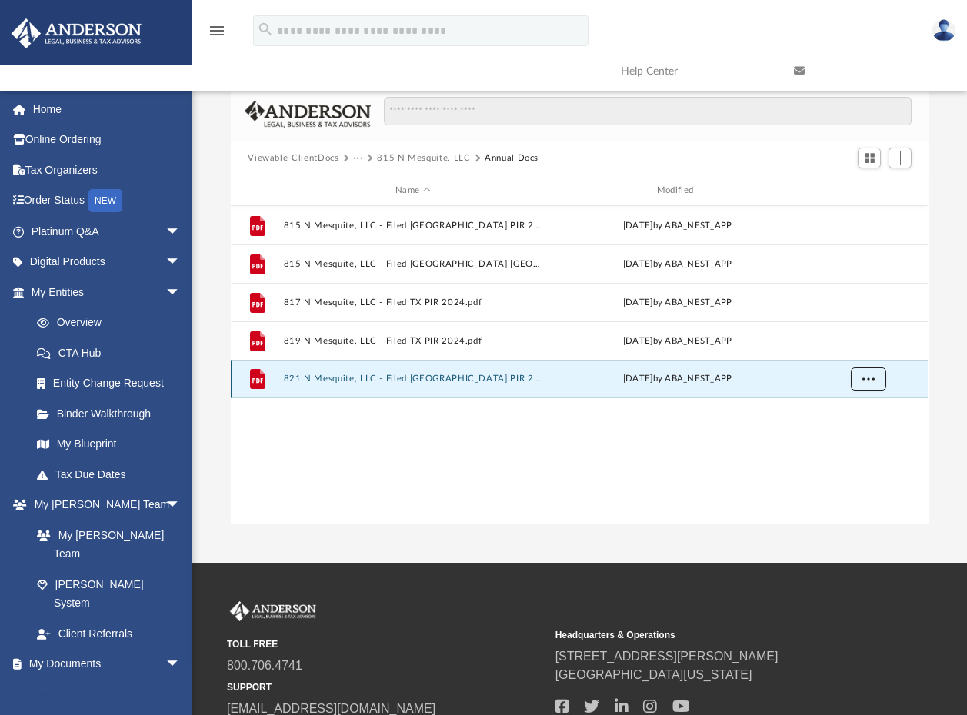
click at [866, 378] on span "More options" at bounding box center [868, 379] width 12 height 8
click at [856, 435] on li "Download" at bounding box center [854, 435] width 45 height 16
click at [368, 429] on div "File 815 N Mesquite, LLC - Filed TX PIR 2024.pdf Sat May 4 2024 by ABA_NEST_APP…" at bounding box center [579, 365] width 697 height 318
click at [433, 158] on button "815 N Mesquite, LLC" at bounding box center [423, 159] width 93 height 14
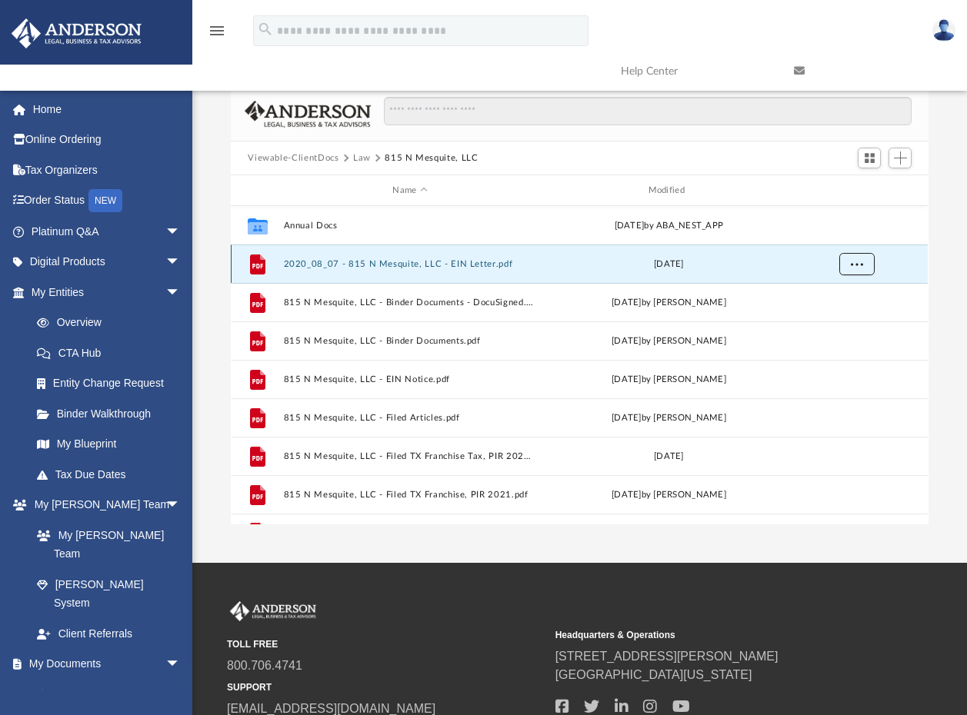
click at [850, 262] on button "More options" at bounding box center [856, 264] width 35 height 23
click at [854, 322] on li "Download" at bounding box center [843, 319] width 45 height 16
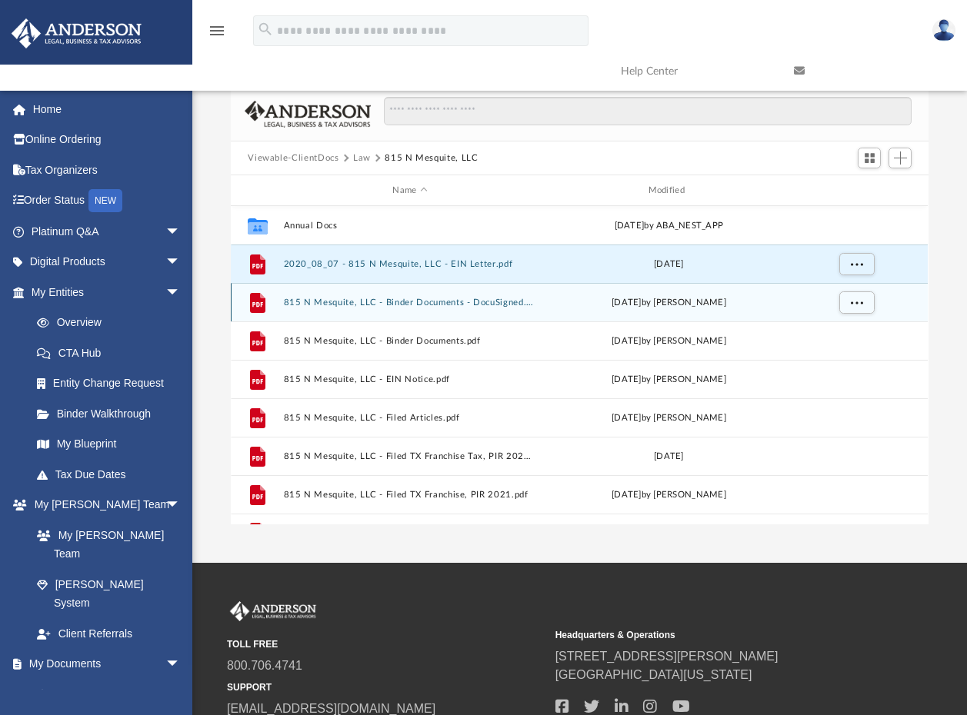
click at [570, 306] on div "Sat Jul 11 2020 by Jasmine Barkum" at bounding box center [669, 303] width 252 height 14
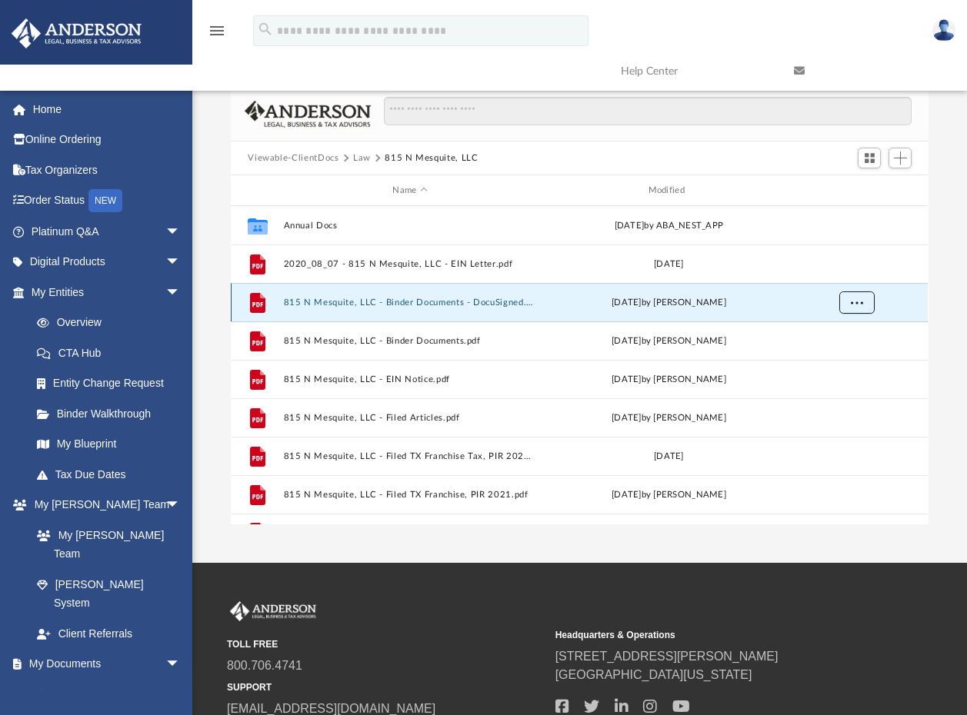
click at [854, 298] on span "More options" at bounding box center [857, 302] width 12 height 8
click at [825, 354] on li "Download" at bounding box center [843, 358] width 45 height 16
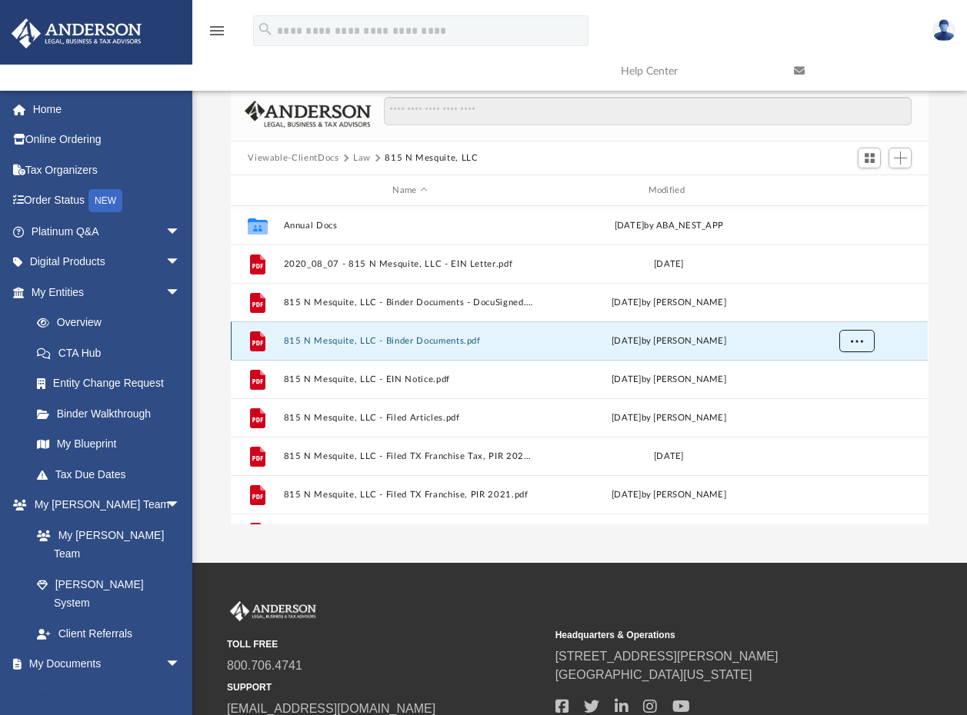
click at [856, 341] on span "More options" at bounding box center [857, 340] width 12 height 8
click at [843, 396] on li "Download" at bounding box center [843, 396] width 45 height 16
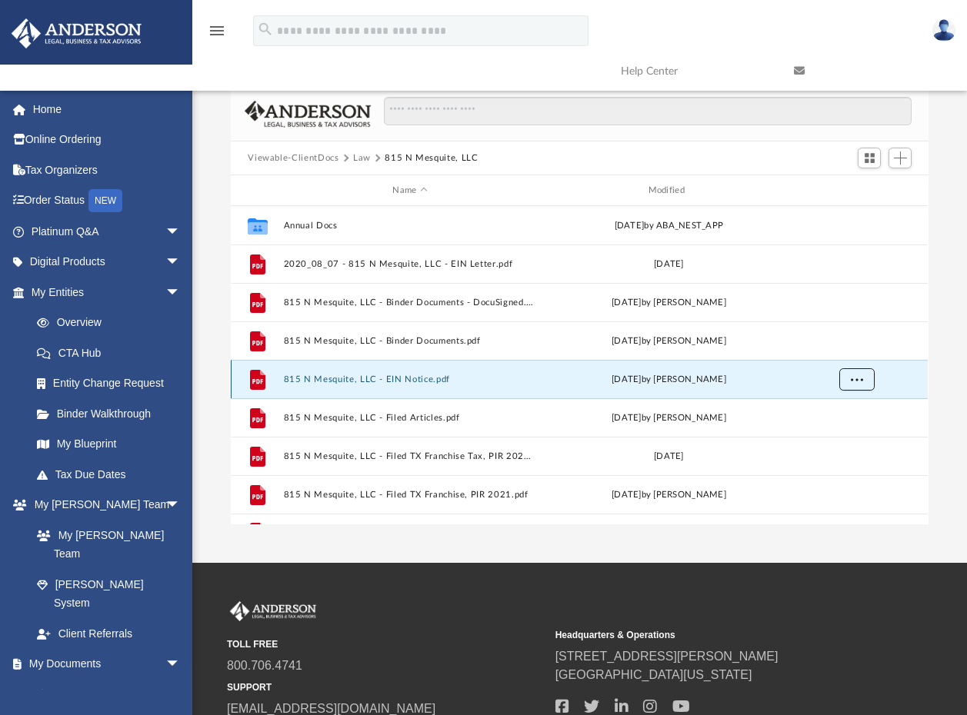
click at [853, 373] on button "More options" at bounding box center [856, 379] width 35 height 23
click at [840, 433] on li "Download" at bounding box center [843, 435] width 45 height 16
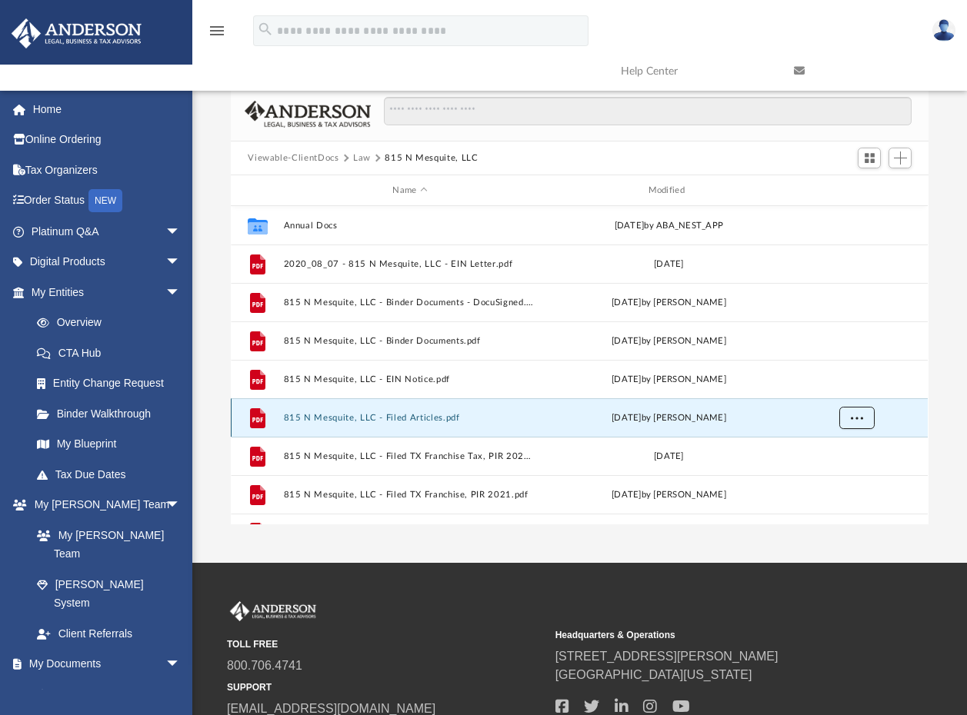
click at [860, 421] on span "More options" at bounding box center [857, 417] width 12 height 8
click at [850, 475] on li "Download" at bounding box center [843, 473] width 45 height 16
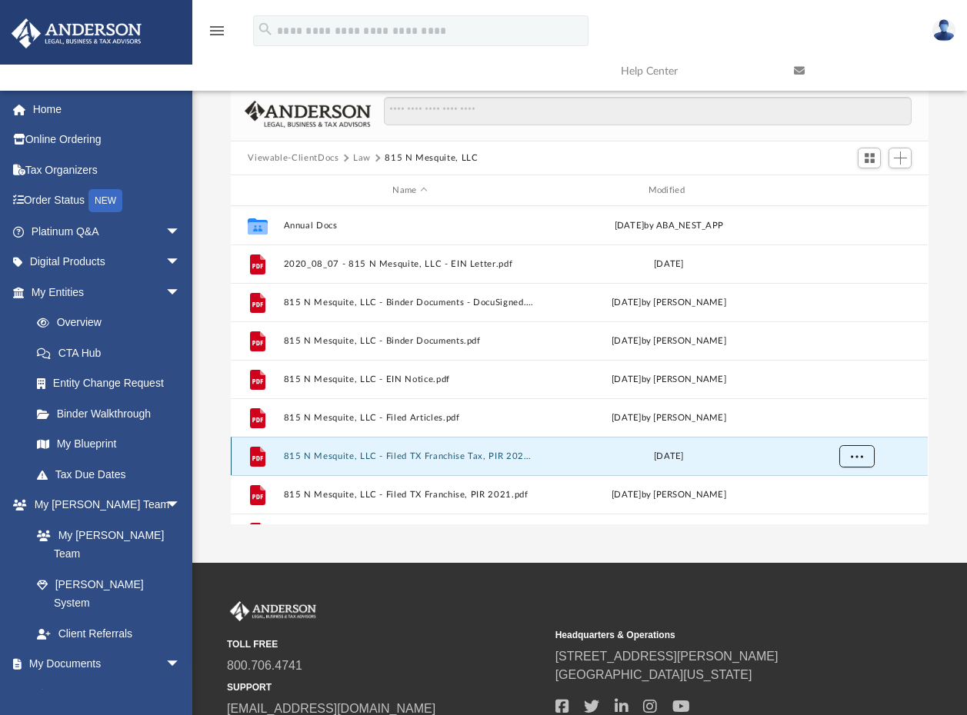
click at [854, 455] on span "More options" at bounding box center [857, 455] width 12 height 8
click at [847, 426] on li "Download" at bounding box center [843, 423] width 45 height 16
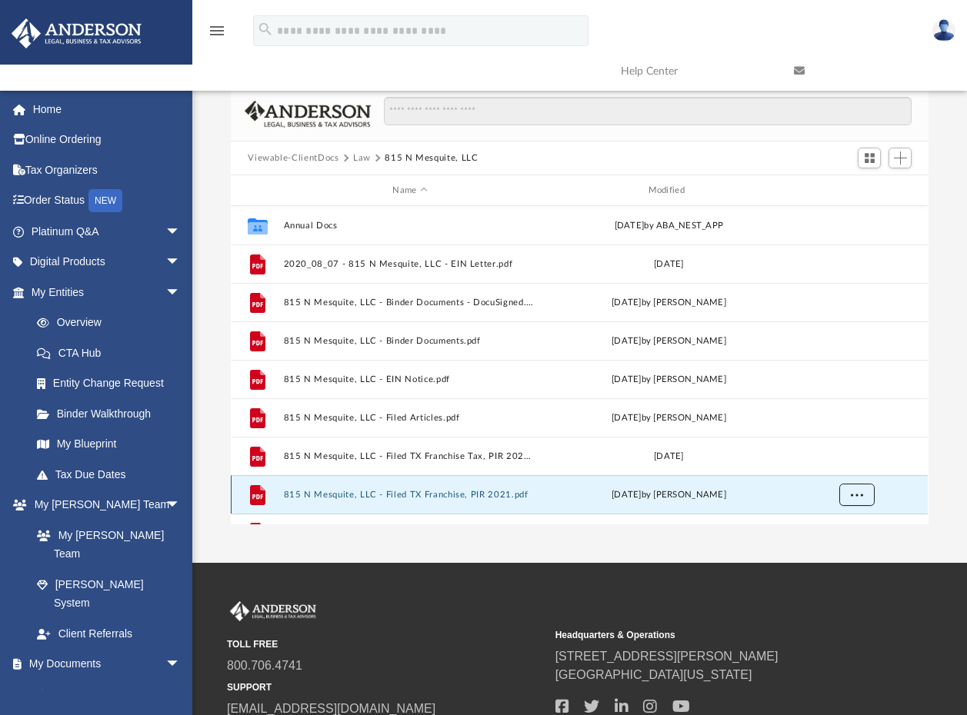
click at [846, 495] on button "More options" at bounding box center [856, 495] width 35 height 23
click at [844, 465] on li "Download" at bounding box center [843, 462] width 45 height 16
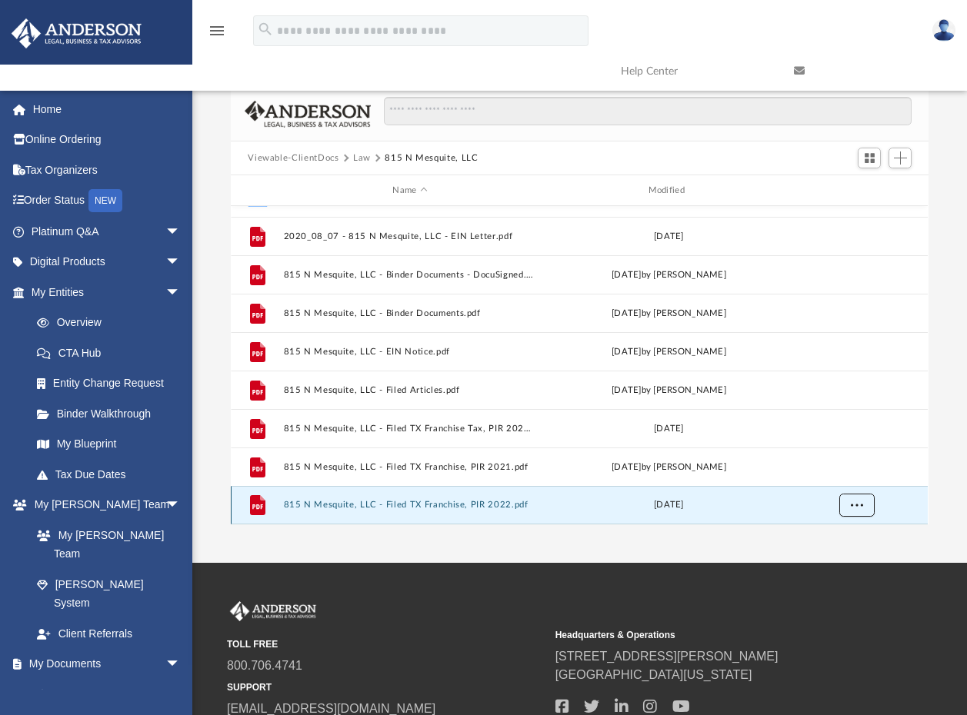
click at [858, 510] on button "More options" at bounding box center [856, 505] width 35 height 23
click at [845, 474] on li "Download" at bounding box center [843, 472] width 45 height 16
click at [363, 157] on button "Law" at bounding box center [362, 159] width 18 height 14
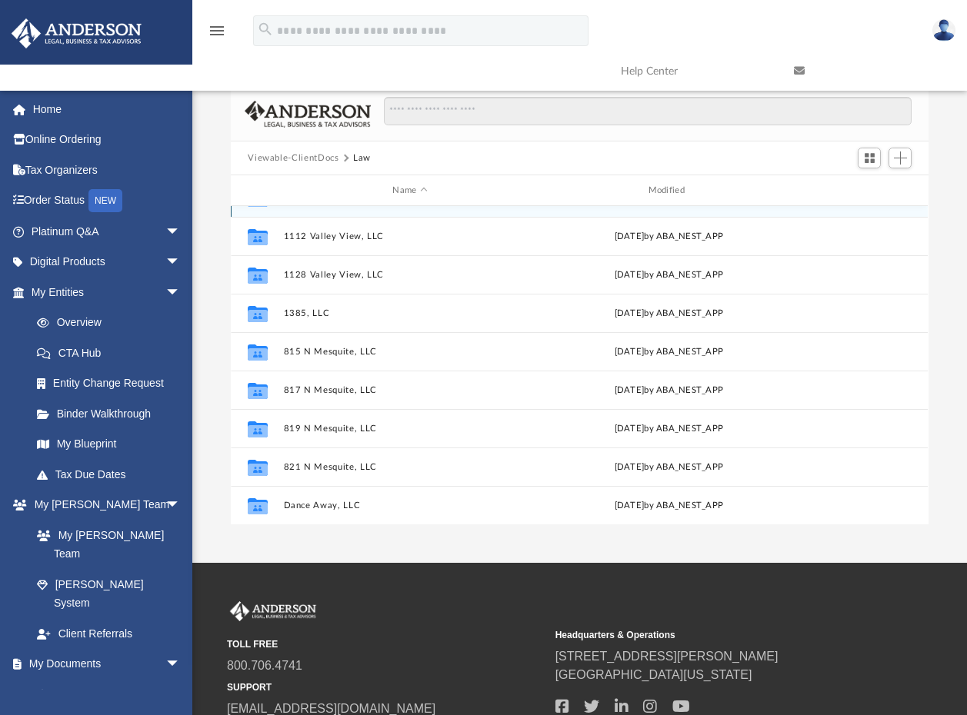
scroll to position [0, 0]
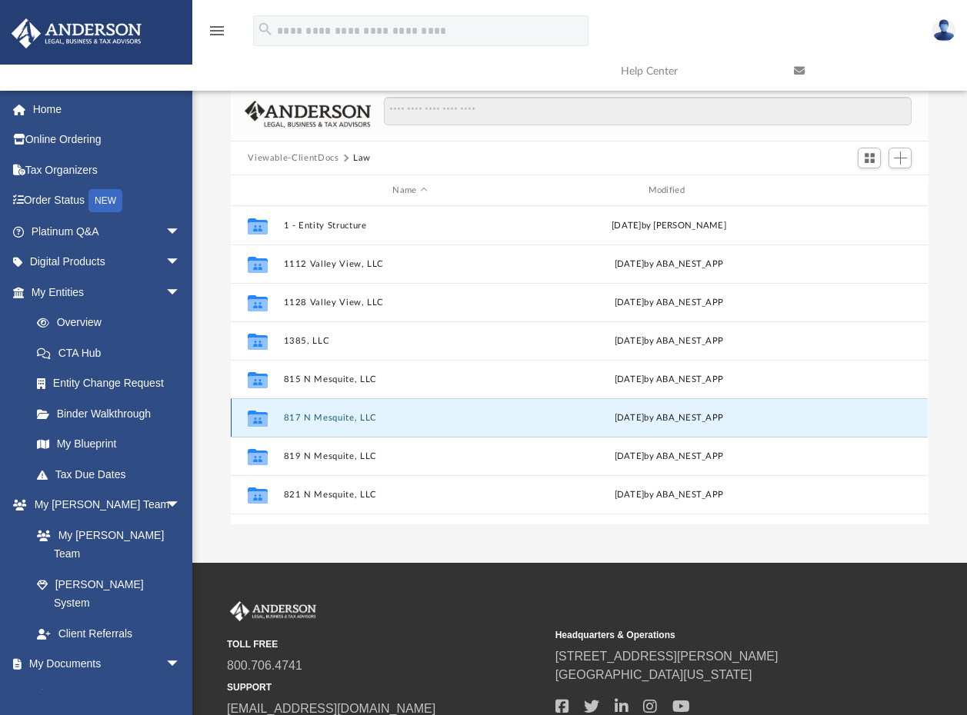
click at [321, 414] on button "817 N Mesquite, LLC" at bounding box center [410, 418] width 252 height 10
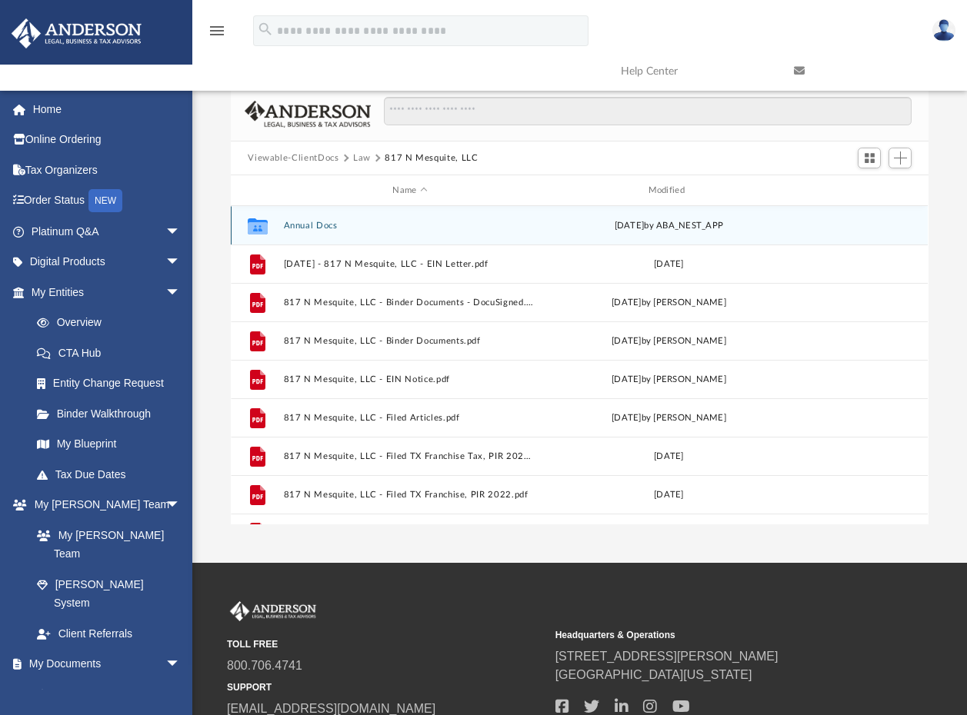
click at [303, 224] on button "Annual Docs" at bounding box center [410, 226] width 252 height 10
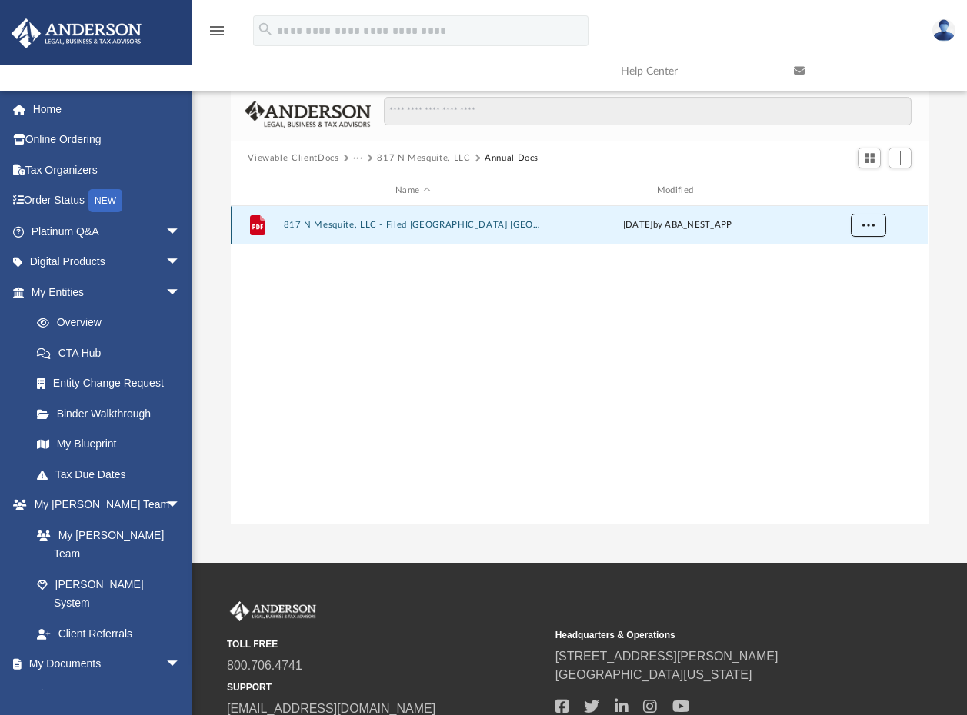
click at [859, 224] on button "More options" at bounding box center [868, 225] width 35 height 23
click at [848, 284] on li "Download" at bounding box center [854, 281] width 45 height 16
click at [401, 156] on button "817 N Mesquite, LLC" at bounding box center [423, 159] width 93 height 14
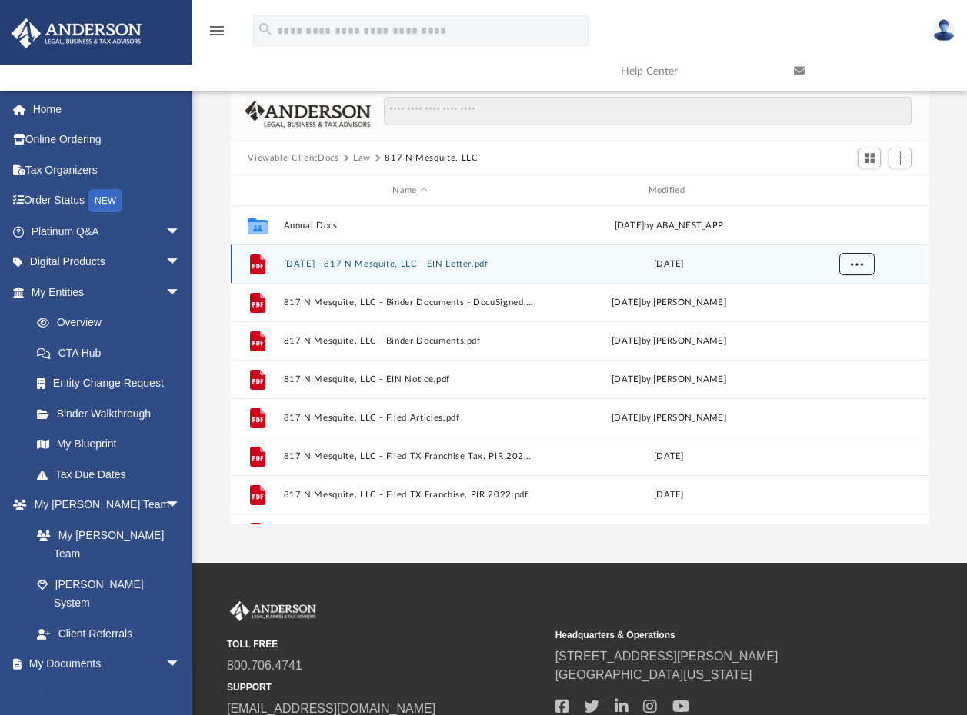
click at [856, 265] on span "More options" at bounding box center [857, 263] width 12 height 8
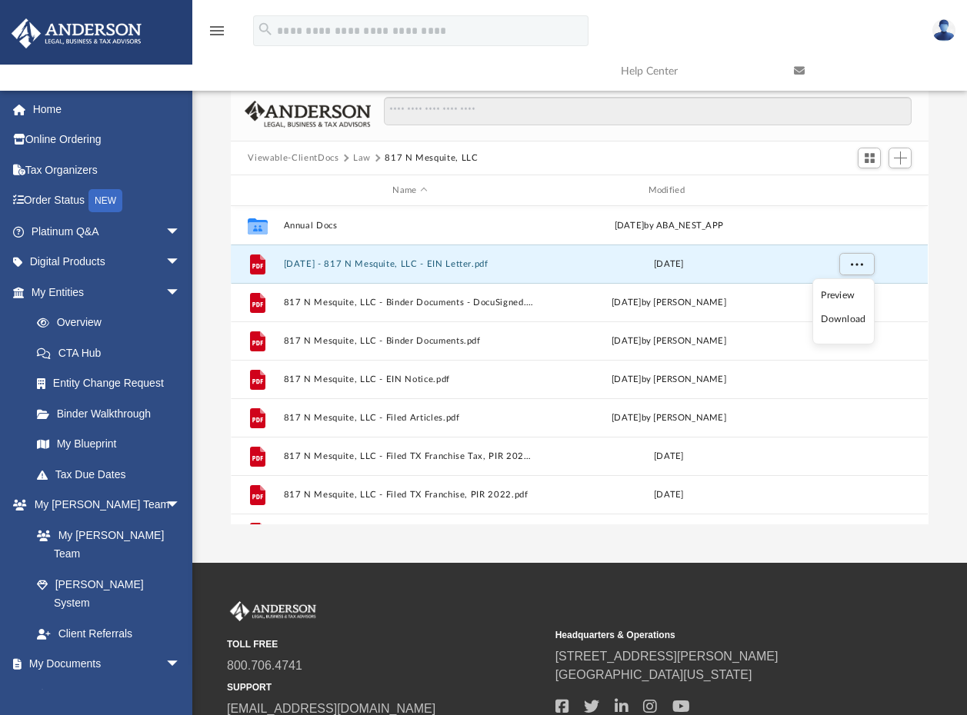
click at [842, 318] on li "Download" at bounding box center [843, 319] width 45 height 16
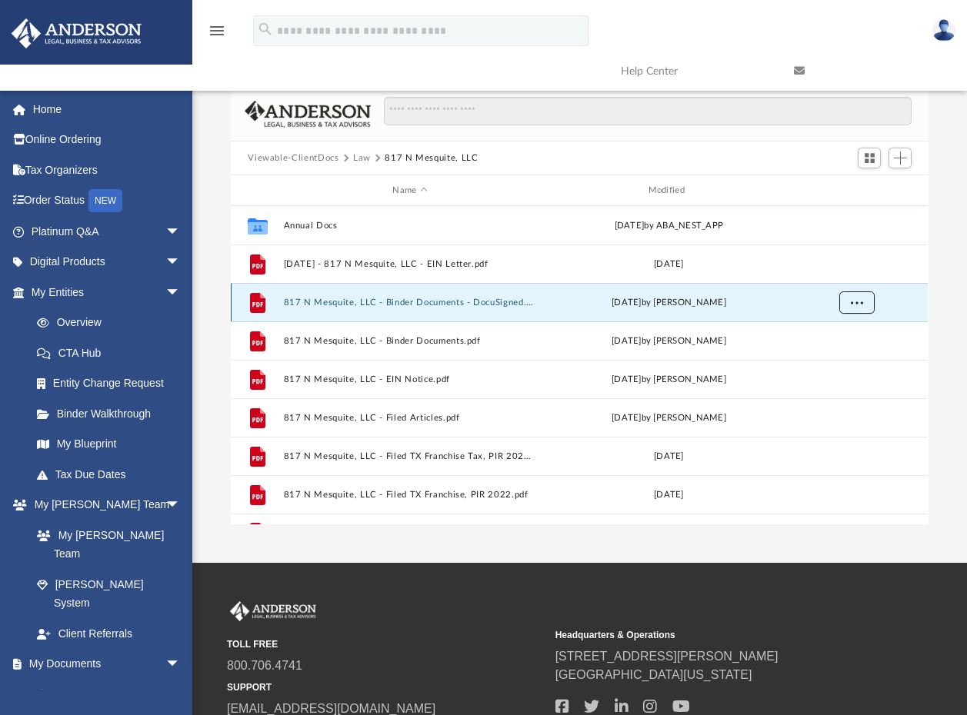
click at [850, 305] on button "More options" at bounding box center [856, 302] width 35 height 23
click at [839, 354] on li "Download" at bounding box center [843, 358] width 45 height 16
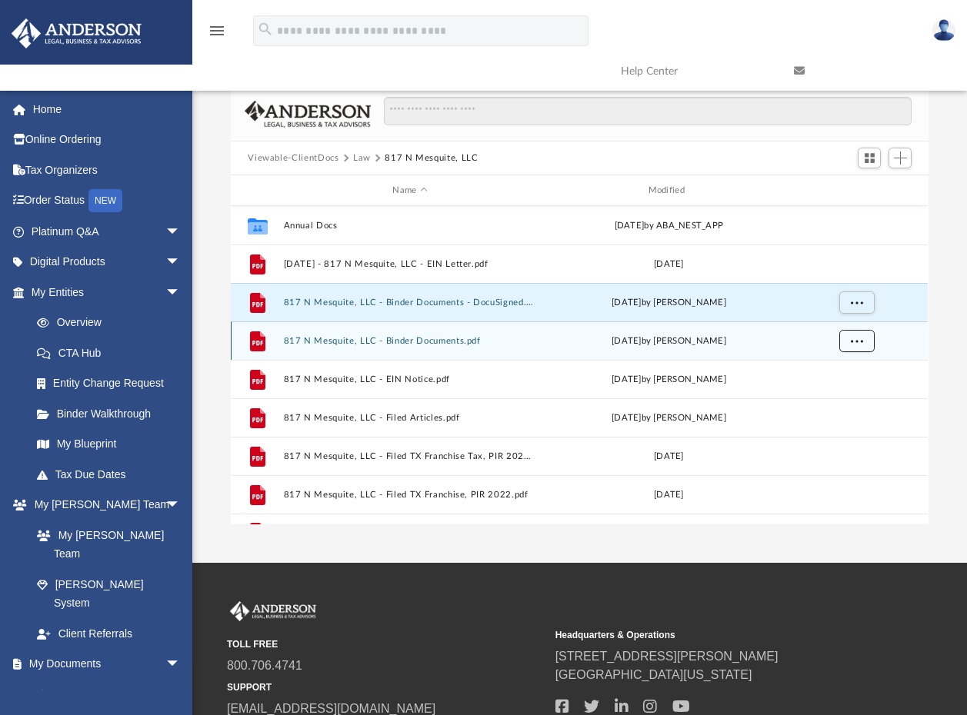
click at [864, 335] on button "More options" at bounding box center [856, 341] width 35 height 23
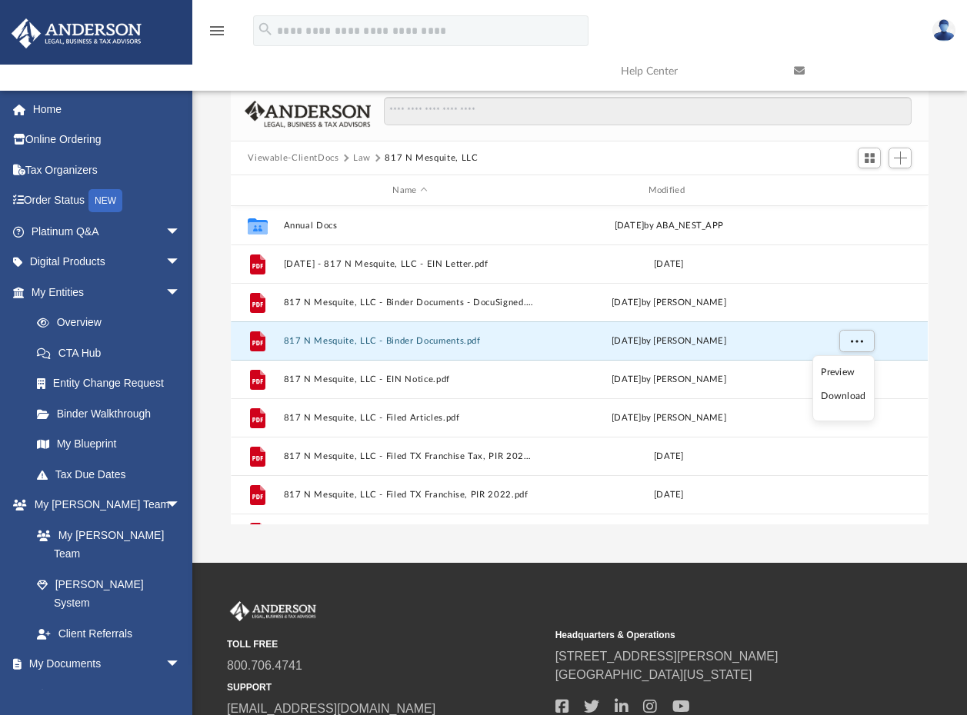
click at [845, 395] on li "Download" at bounding box center [843, 396] width 45 height 16
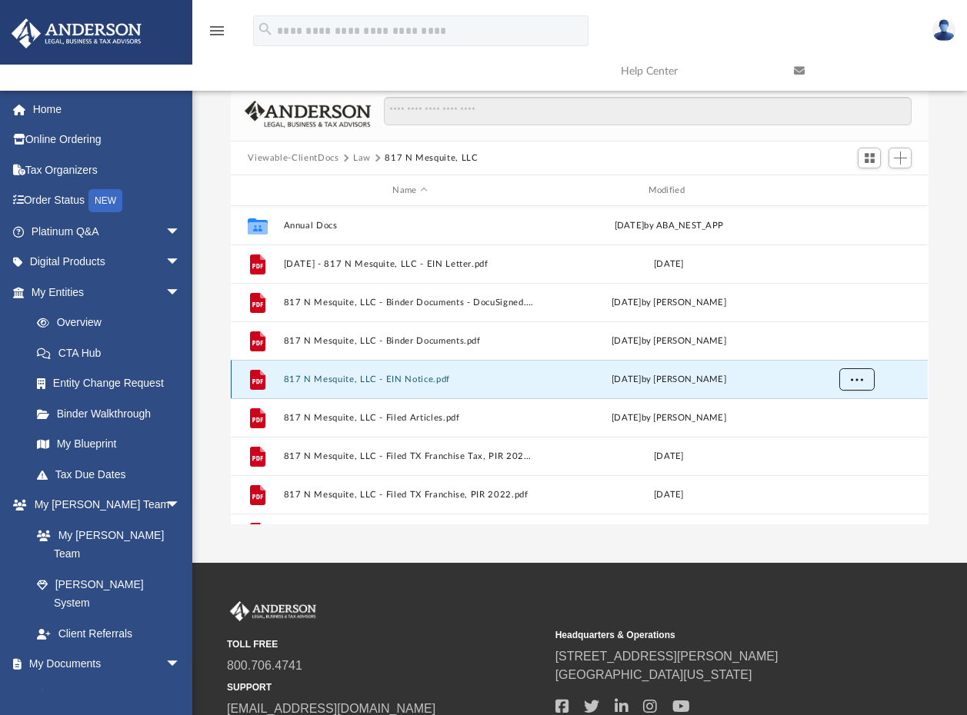
click at [854, 382] on span "More options" at bounding box center [857, 379] width 12 height 8
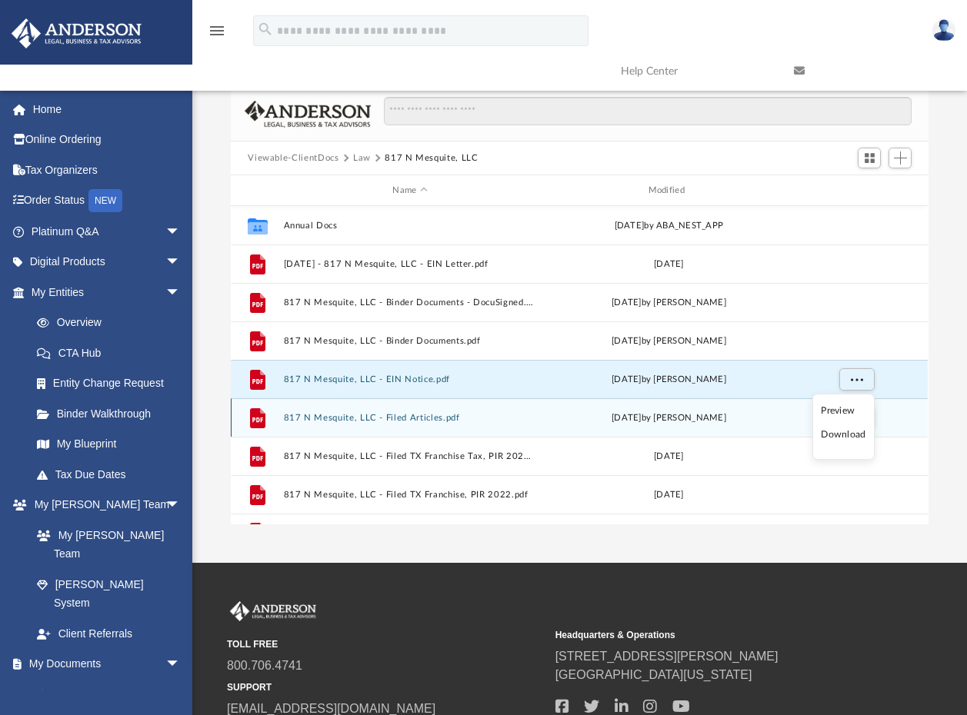
click at [839, 432] on li "Download" at bounding box center [843, 435] width 45 height 16
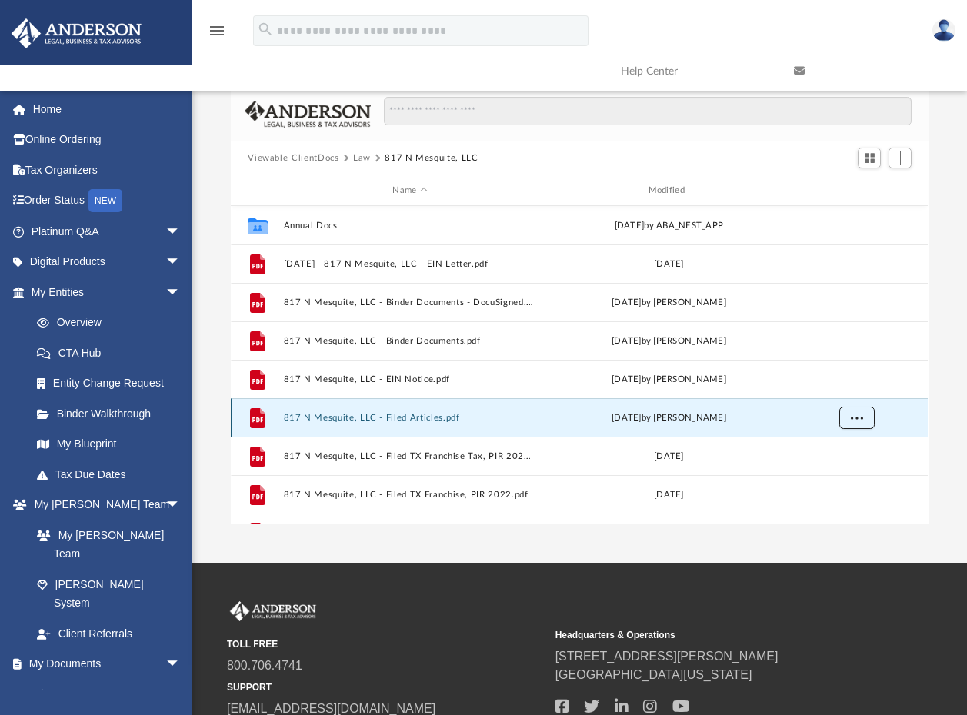
click at [854, 421] on button "More options" at bounding box center [856, 418] width 35 height 23
click at [849, 476] on li "Download" at bounding box center [843, 473] width 45 height 16
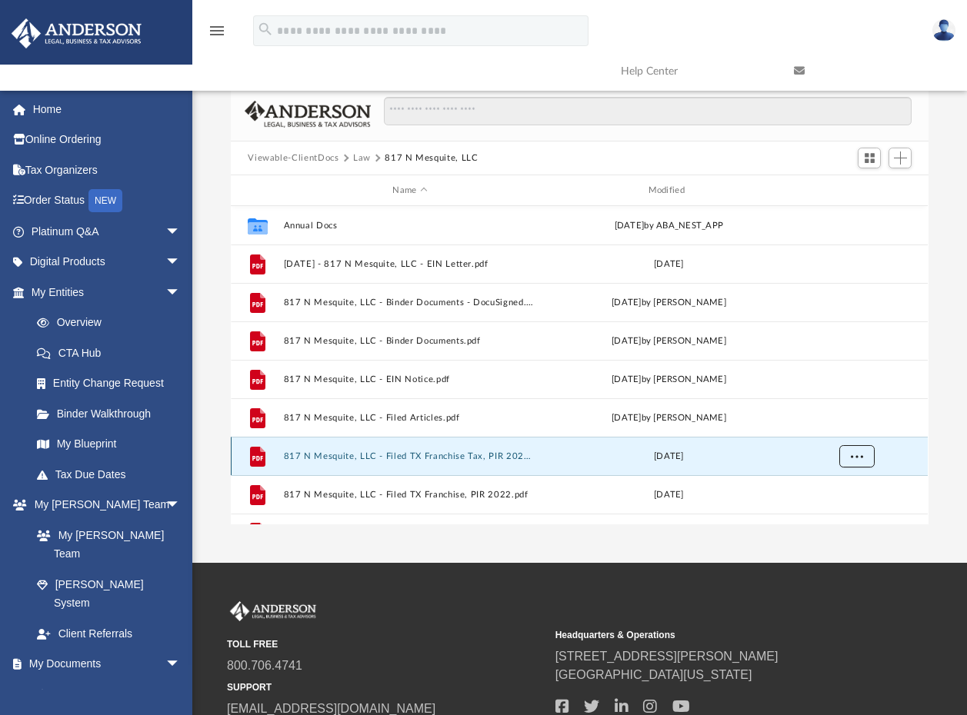
click at [854, 459] on button "More options" at bounding box center [856, 456] width 35 height 23
click at [840, 421] on li "Download" at bounding box center [843, 423] width 45 height 16
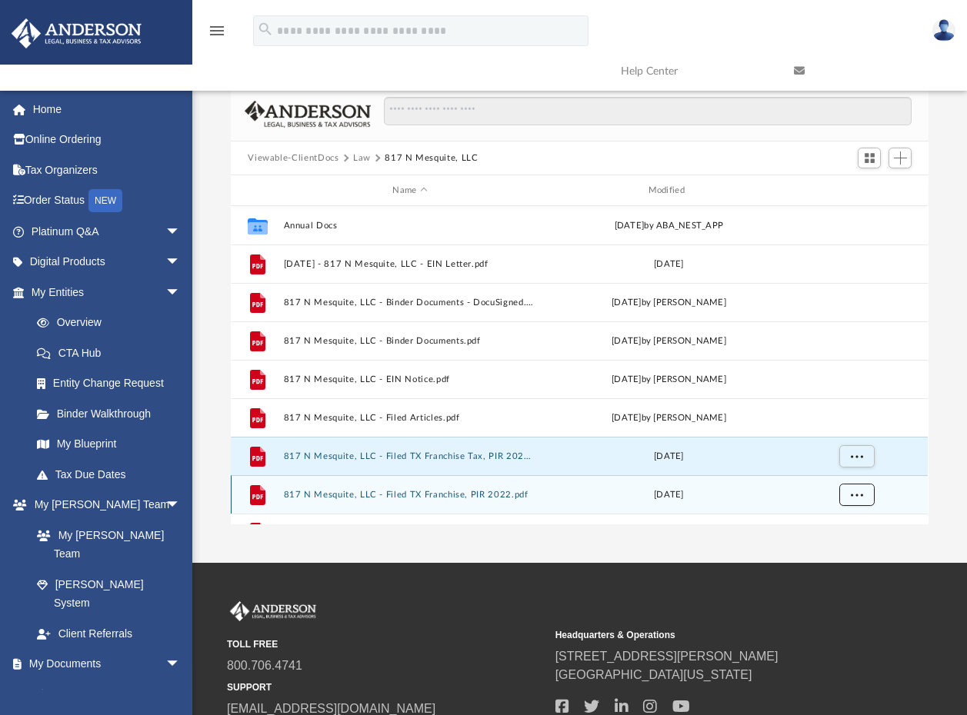
click at [857, 494] on span "More options" at bounding box center [857, 494] width 12 height 8
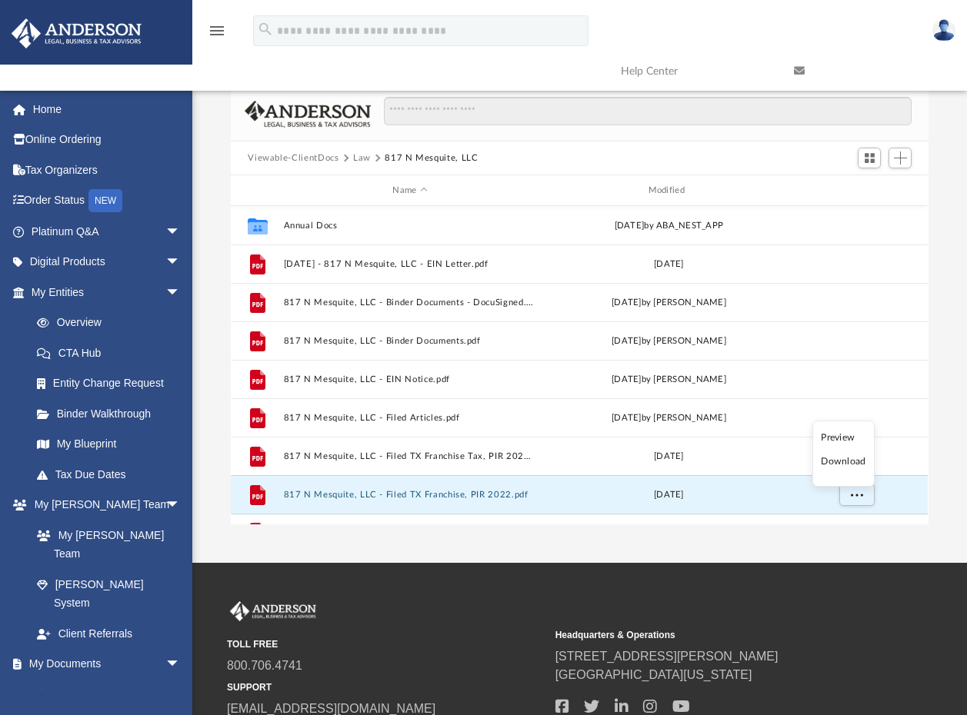
click at [844, 460] on li "Download" at bounding box center [843, 462] width 45 height 16
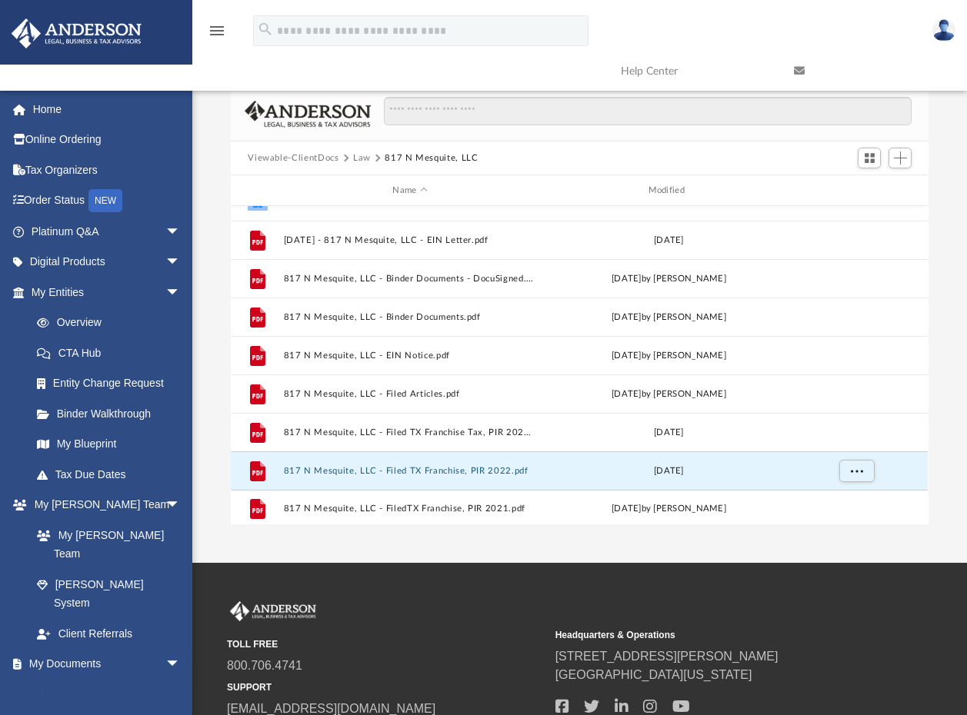
scroll to position [28, 0]
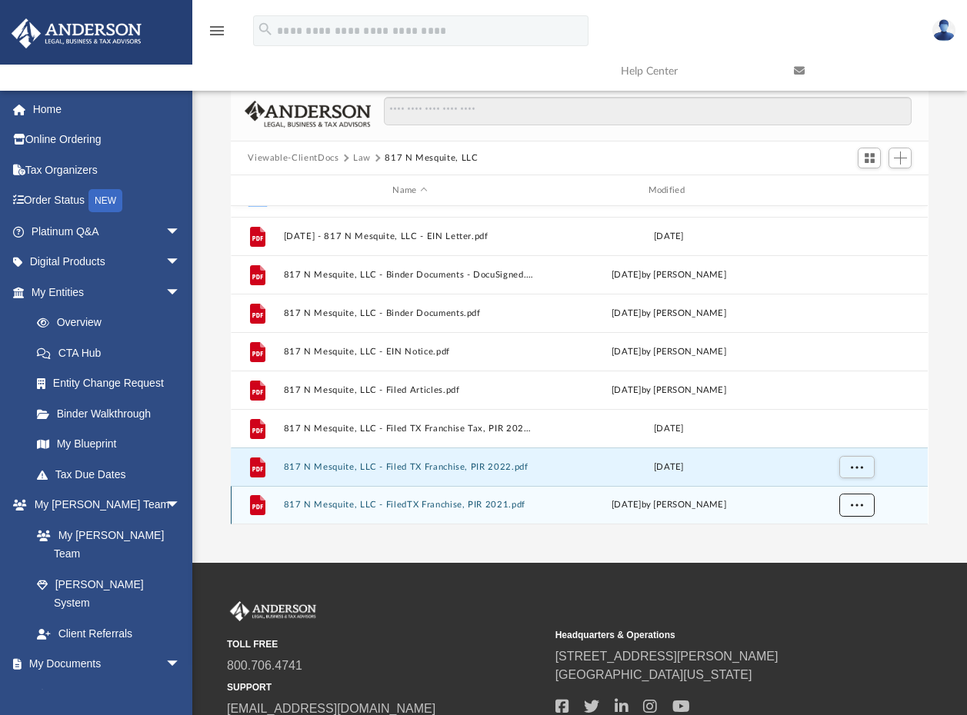
click at [864, 508] on button "More options" at bounding box center [856, 505] width 35 height 23
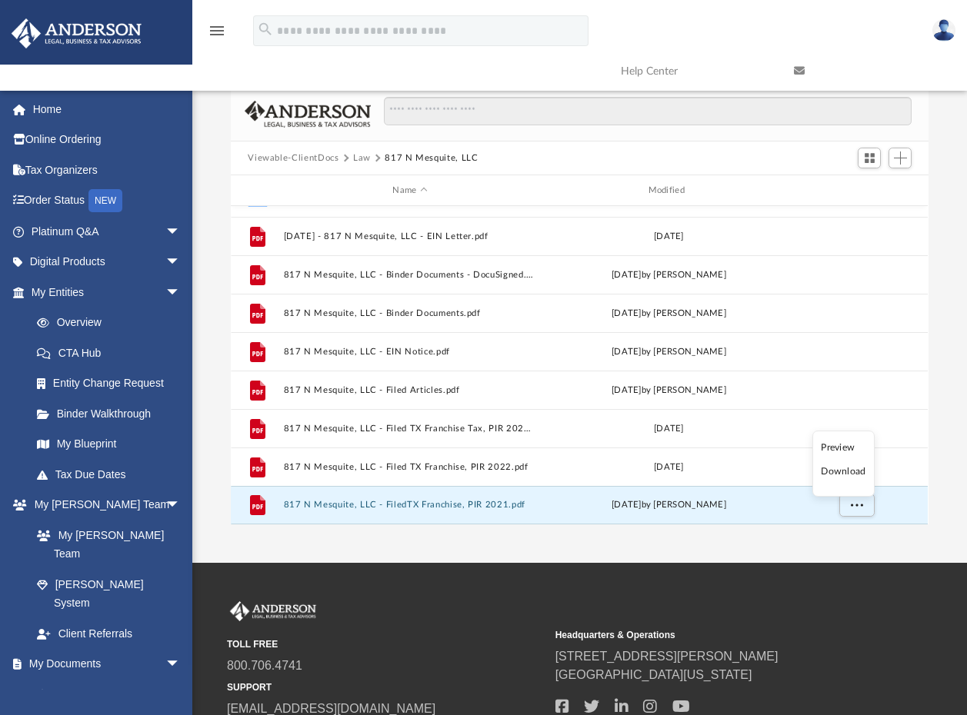
click at [834, 473] on li "Download" at bounding box center [843, 472] width 45 height 16
click at [702, 15] on div "menu search Site Menu add vikash.sachania@gmail.com My Profile Reset Password L…" at bounding box center [484, 51] width 944 height 78
click at [355, 155] on button "Law" at bounding box center [362, 159] width 18 height 14
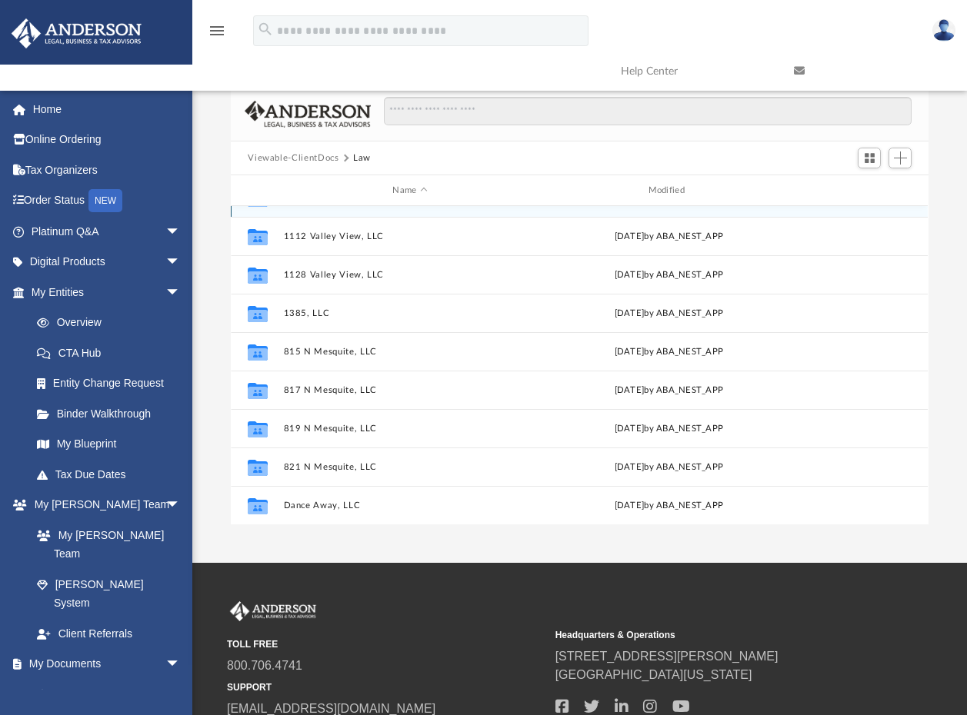
scroll to position [0, 0]
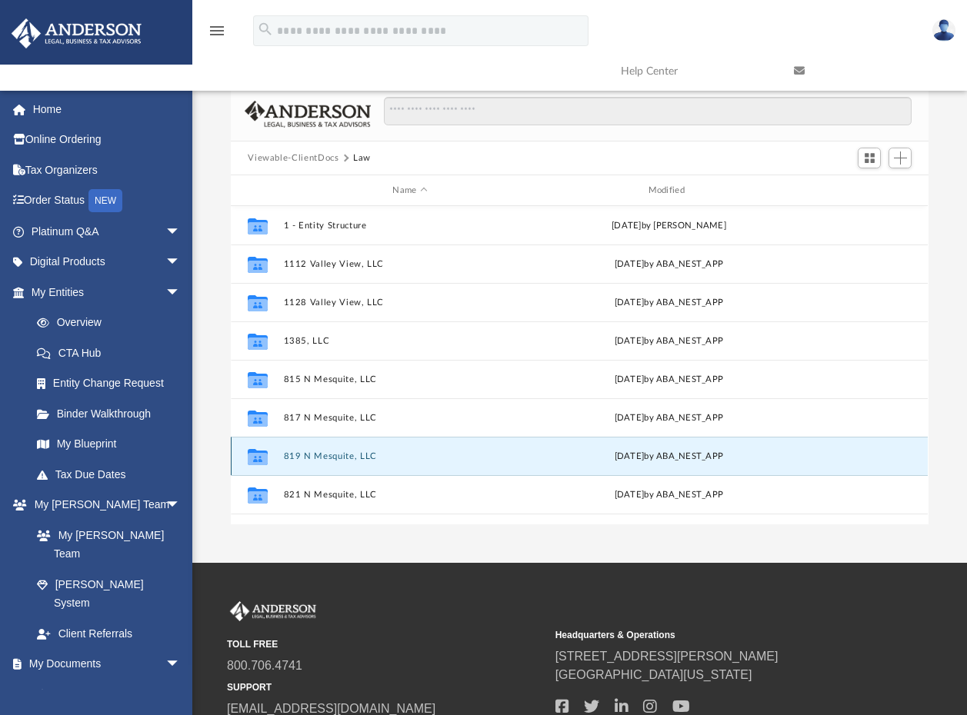
click at [318, 457] on button "819 N Mesquite, LLC" at bounding box center [410, 456] width 252 height 10
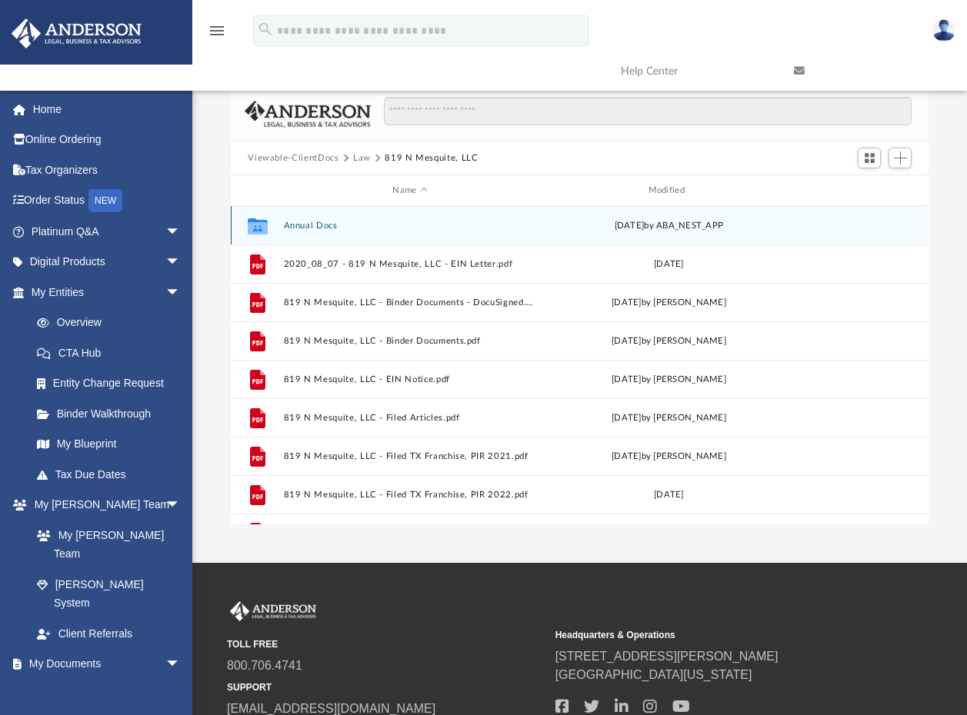
click at [298, 227] on button "Annual Docs" at bounding box center [410, 226] width 252 height 10
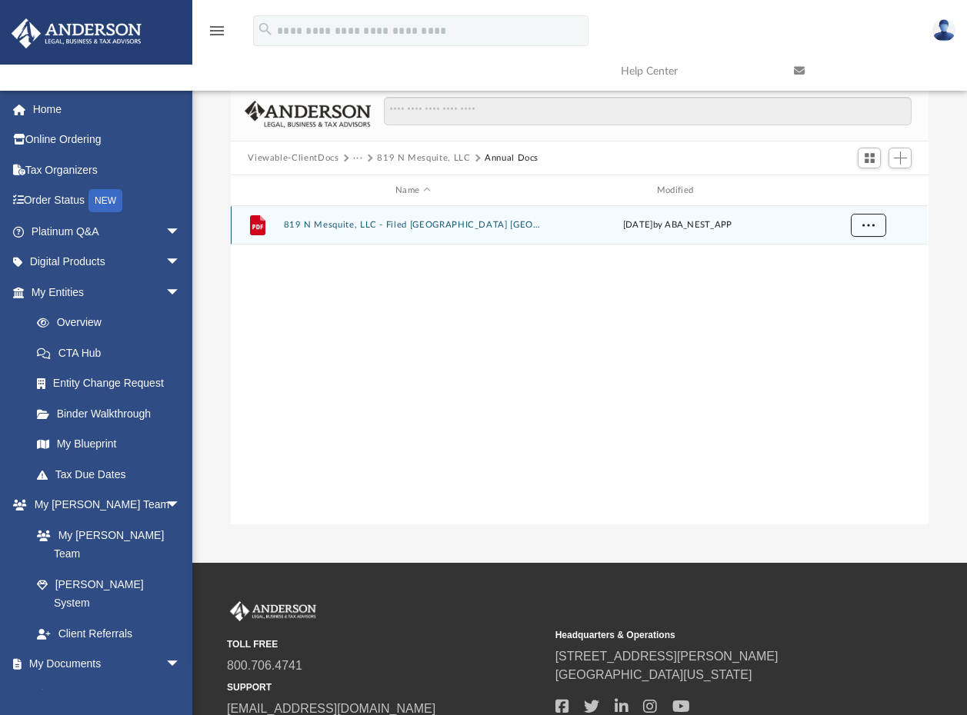
click at [877, 222] on button "More options" at bounding box center [868, 225] width 35 height 23
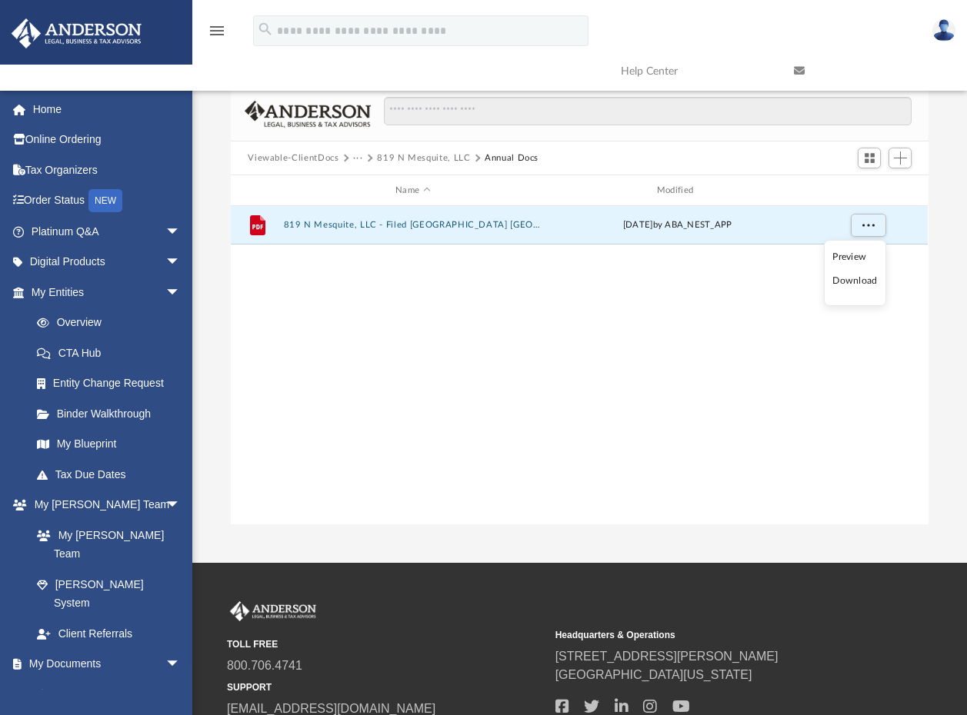
click at [843, 282] on li "Download" at bounding box center [854, 281] width 45 height 16
click at [445, 371] on div "File 819 N Mesquite, LLC - Filed TX PIR TX 2025.pdf Tue May 6 2025 by ABA_NEST_…" at bounding box center [579, 365] width 697 height 318
click at [399, 158] on button "819 N Mesquite, LLC" at bounding box center [423, 159] width 93 height 14
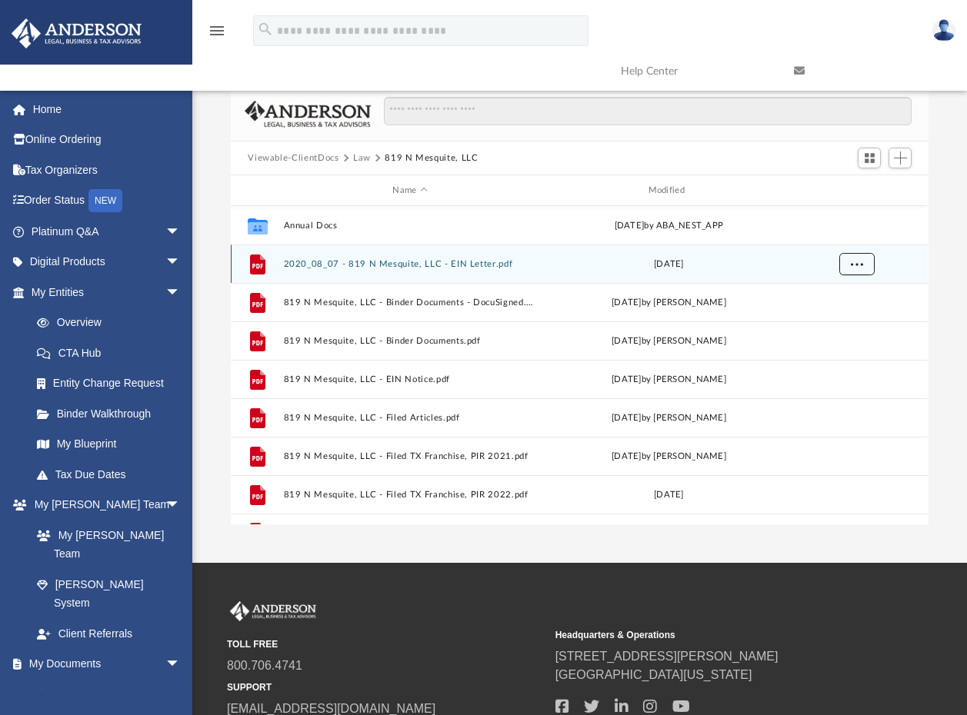
click at [855, 261] on span "More options" at bounding box center [857, 263] width 12 height 8
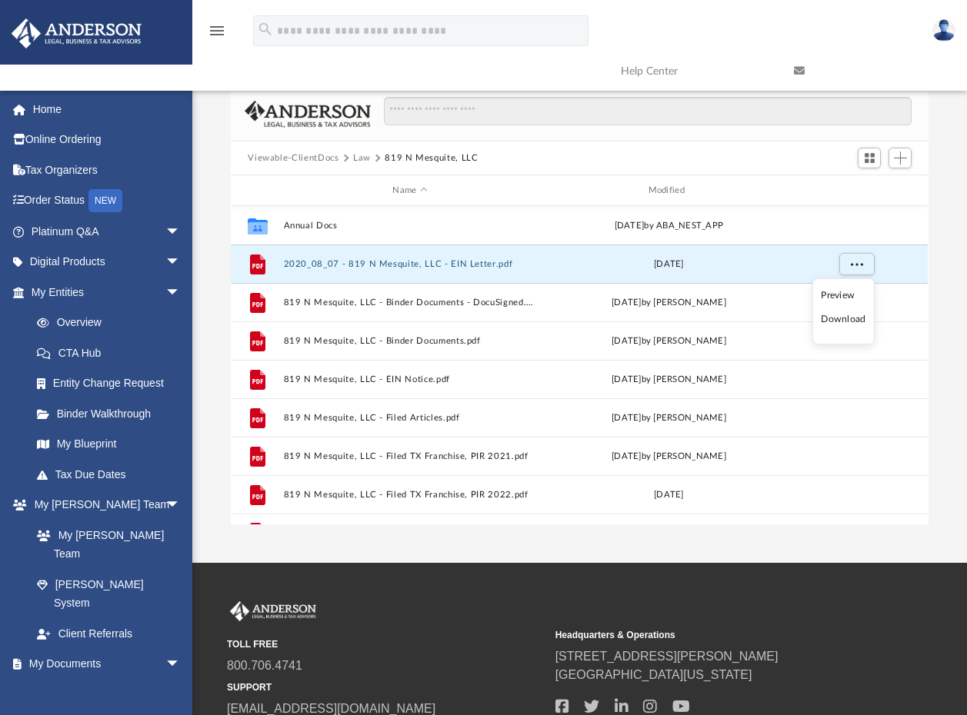
click at [841, 318] on li "Download" at bounding box center [843, 319] width 45 height 16
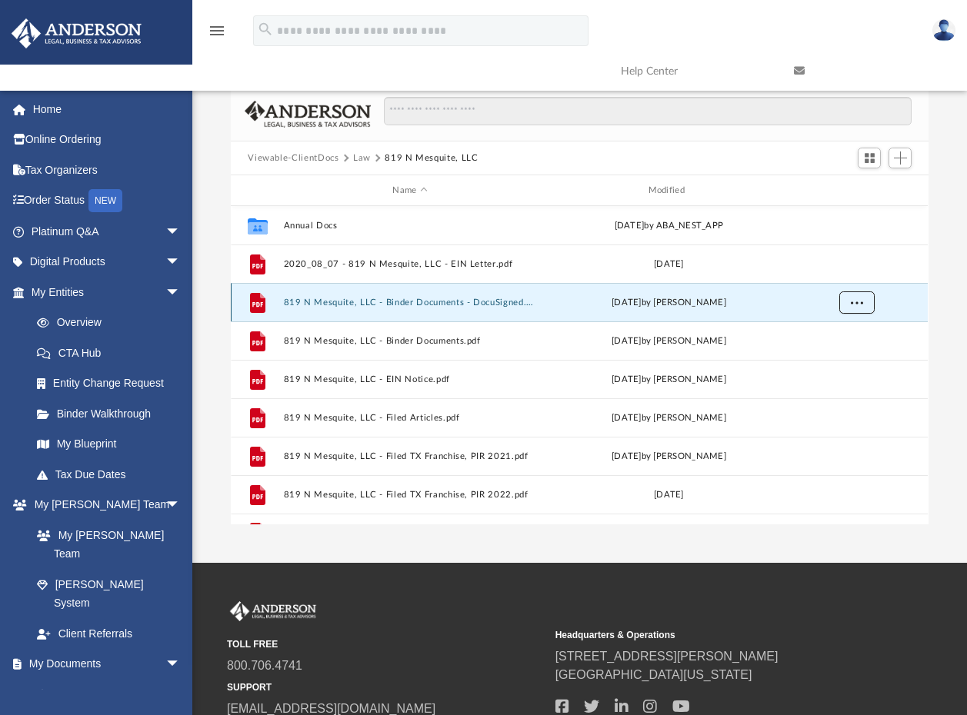
click at [851, 301] on span "More options" at bounding box center [857, 302] width 12 height 8
click at [841, 356] on li "Download" at bounding box center [843, 358] width 45 height 16
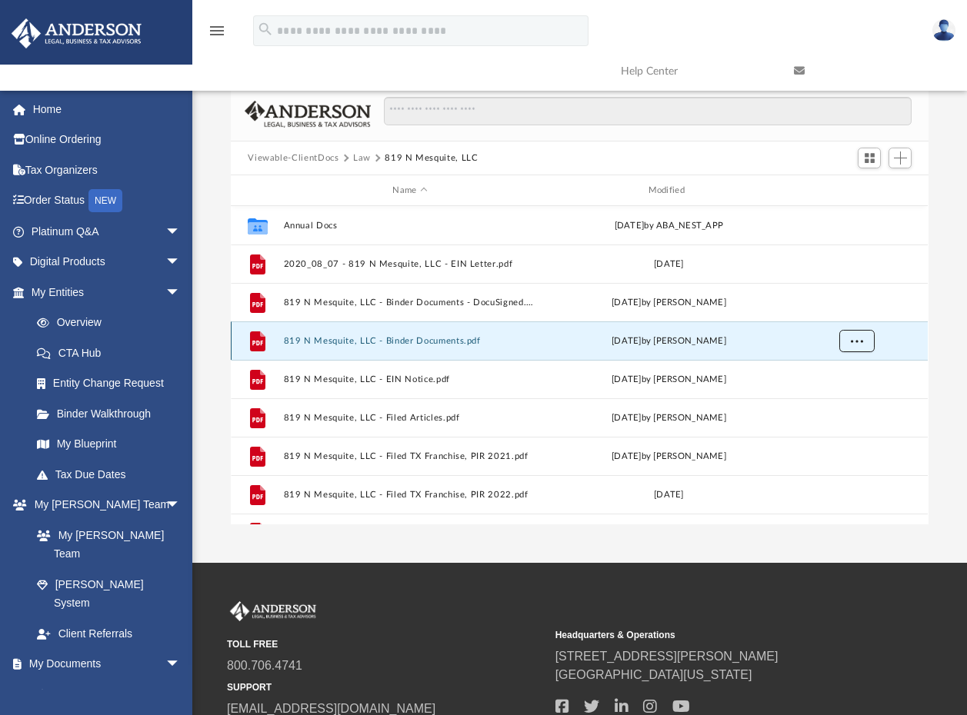
click at [859, 343] on span "More options" at bounding box center [857, 340] width 12 height 8
click at [841, 394] on li "Download" at bounding box center [843, 396] width 45 height 16
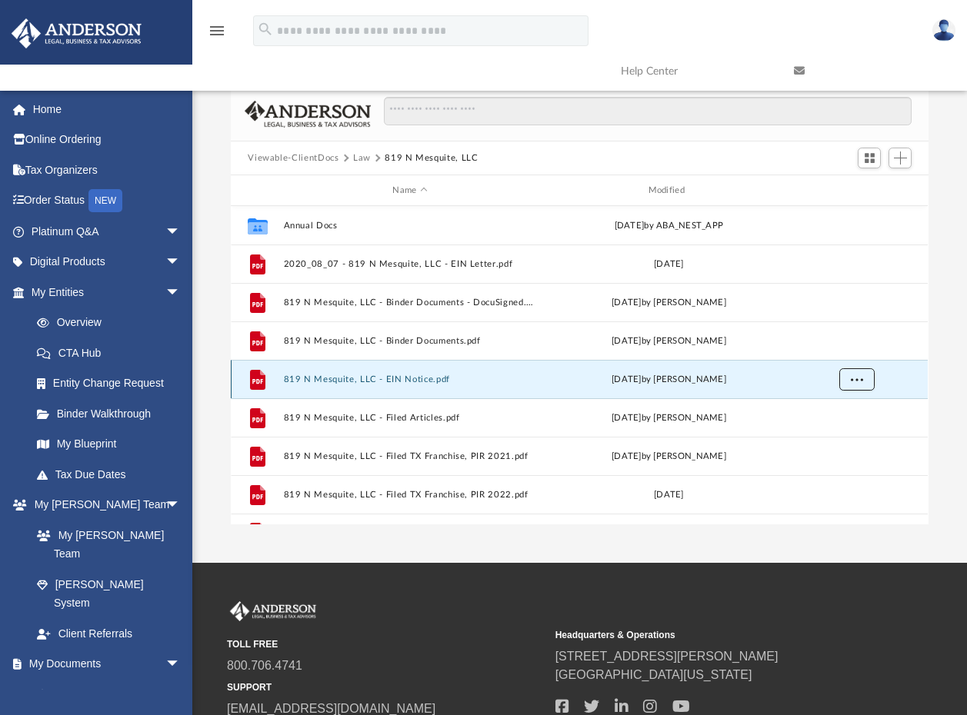
click at [857, 376] on span "More options" at bounding box center [857, 379] width 12 height 8
click at [841, 434] on li "Download" at bounding box center [843, 435] width 45 height 16
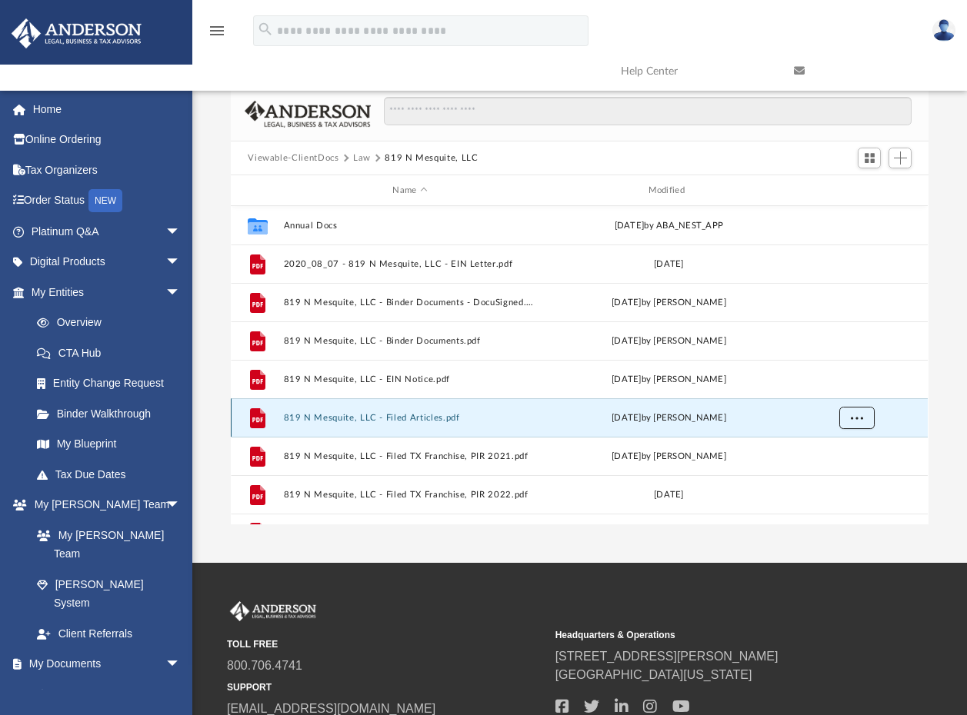
click at [852, 418] on span "More options" at bounding box center [857, 417] width 12 height 8
click at [843, 475] on li "Download" at bounding box center [843, 473] width 45 height 16
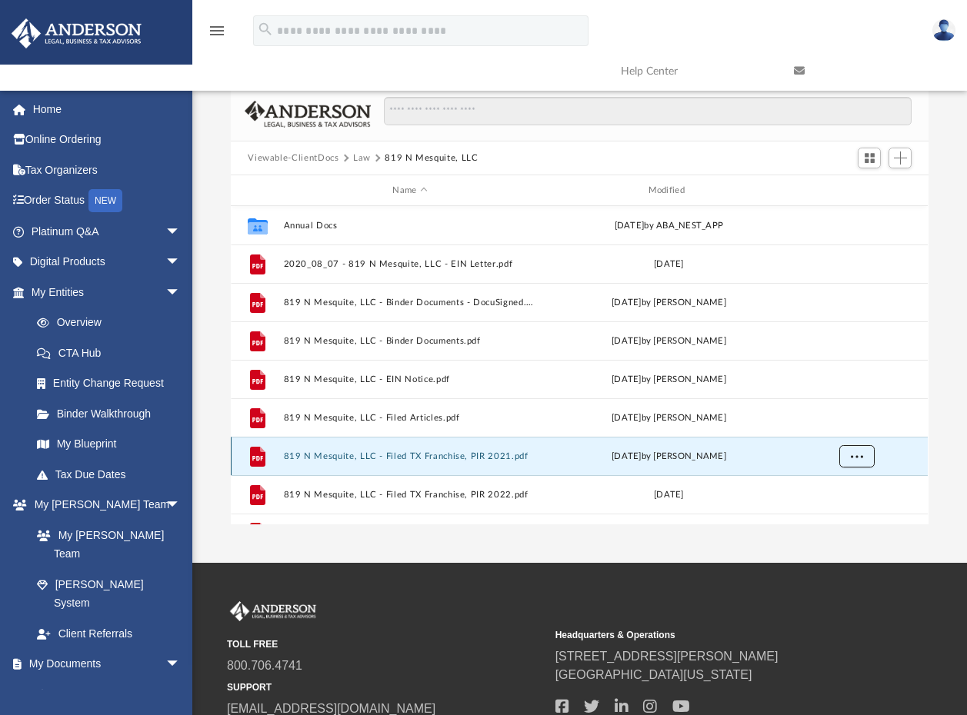
click at [863, 463] on button "More options" at bounding box center [856, 456] width 35 height 23
click at [851, 423] on li "Download" at bounding box center [843, 423] width 45 height 16
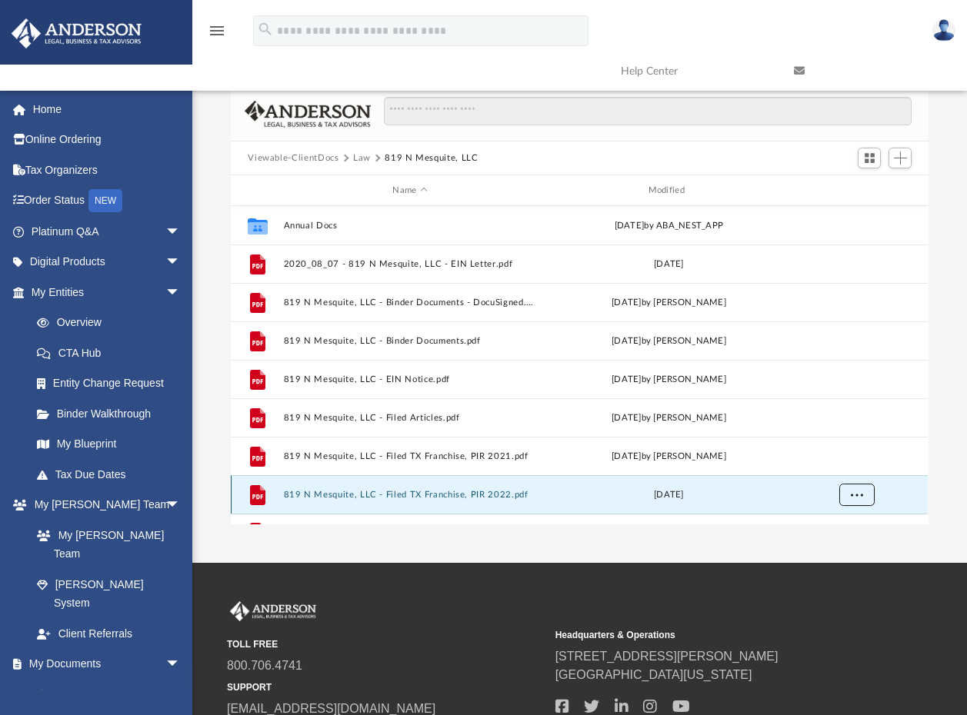
click at [849, 497] on button "More options" at bounding box center [856, 495] width 35 height 23
click at [838, 460] on li "Download" at bounding box center [843, 462] width 45 height 16
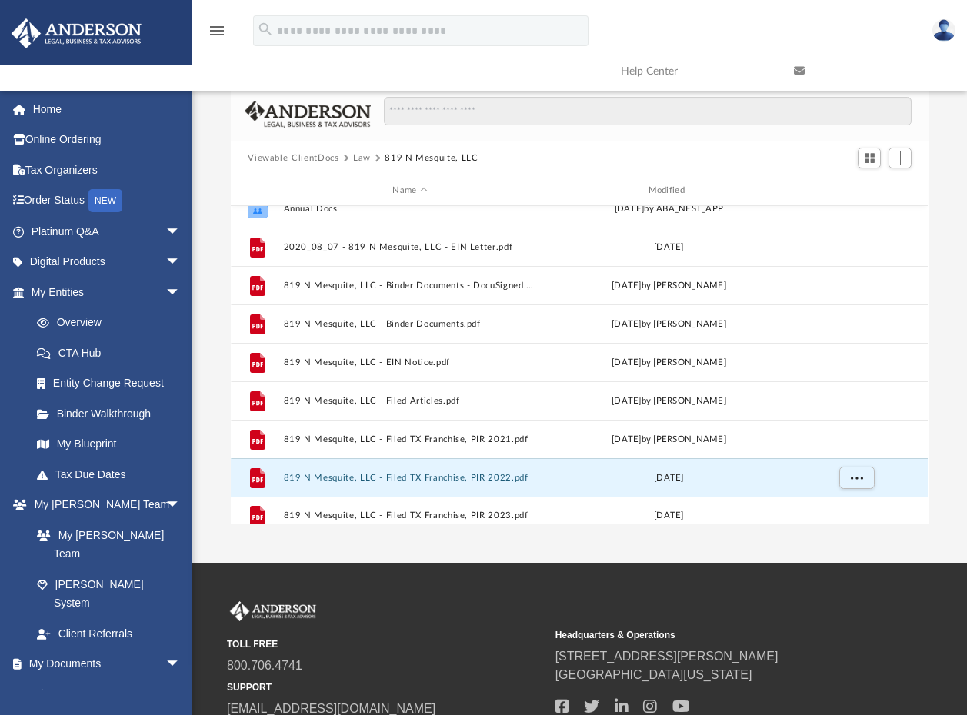
scroll to position [28, 0]
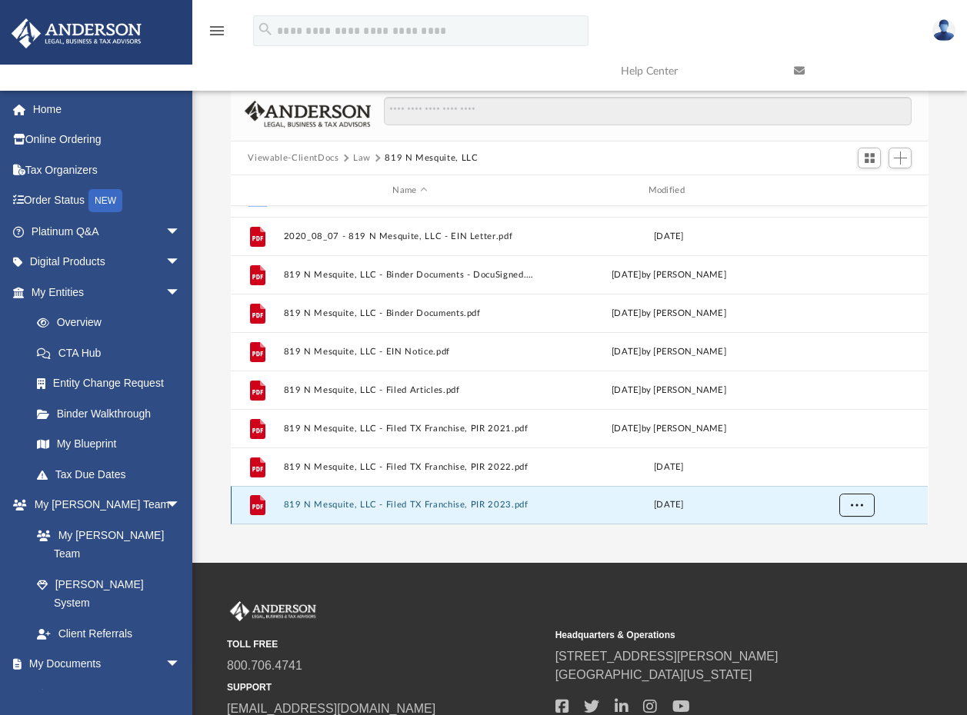
click at [867, 508] on button "More options" at bounding box center [856, 505] width 35 height 23
click at [839, 468] on li "Download" at bounding box center [843, 472] width 45 height 16
click at [361, 159] on button "Law" at bounding box center [362, 159] width 18 height 14
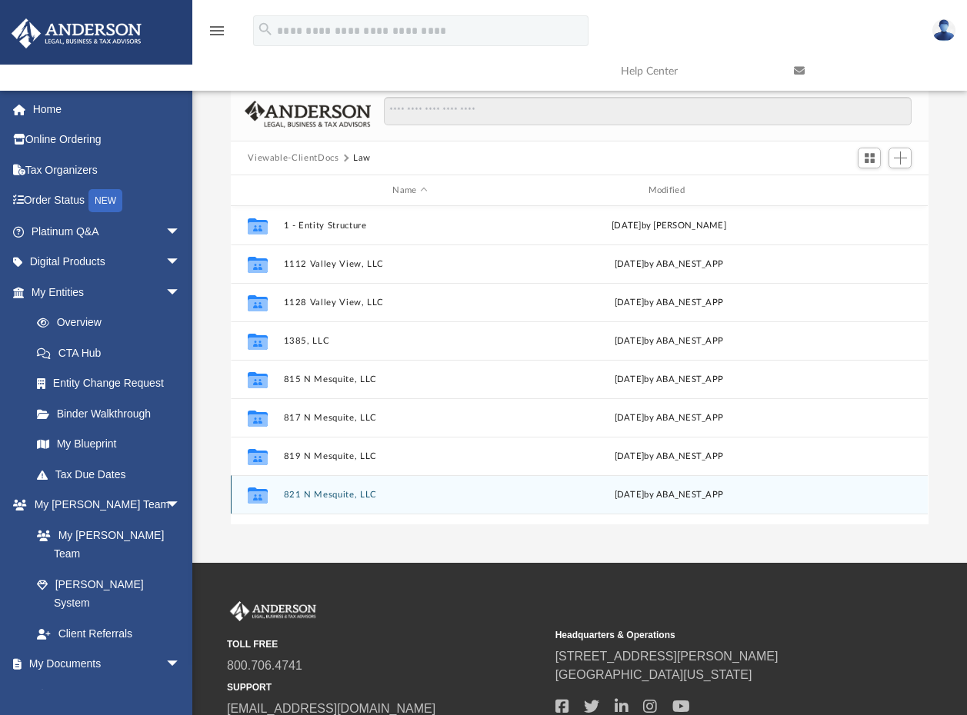
click at [321, 497] on button "821 N Mesquite, LLC" at bounding box center [410, 495] width 252 height 10
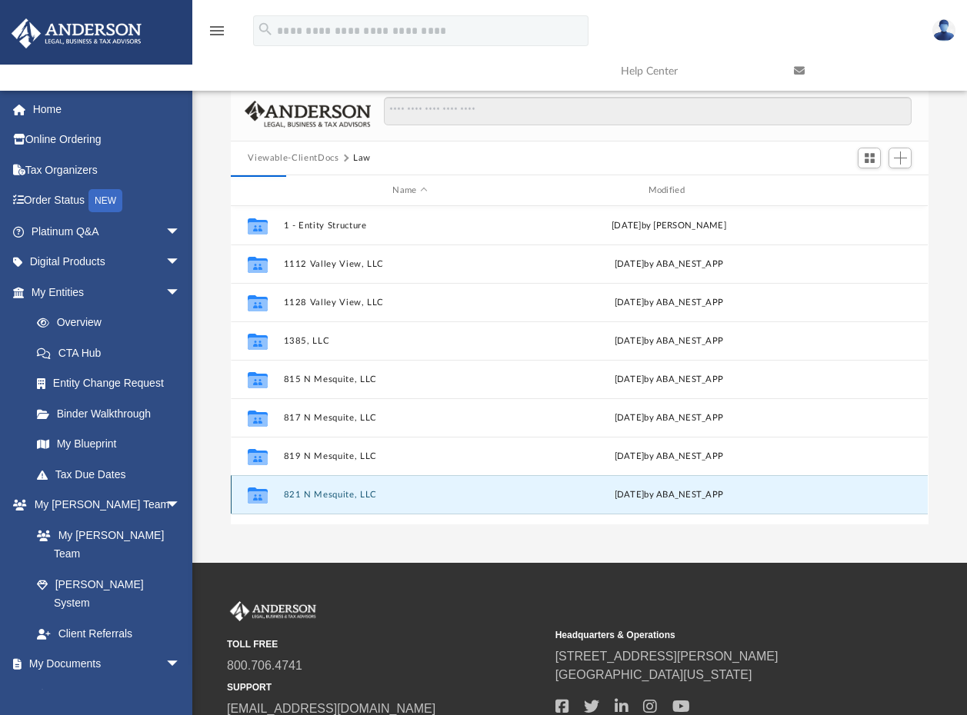
click at [321, 497] on button "821 N Mesquite, LLC" at bounding box center [410, 495] width 252 height 10
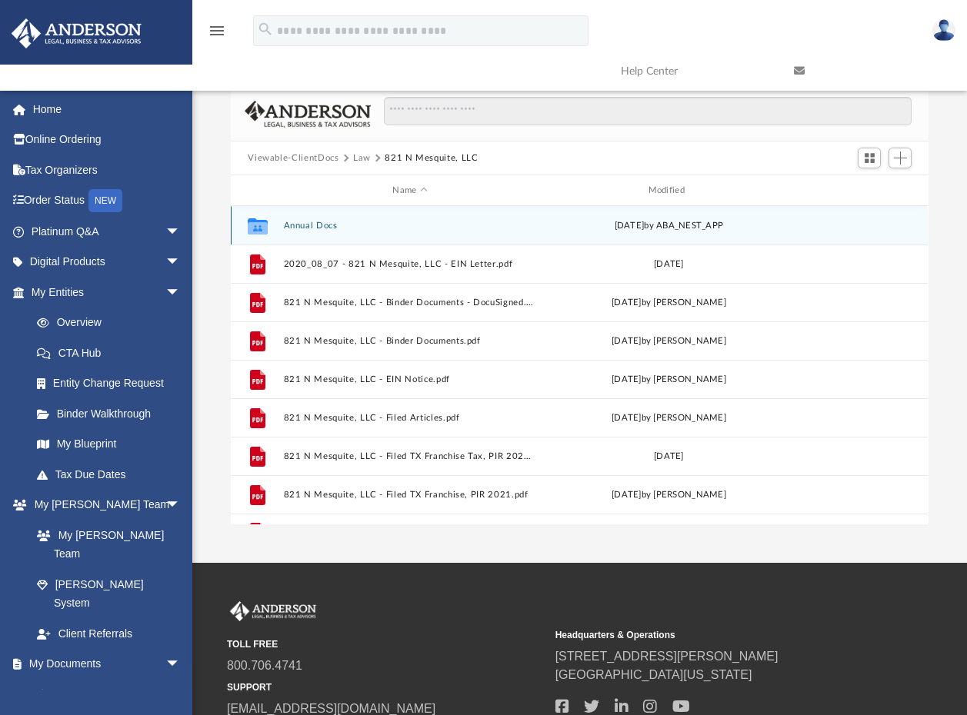
click at [301, 222] on button "Annual Docs" at bounding box center [410, 226] width 252 height 10
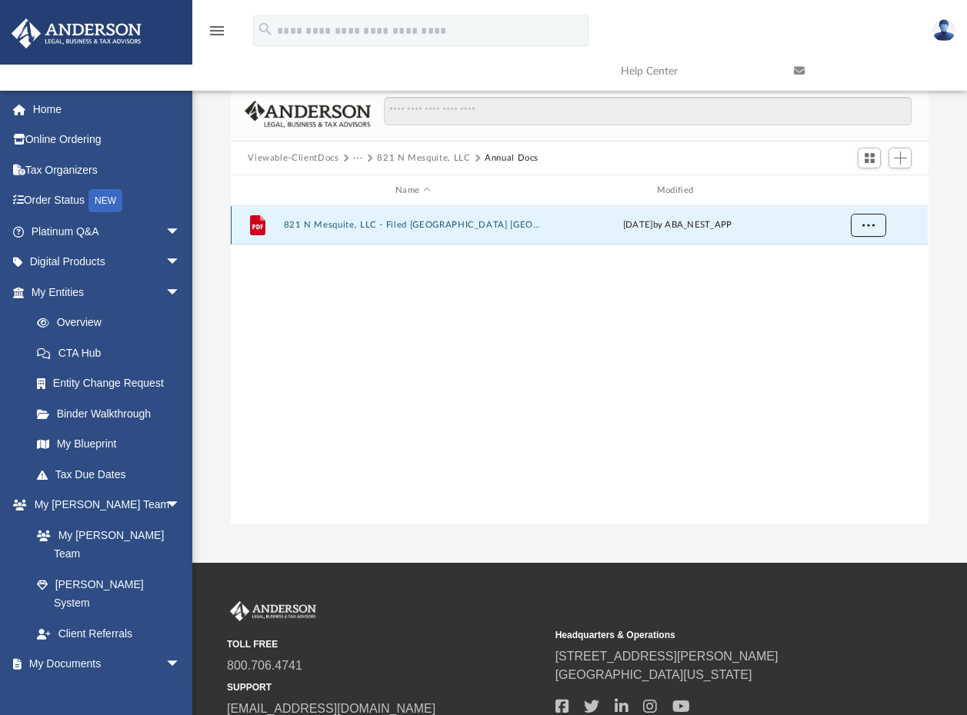
click at [874, 223] on span "More options" at bounding box center [868, 225] width 12 height 8
click at [841, 280] on li "Download" at bounding box center [854, 281] width 45 height 16
click at [391, 314] on div "File 821 N Mesquite, LLC - Filed TX PIR TX 2025.pdf Mon May 12 2025 by ABA_NEST…" at bounding box center [579, 365] width 697 height 318
click at [408, 158] on button "821 N Mesquite, LLC" at bounding box center [423, 159] width 93 height 14
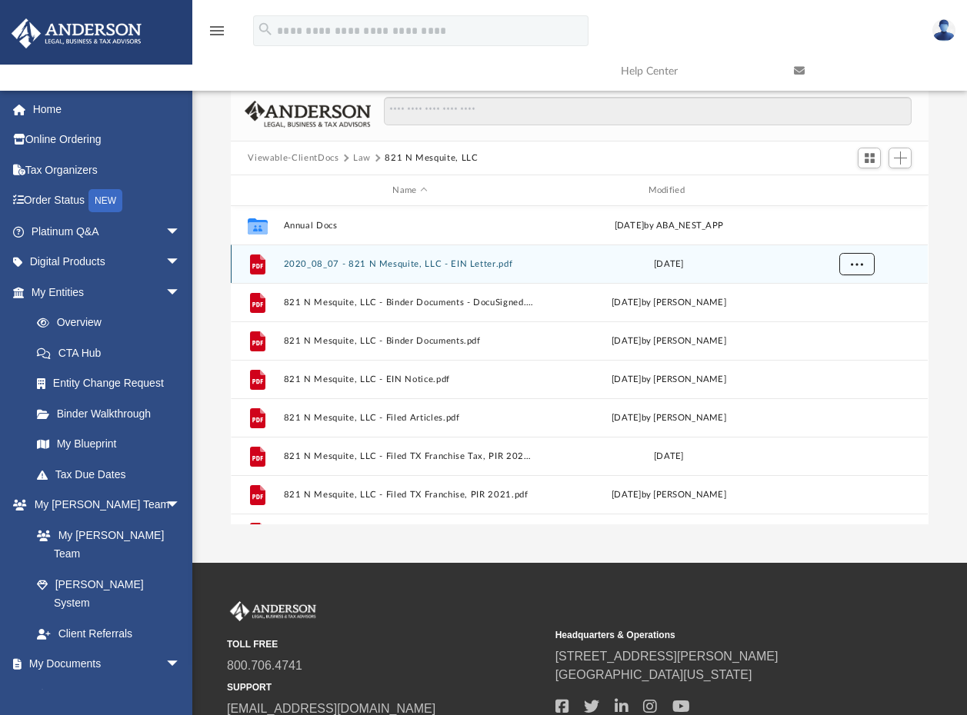
click at [857, 265] on span "More options" at bounding box center [857, 263] width 12 height 8
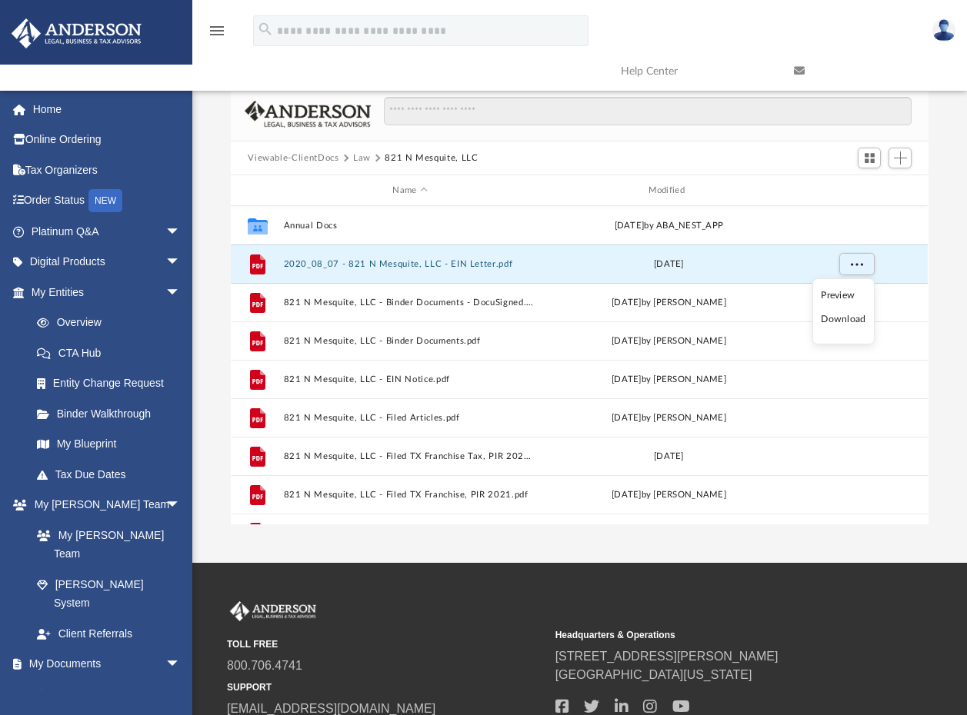
click at [844, 318] on li "Download" at bounding box center [843, 319] width 45 height 16
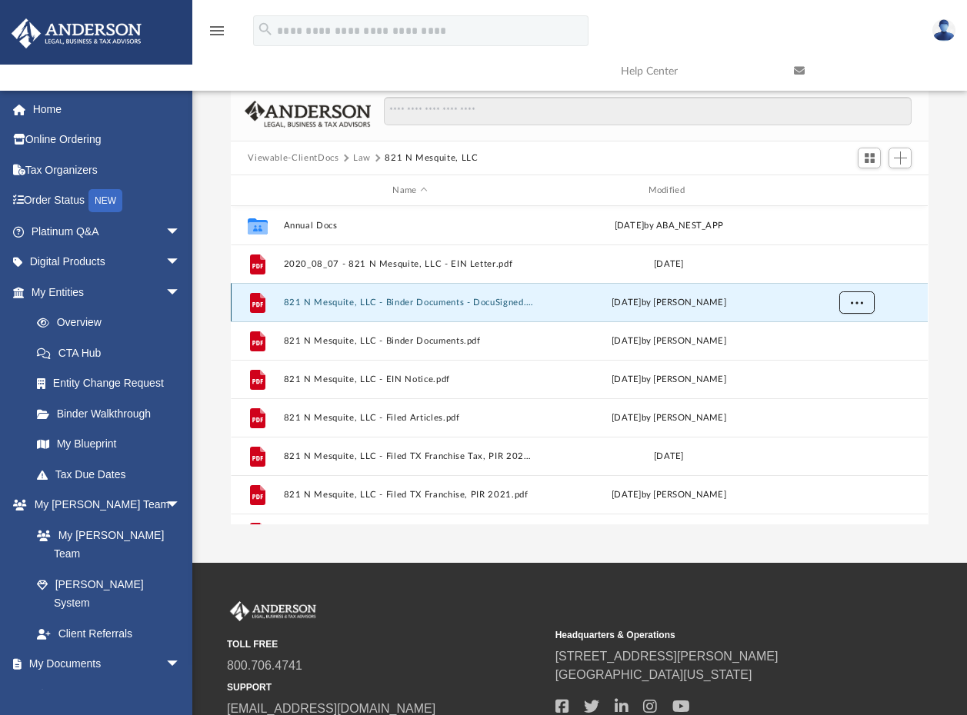
click at [856, 305] on span "More options" at bounding box center [857, 302] width 12 height 8
click at [838, 358] on li "Download" at bounding box center [843, 358] width 45 height 16
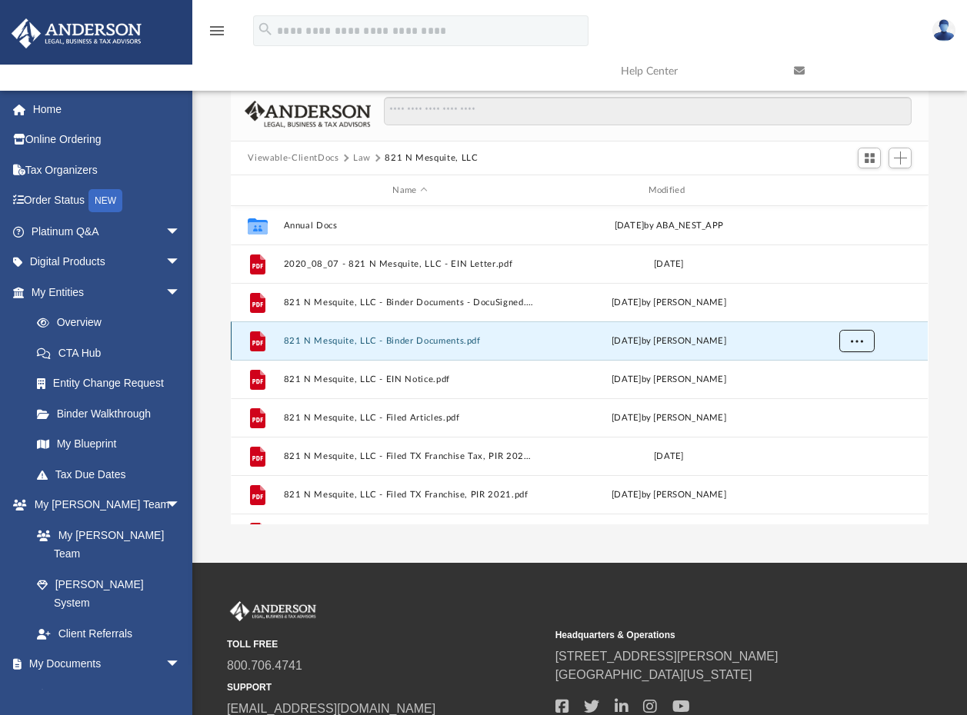
click at [859, 340] on span "More options" at bounding box center [857, 340] width 12 height 8
click at [835, 392] on li "Download" at bounding box center [843, 396] width 45 height 16
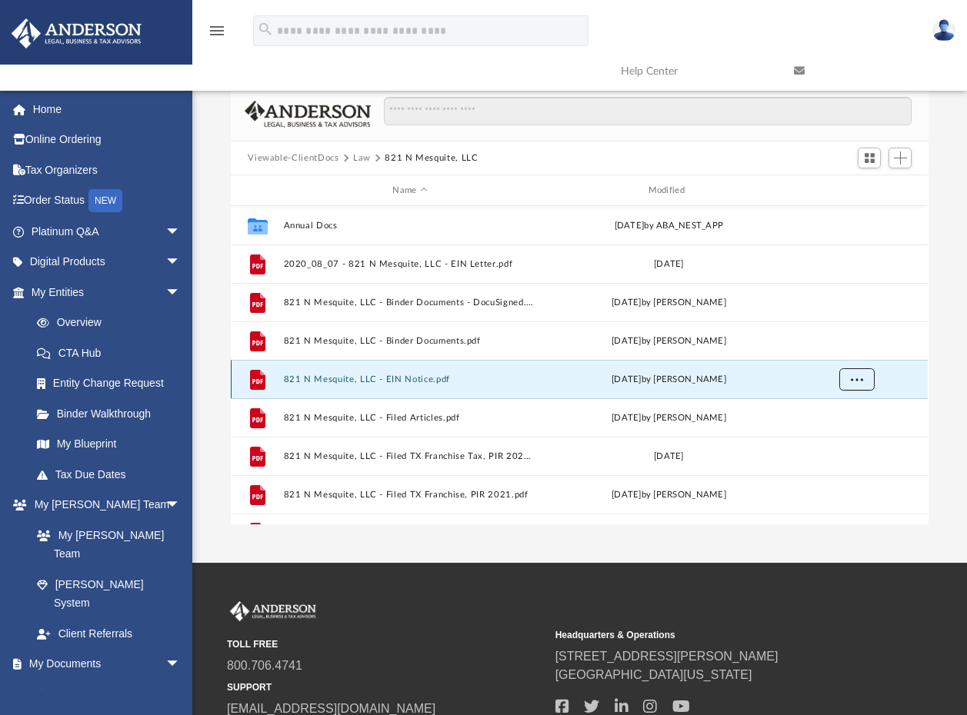
click at [856, 384] on button "More options" at bounding box center [856, 379] width 35 height 23
click at [838, 428] on li "Download" at bounding box center [843, 435] width 45 height 16
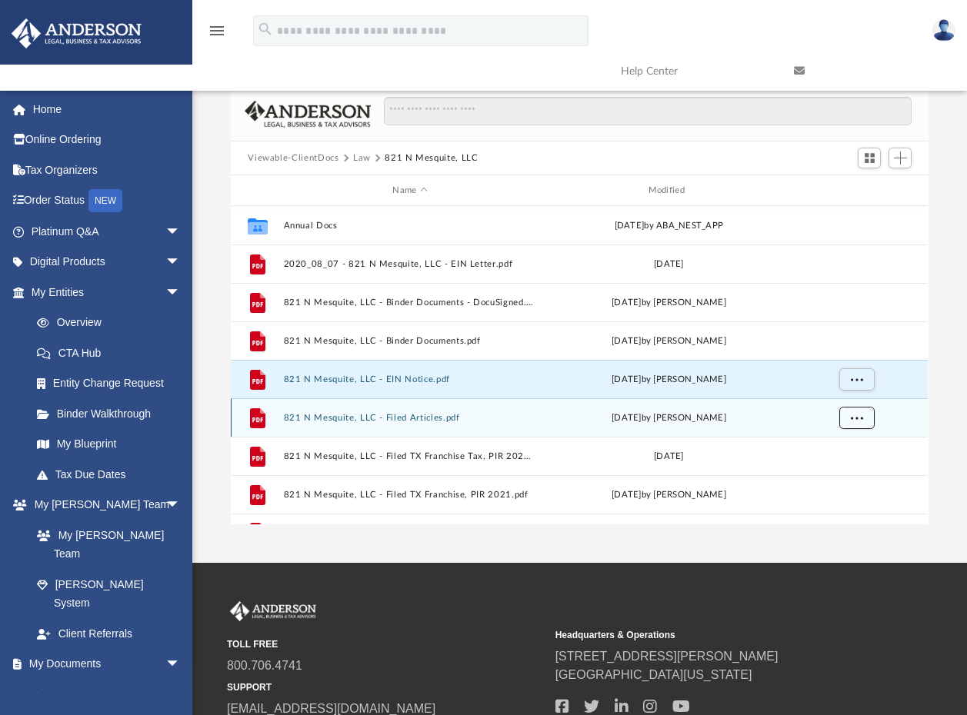
click at [865, 420] on button "More options" at bounding box center [856, 418] width 35 height 23
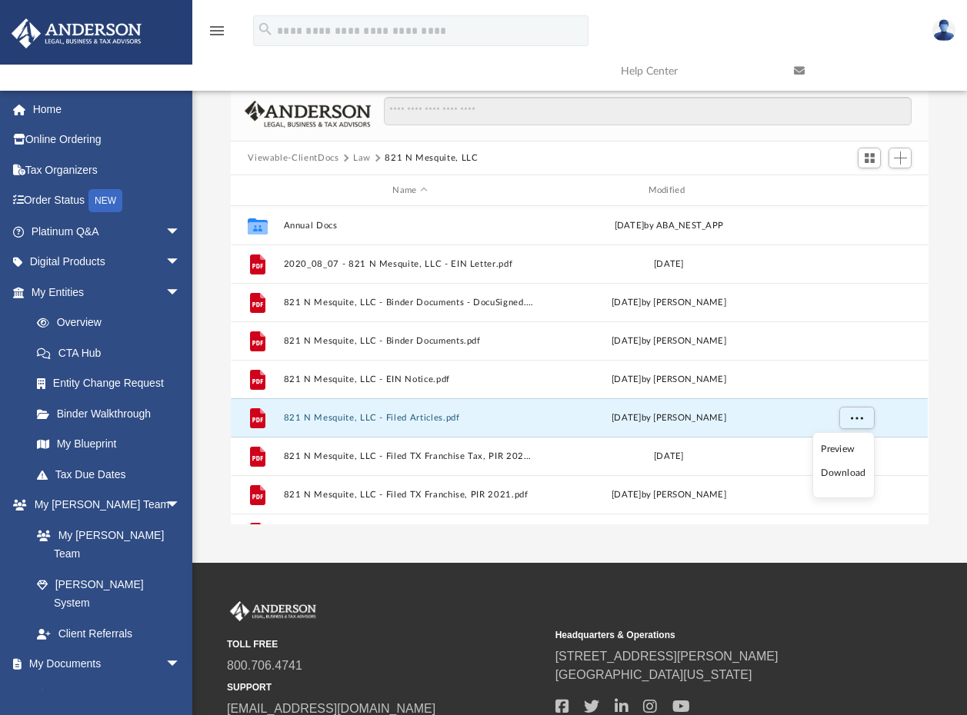
click at [832, 472] on li "Download" at bounding box center [843, 473] width 45 height 16
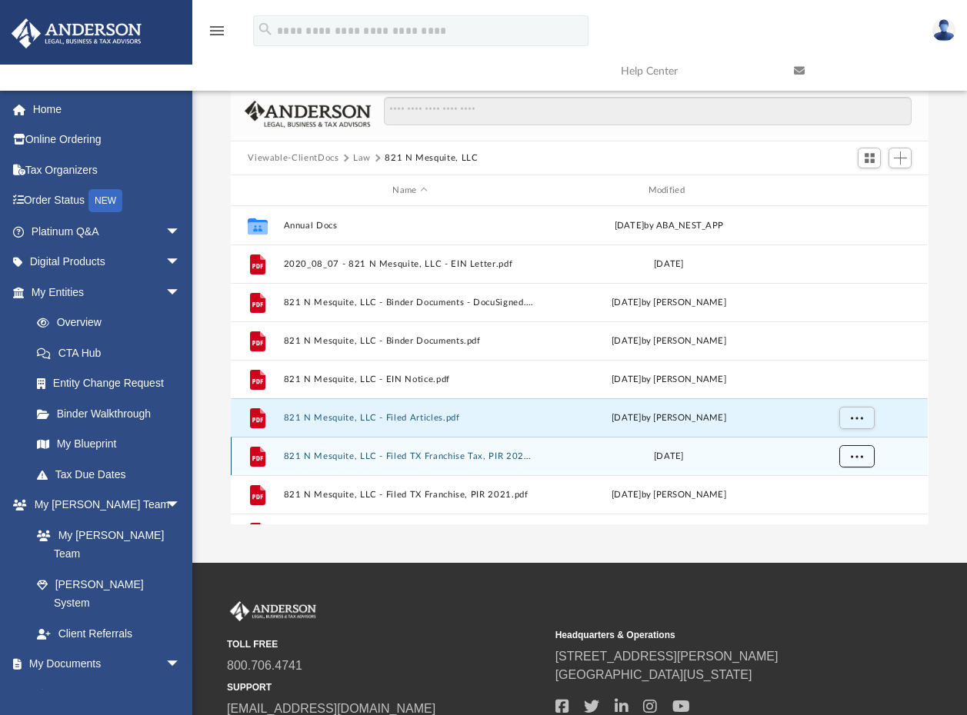
click at [863, 454] on button "More options" at bounding box center [856, 456] width 35 height 23
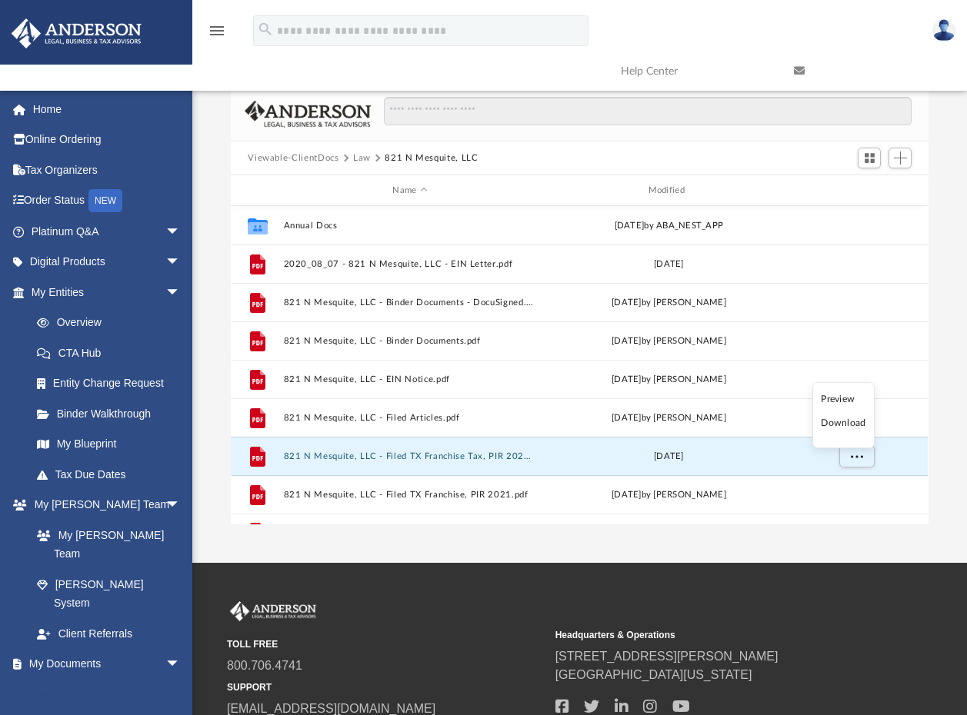
click at [841, 424] on li "Download" at bounding box center [843, 423] width 45 height 16
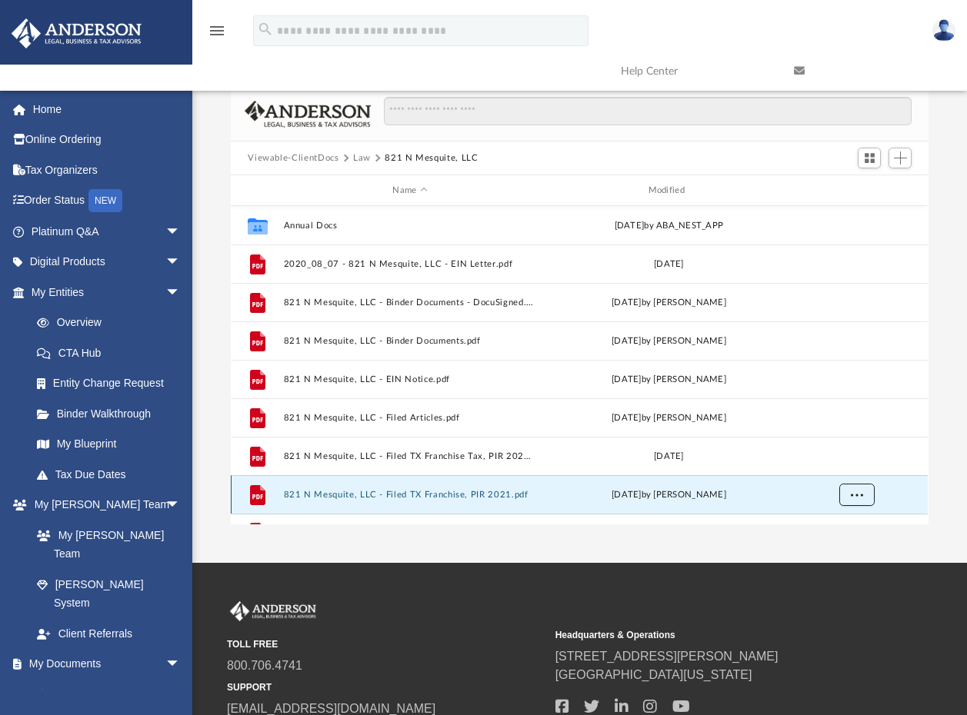
click at [857, 492] on span "More options" at bounding box center [857, 494] width 12 height 8
click at [848, 465] on li "Download" at bounding box center [843, 462] width 45 height 16
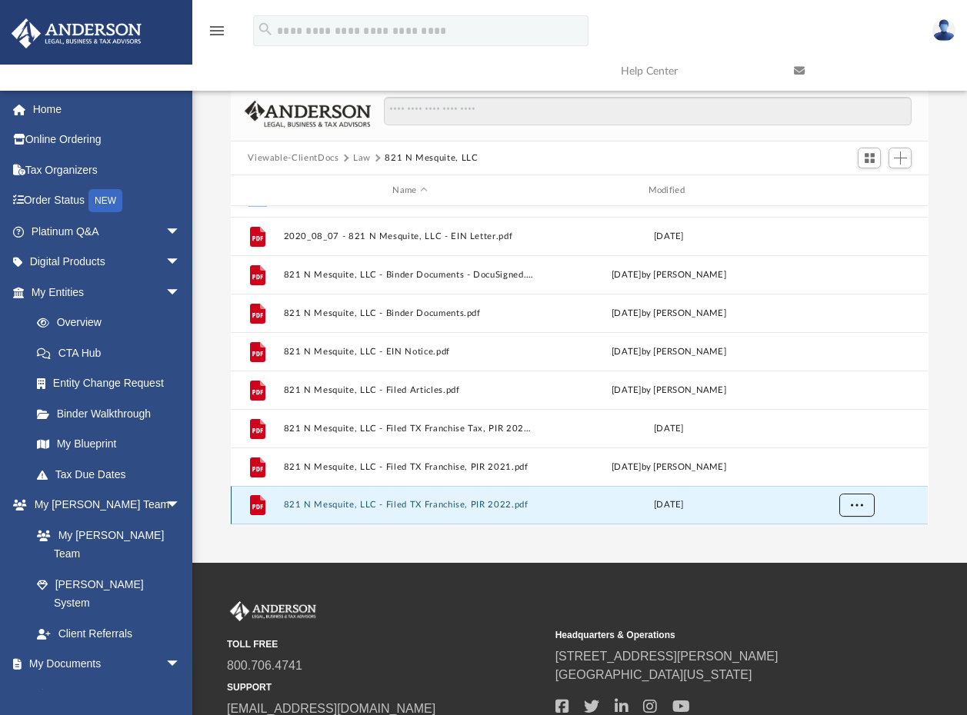
click at [861, 505] on span "More options" at bounding box center [857, 505] width 12 height 8
click at [848, 470] on li "Download" at bounding box center [843, 472] width 45 height 16
click at [361, 157] on button "Law" at bounding box center [362, 159] width 18 height 14
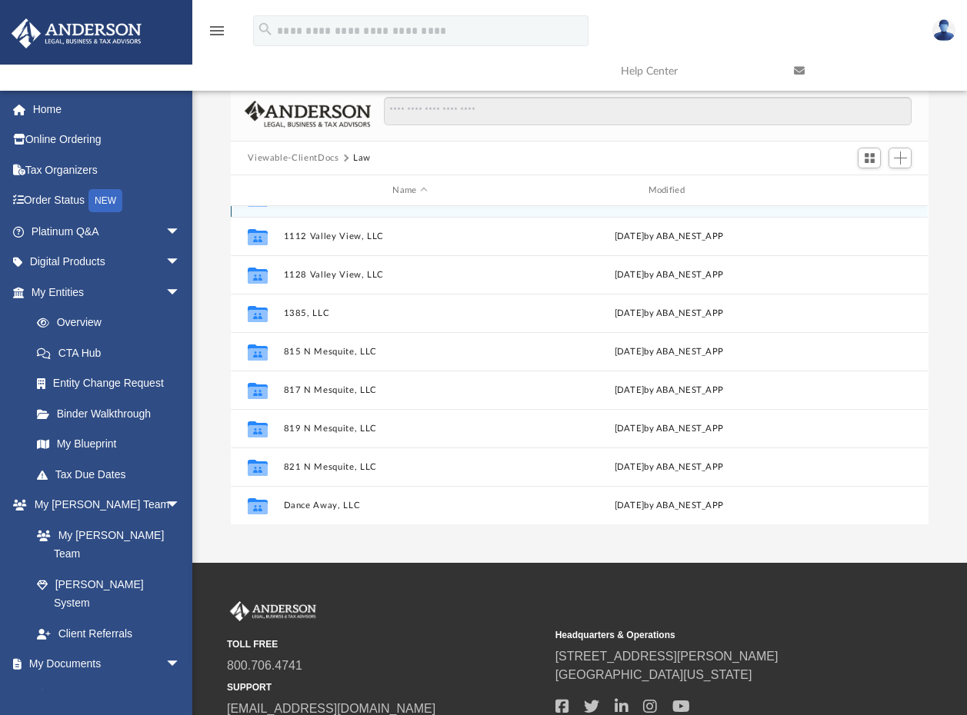
scroll to position [0, 0]
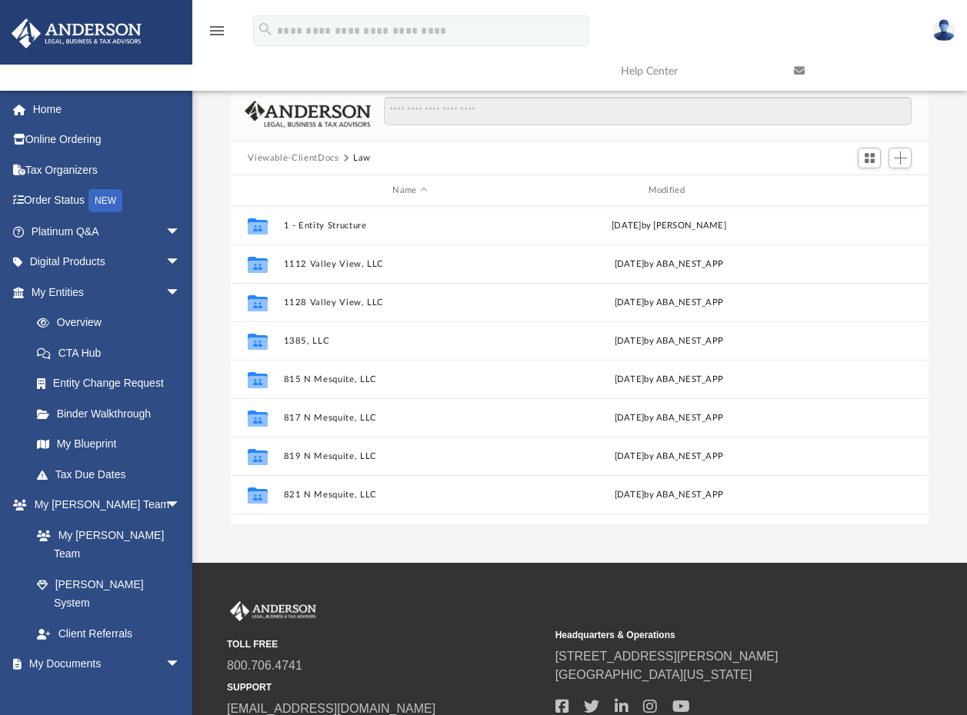
click at [285, 158] on button "Viewable-ClientDocs" at bounding box center [293, 159] width 91 height 14
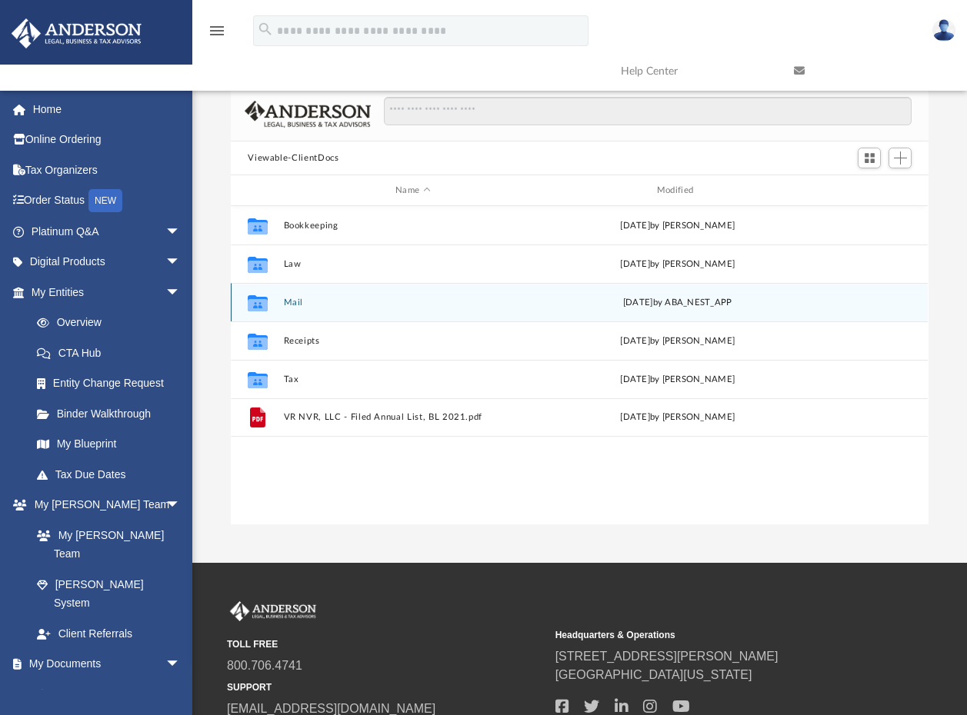
click at [293, 301] on button "Mail" at bounding box center [413, 303] width 258 height 10
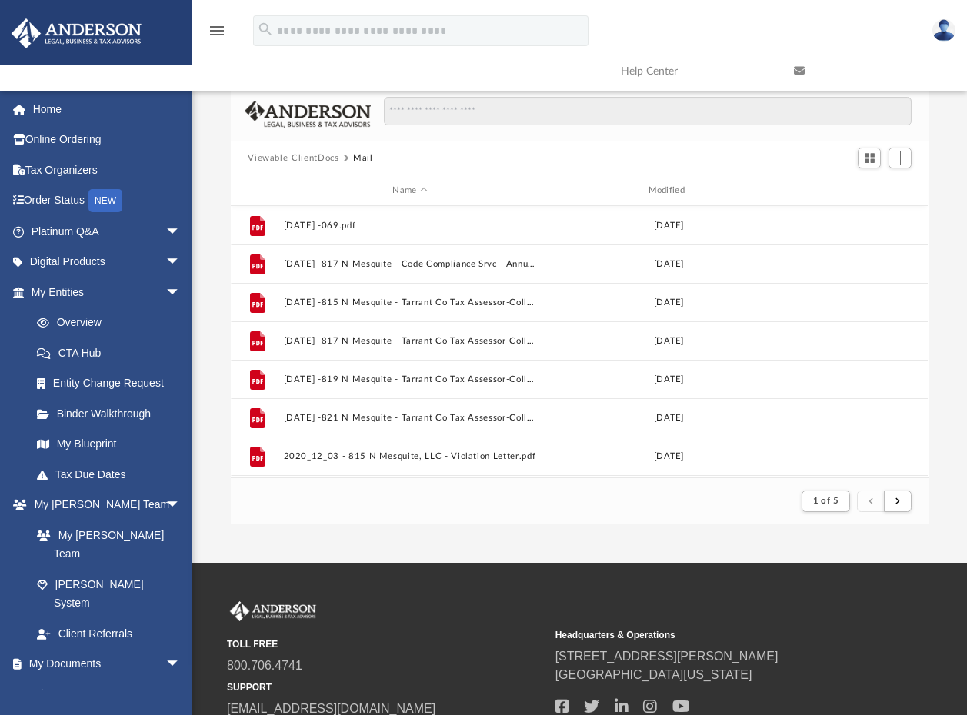
click at [277, 161] on button "Viewable-ClientDocs" at bounding box center [293, 159] width 91 height 14
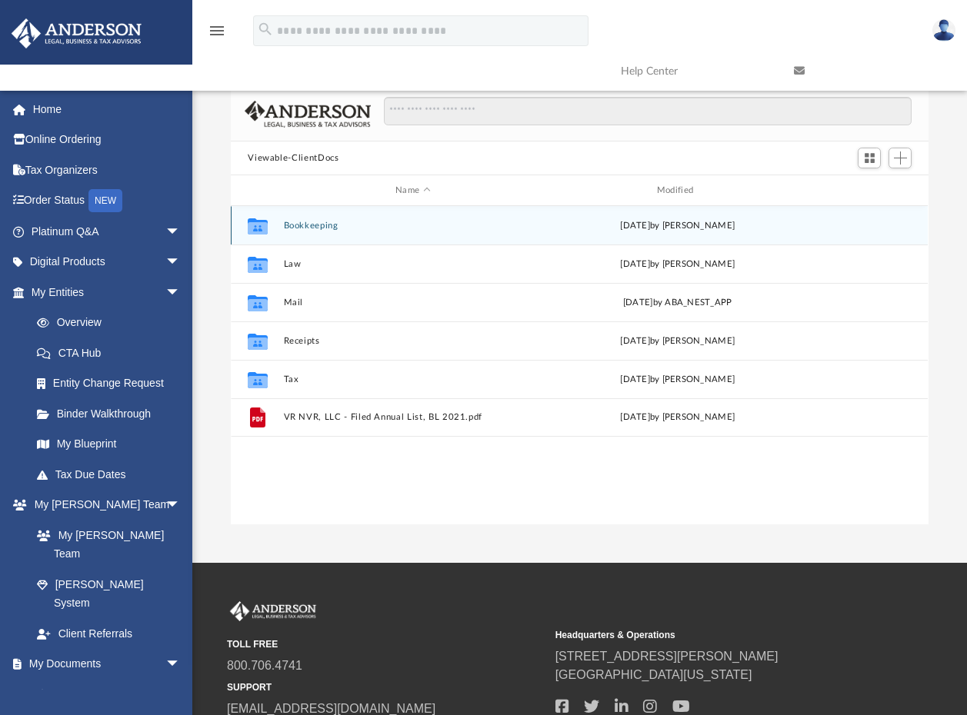
scroll to position [338, 686]
